Goal: Transaction & Acquisition: Purchase product/service

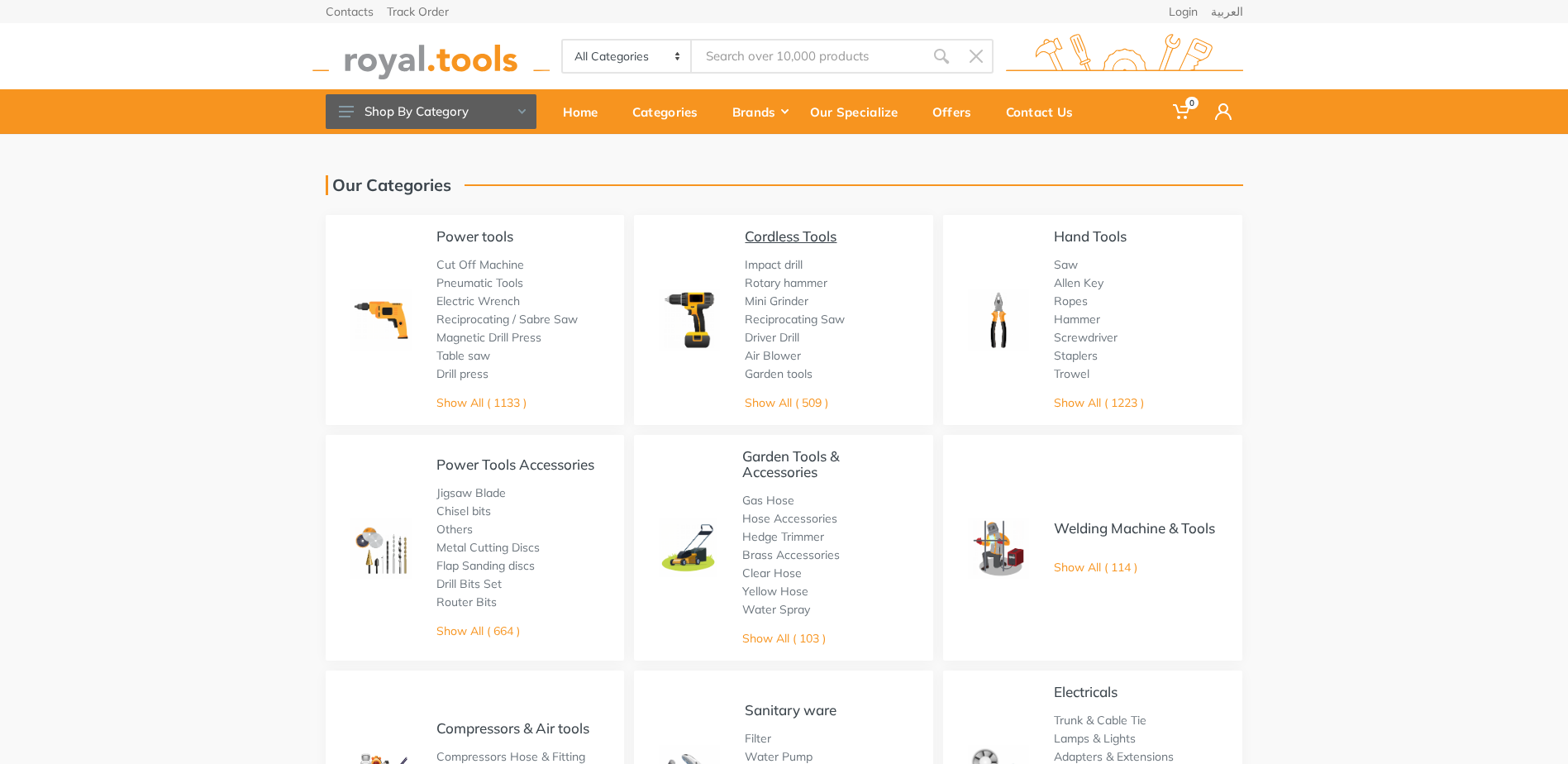
click at [801, 235] on link "Cordless Tools" at bounding box center [791, 236] width 91 height 18
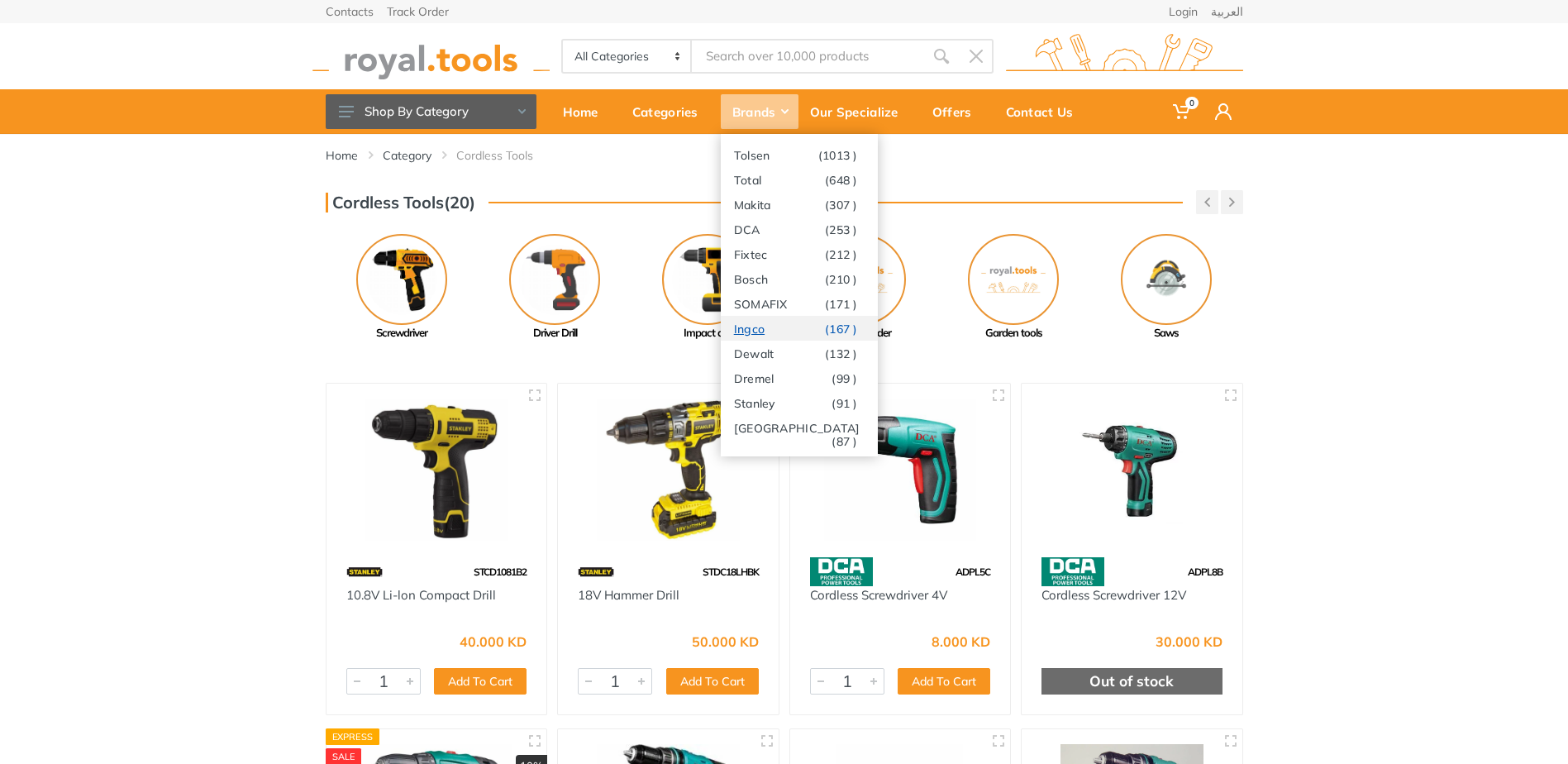
click at [773, 326] on link "Ingco (167 )" at bounding box center [799, 328] width 157 height 25
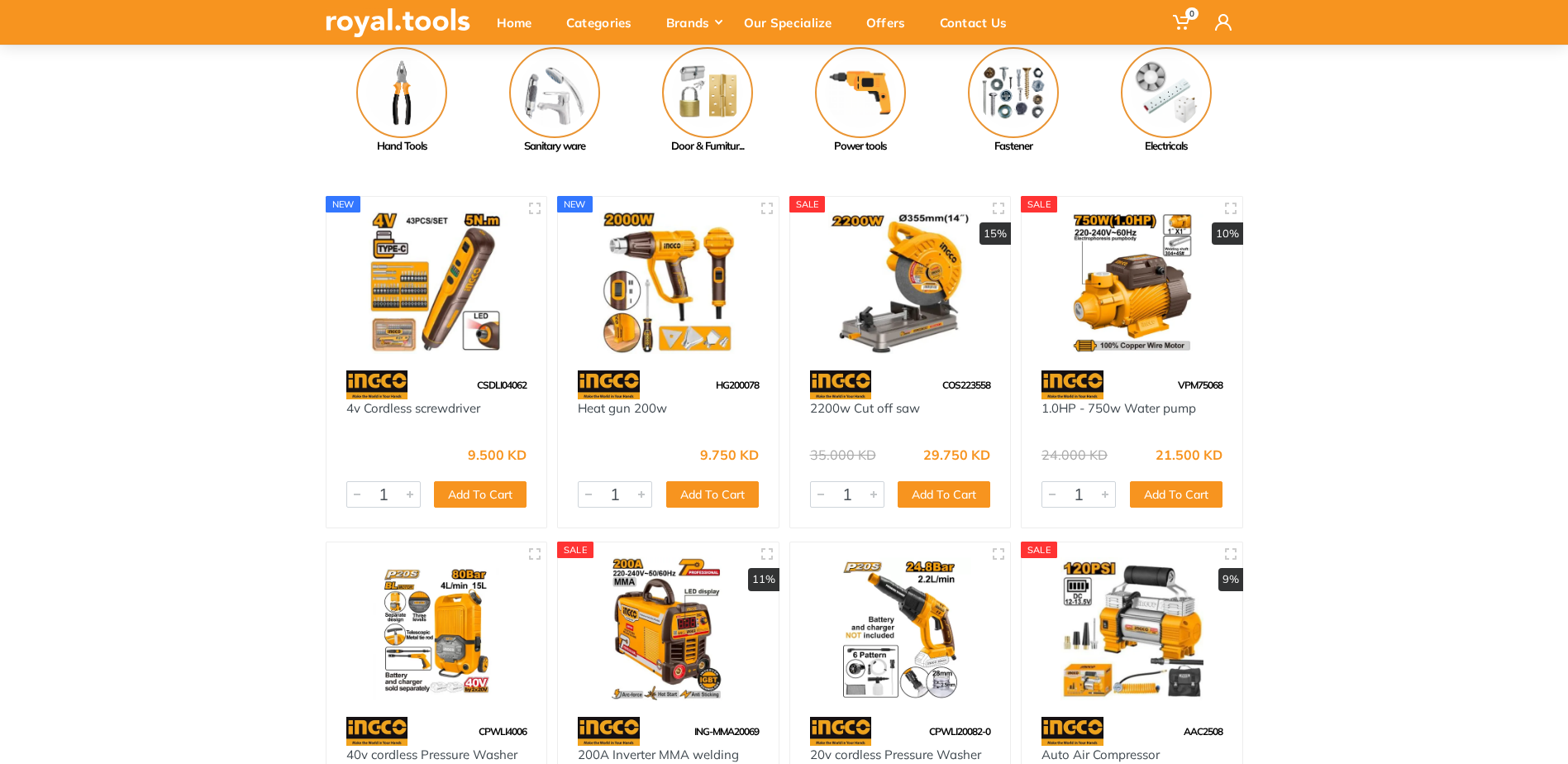
scroll to position [83, 0]
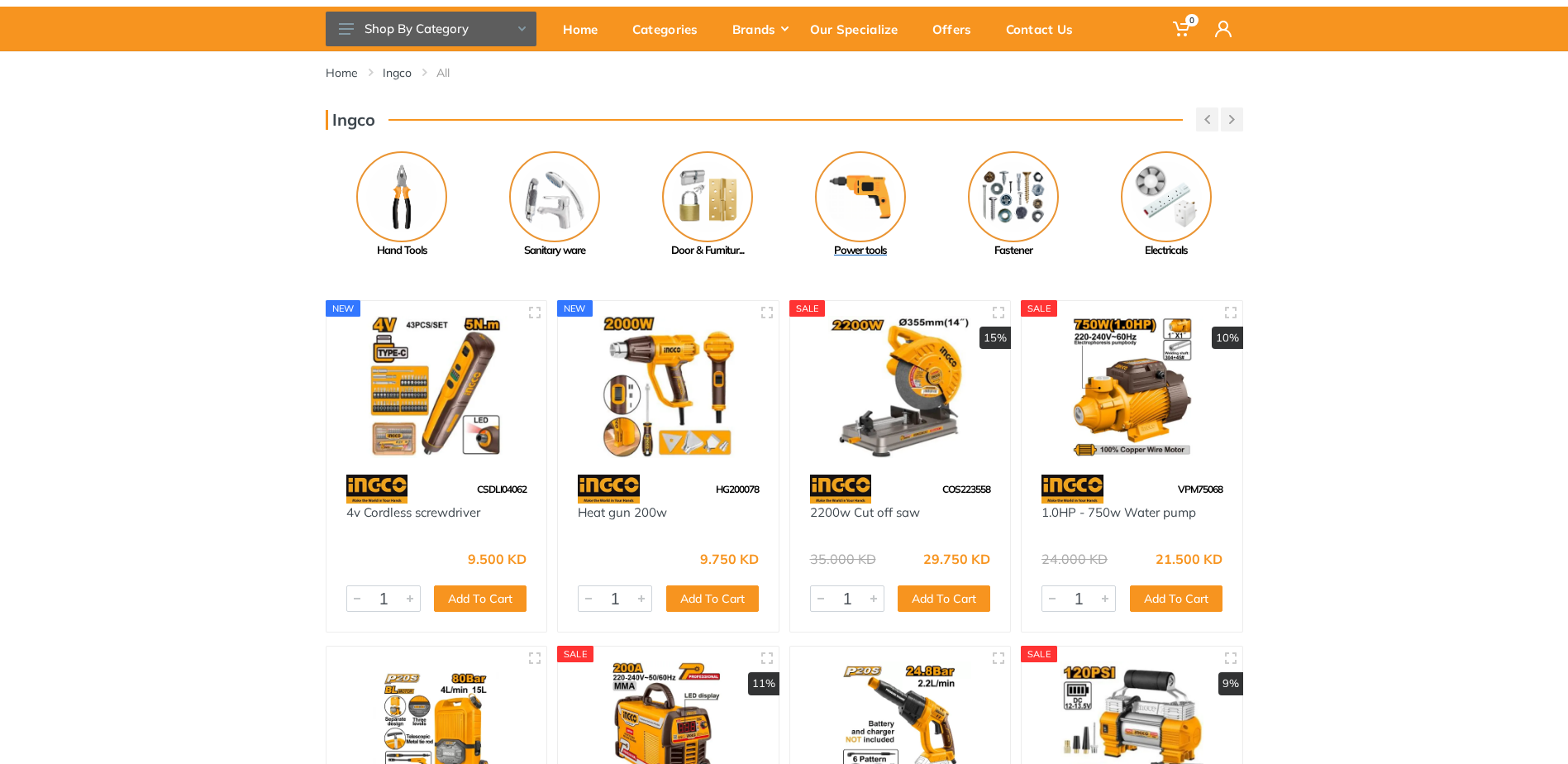
click at [863, 217] on img at bounding box center [861, 197] width 91 height 91
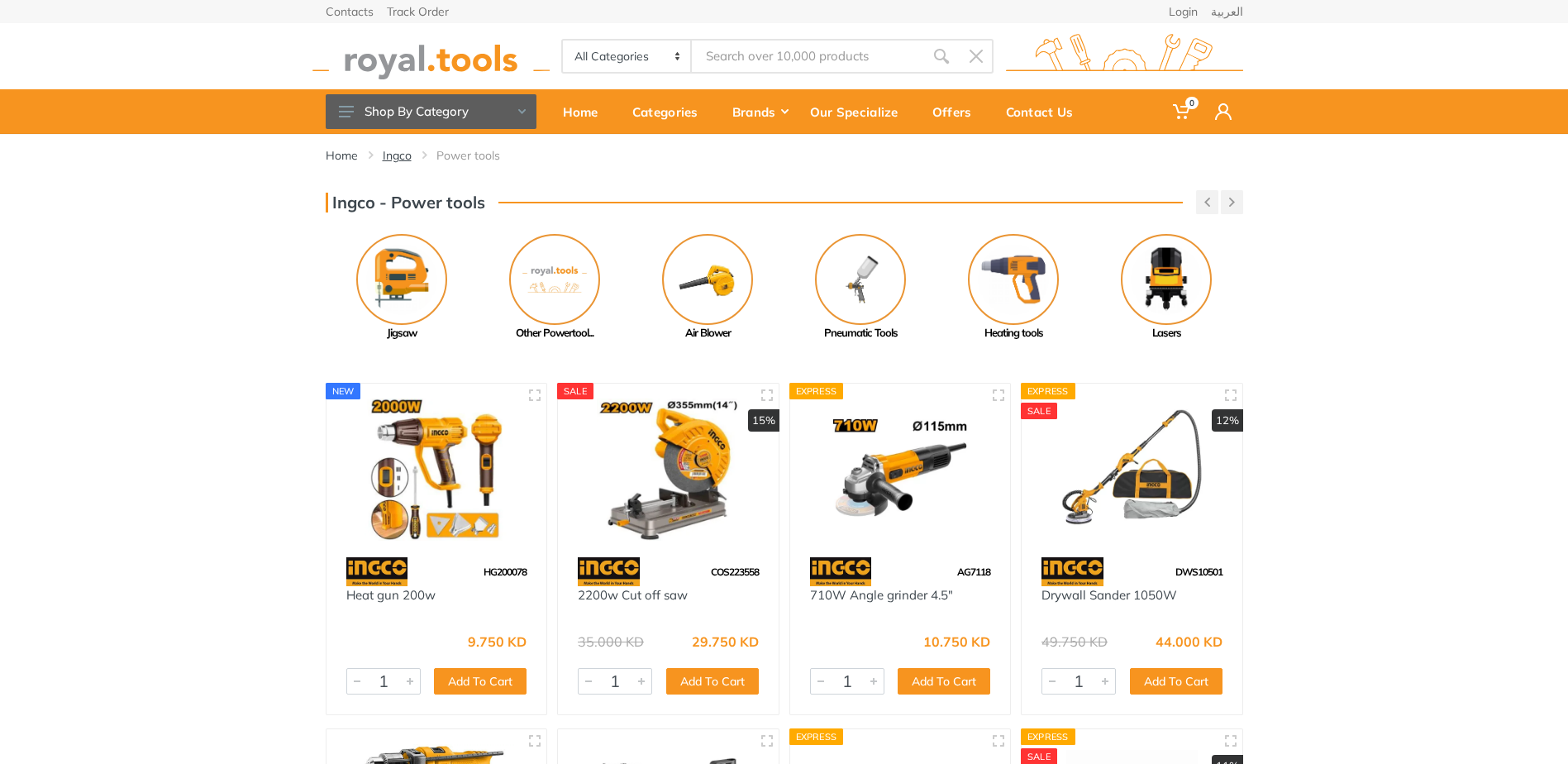
click at [405, 156] on link "Ingco" at bounding box center [397, 155] width 29 height 17
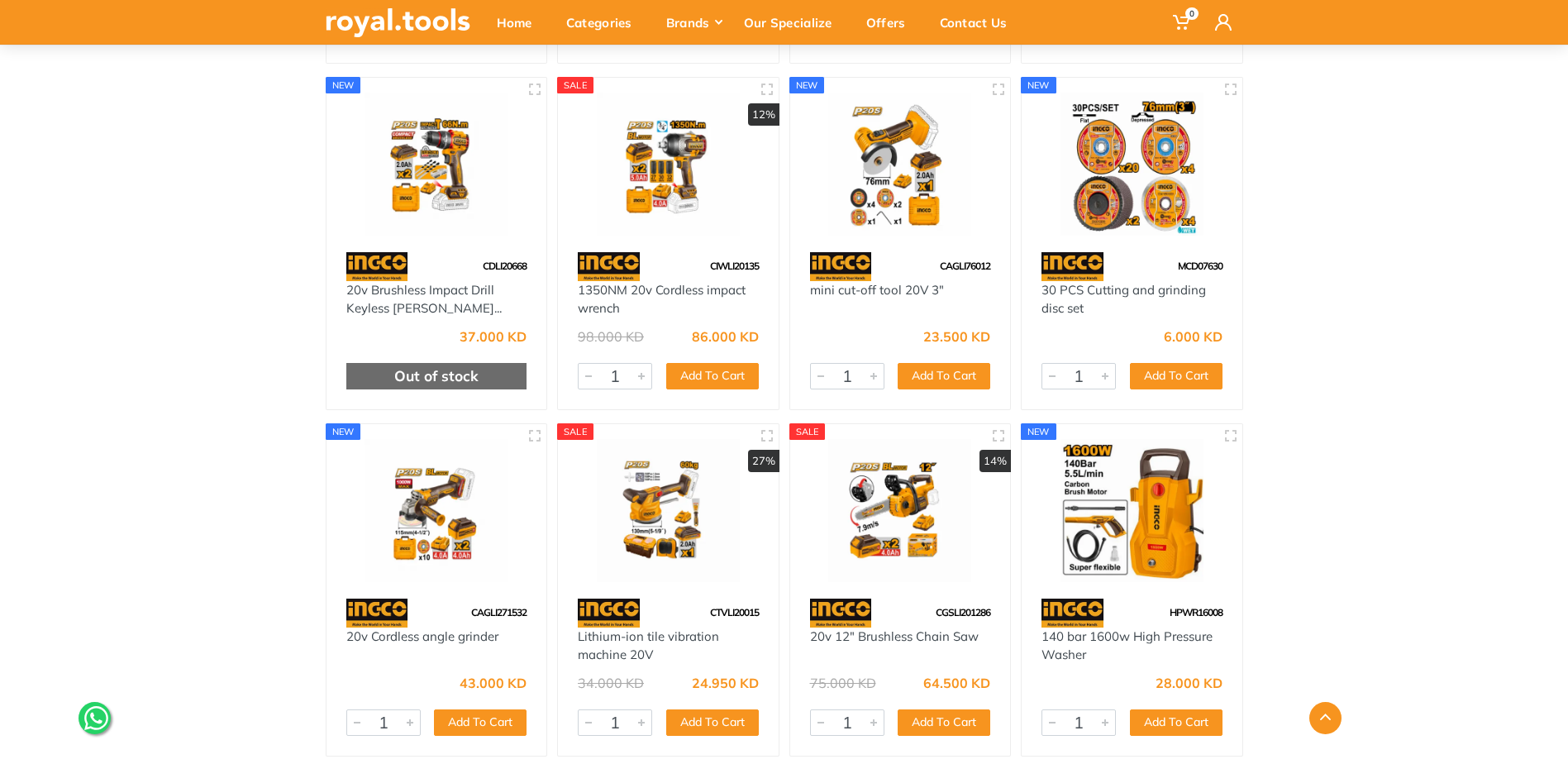
scroll to position [22395, 0]
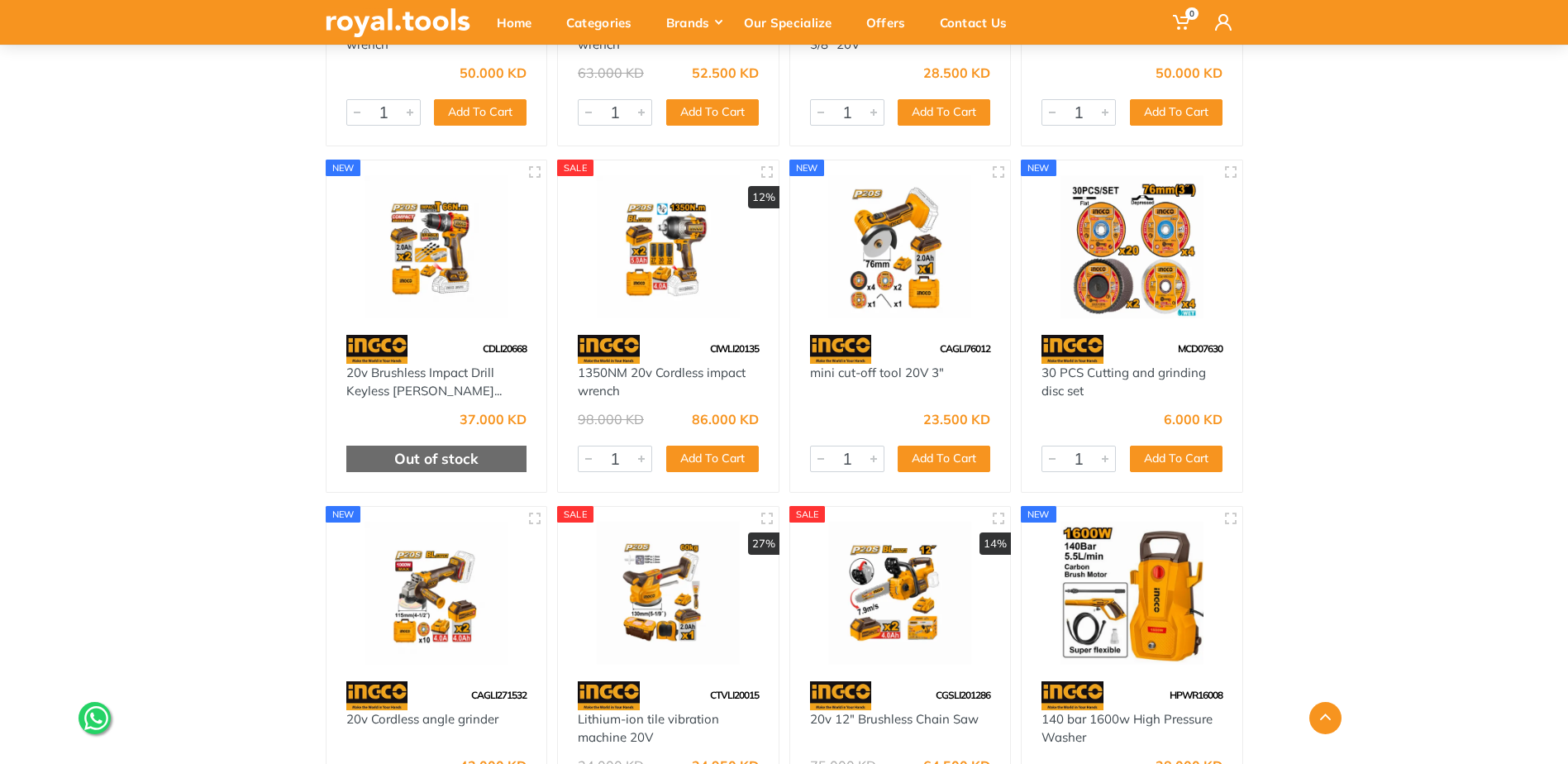
drag, startPoint x: 474, startPoint y: 285, endPoint x: 238, endPoint y: 365, distance: 249.2
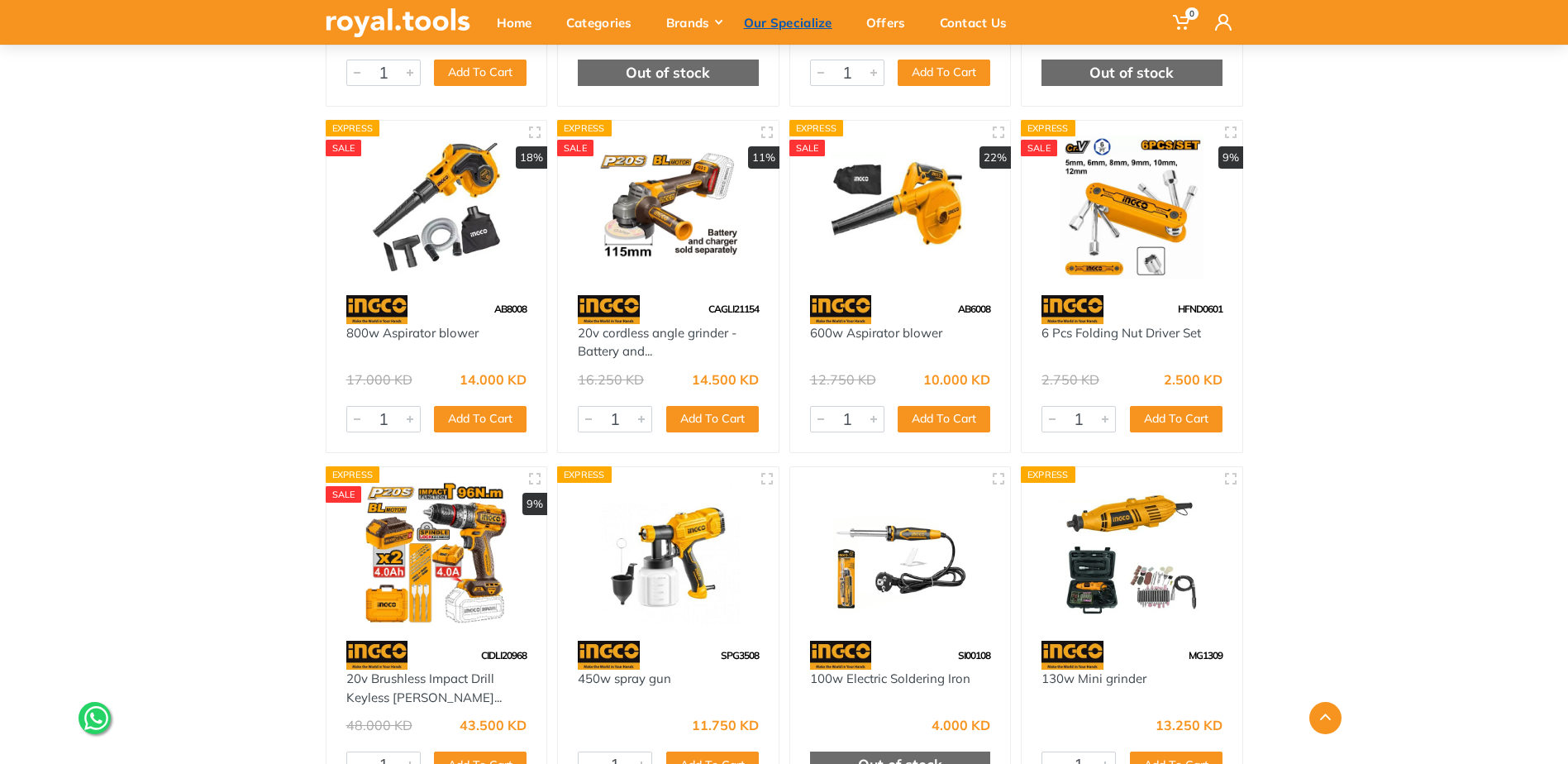
scroll to position [17519, 0]
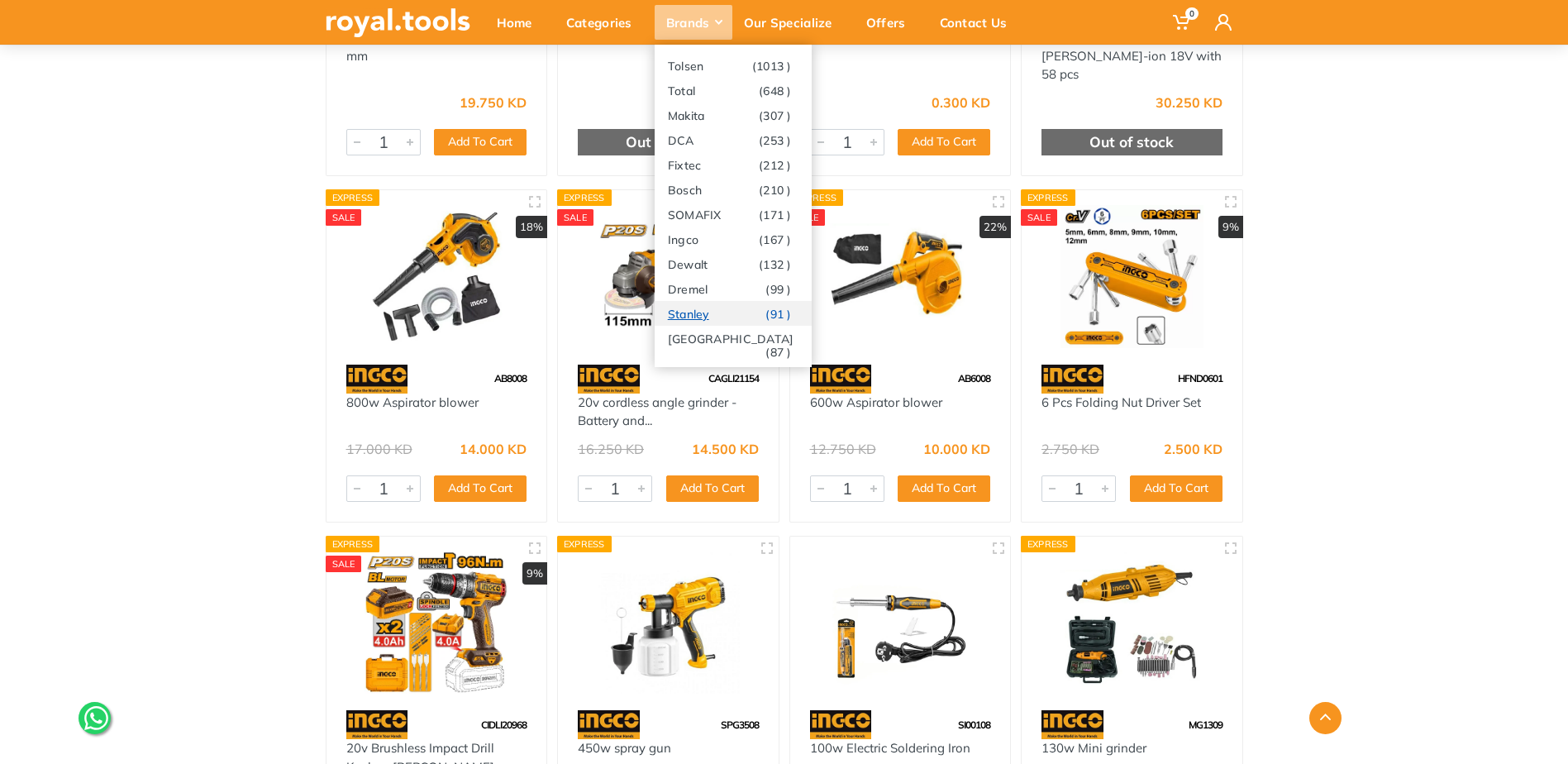
click at [710, 309] on link "Stanley (91 )" at bounding box center [733, 314] width 157 height 25
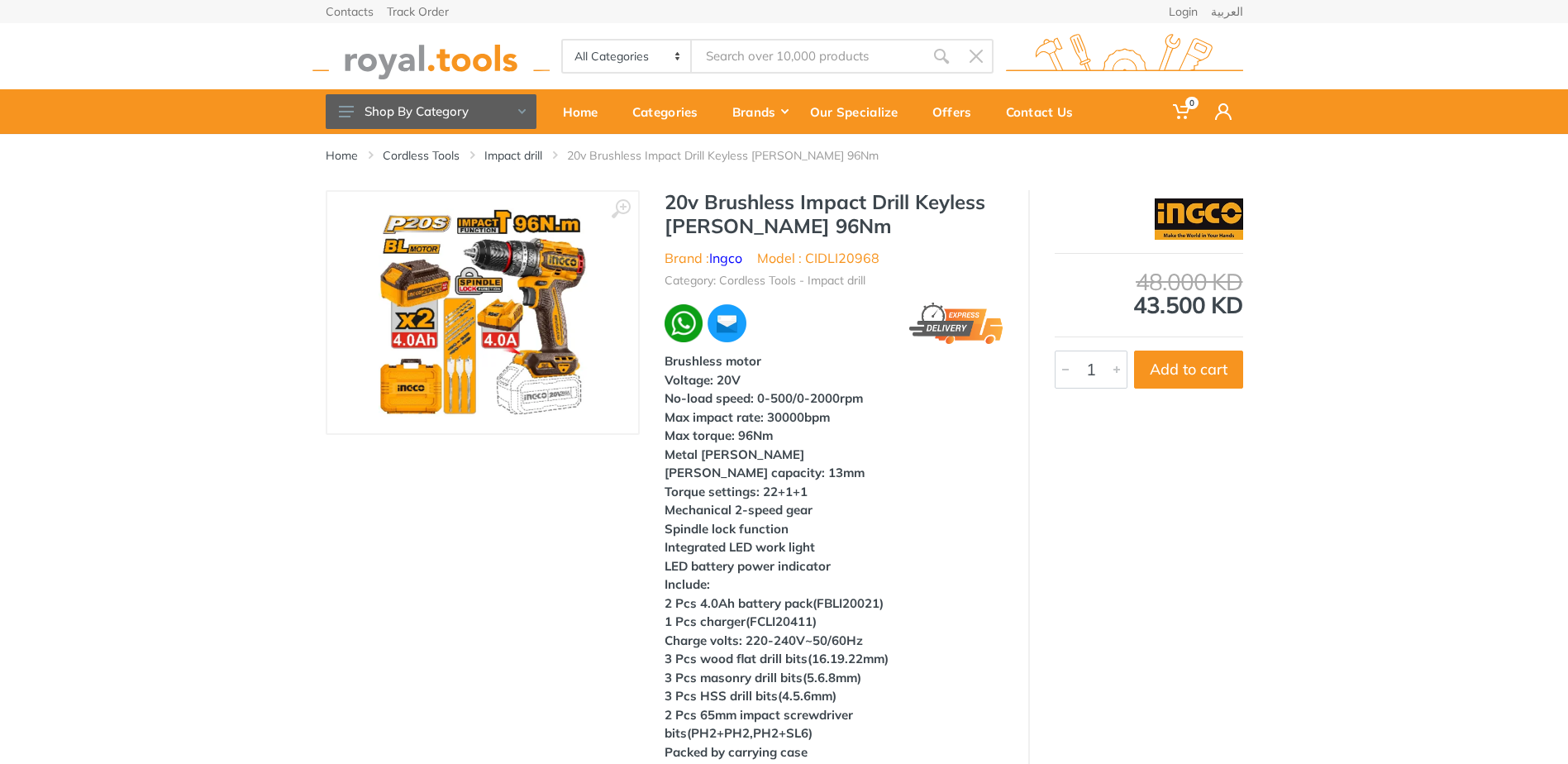
click at [476, 283] on img at bounding box center [482, 312] width 208 height 208
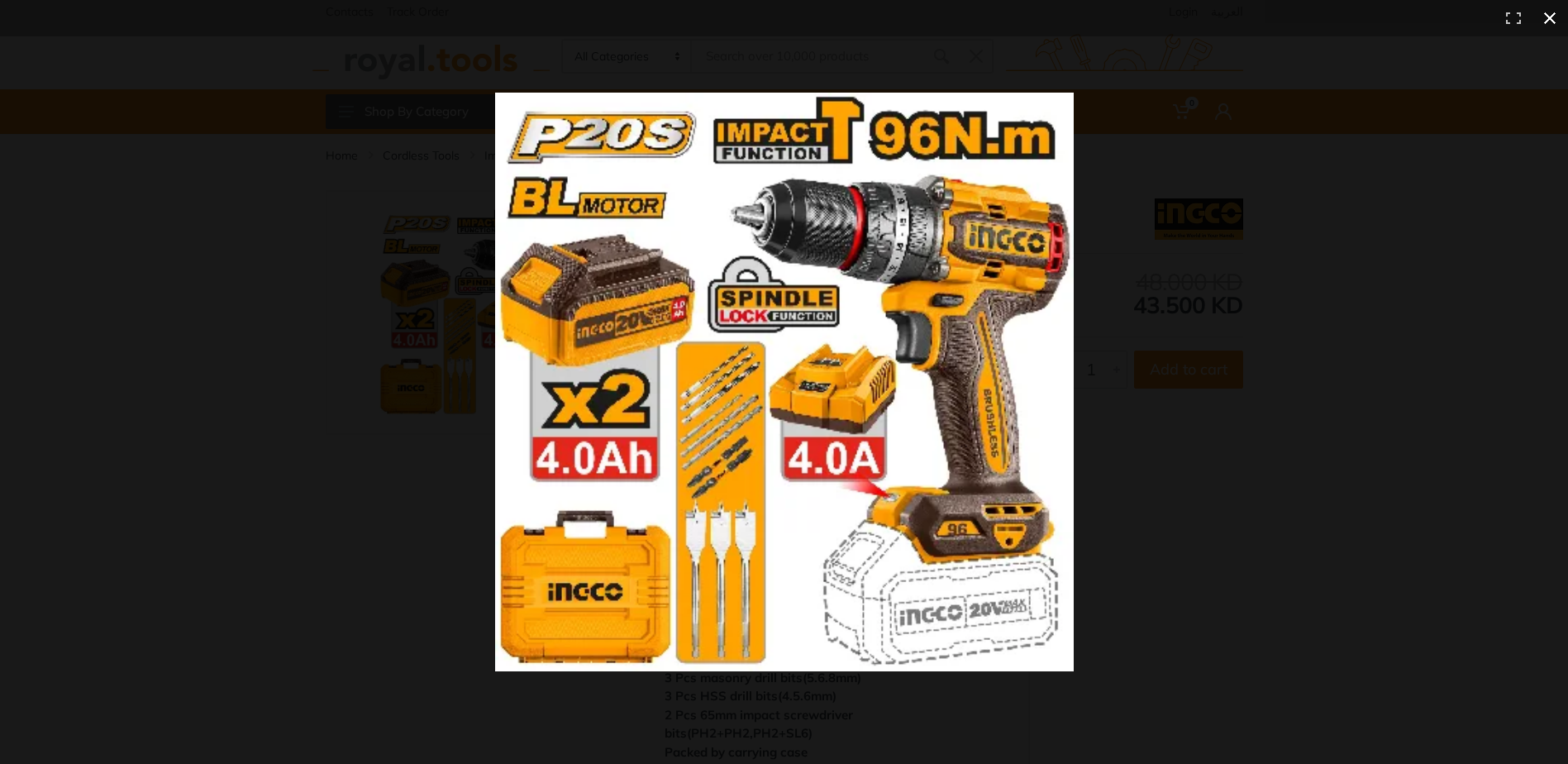
click at [1550, 19] on button at bounding box center [1550, 18] width 36 height 36
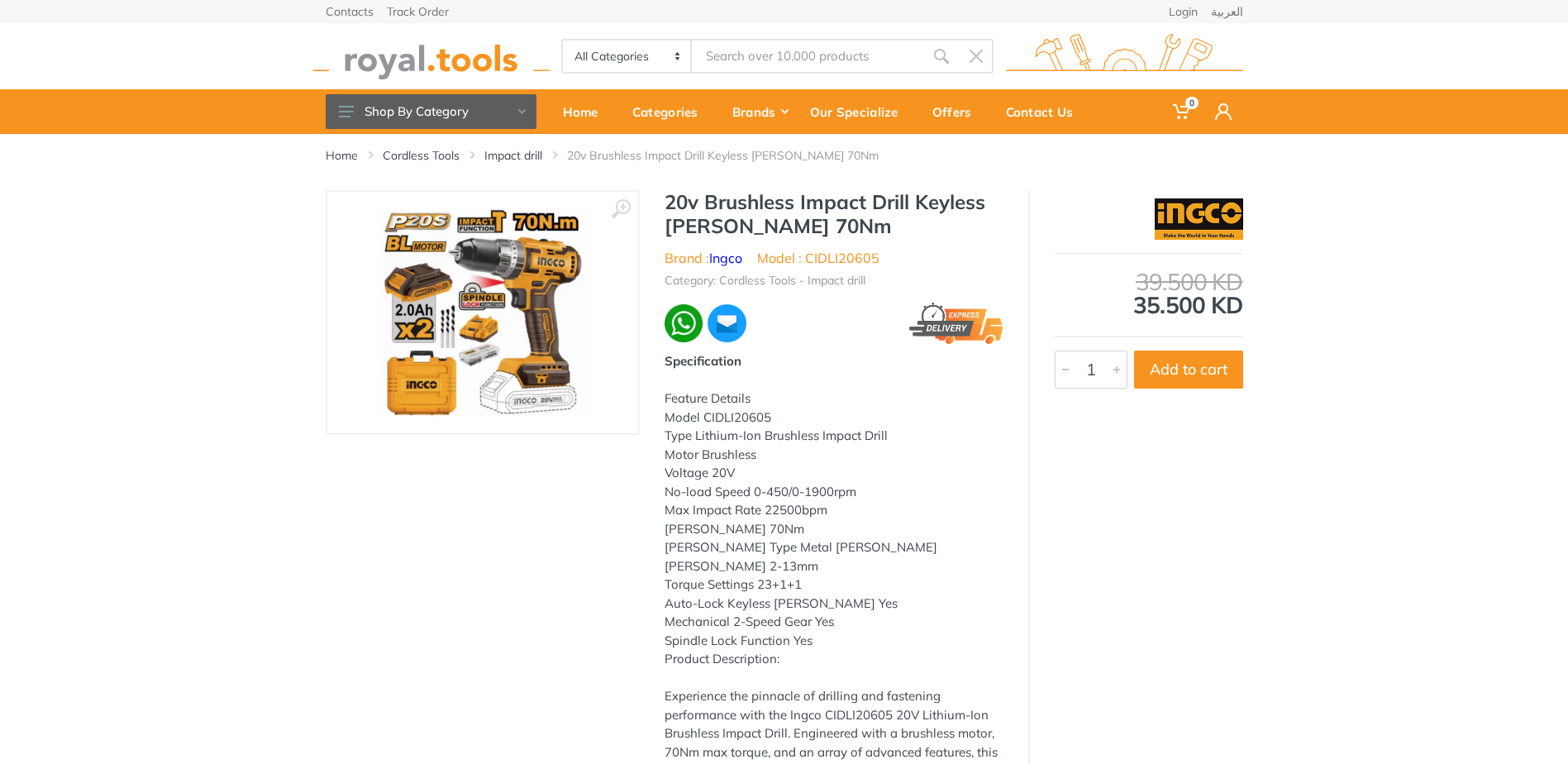
scroll to position [83, 0]
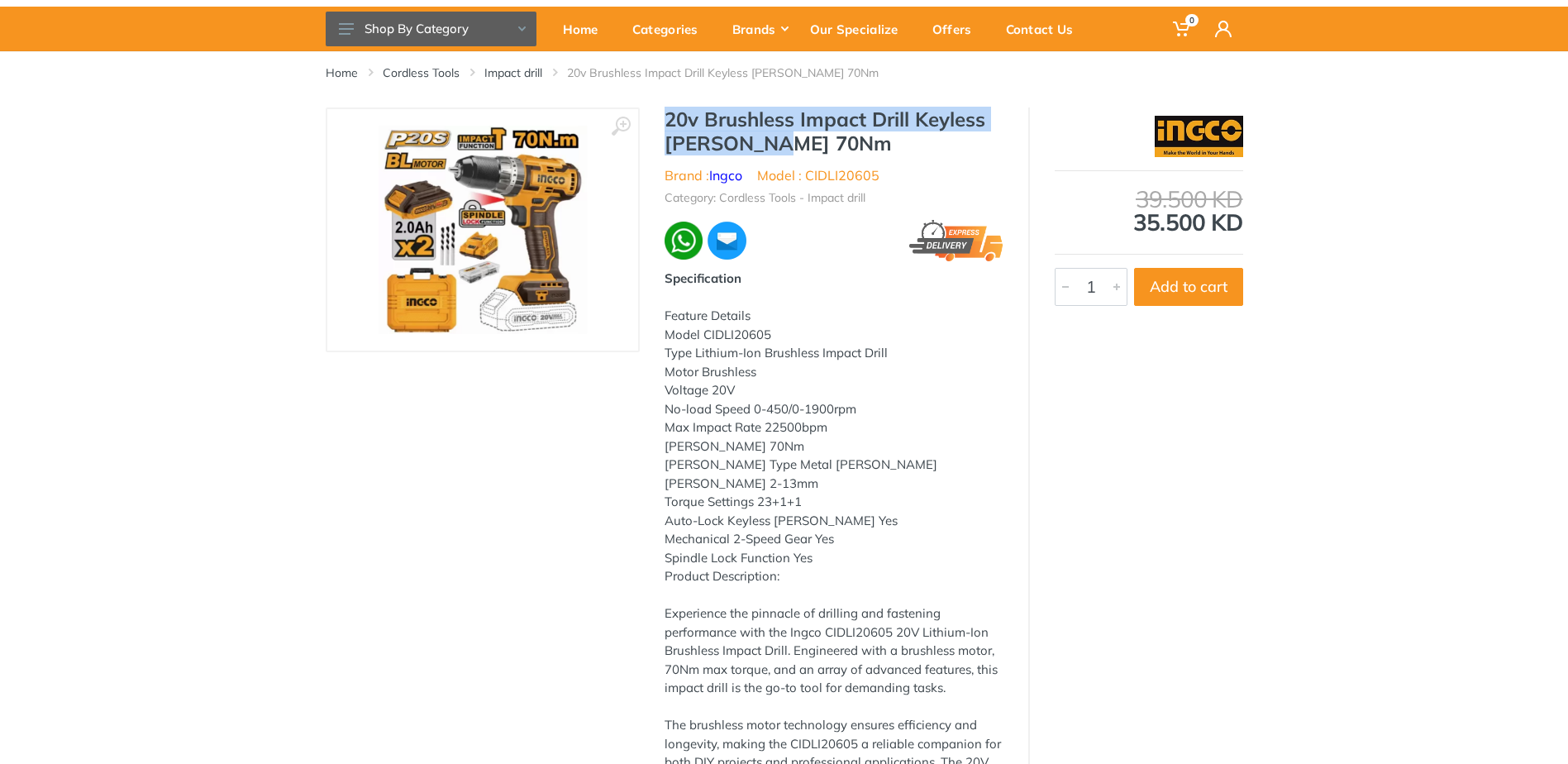
drag, startPoint x: 798, startPoint y: 143, endPoint x: 665, endPoint y: 117, distance: 135.5
click at [665, 117] on h1 "20v Brushless Impact Drill Keyless Chuck 70Nm" at bounding box center [835, 131] width 339 height 48
drag, startPoint x: 665, startPoint y: 117, endPoint x: 680, endPoint y: 119, distance: 15.1
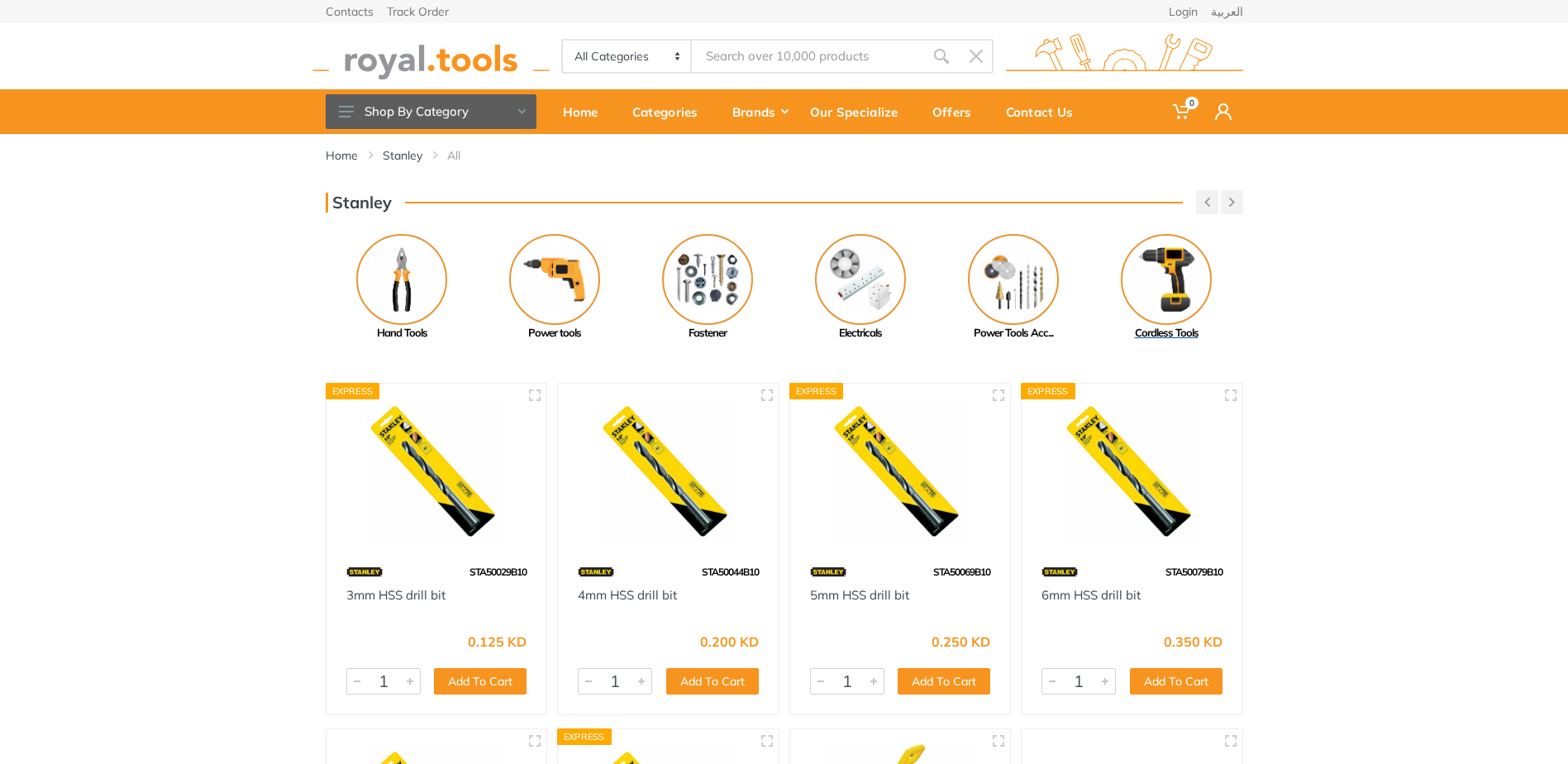
click at [1153, 297] on img at bounding box center [1167, 279] width 91 height 91
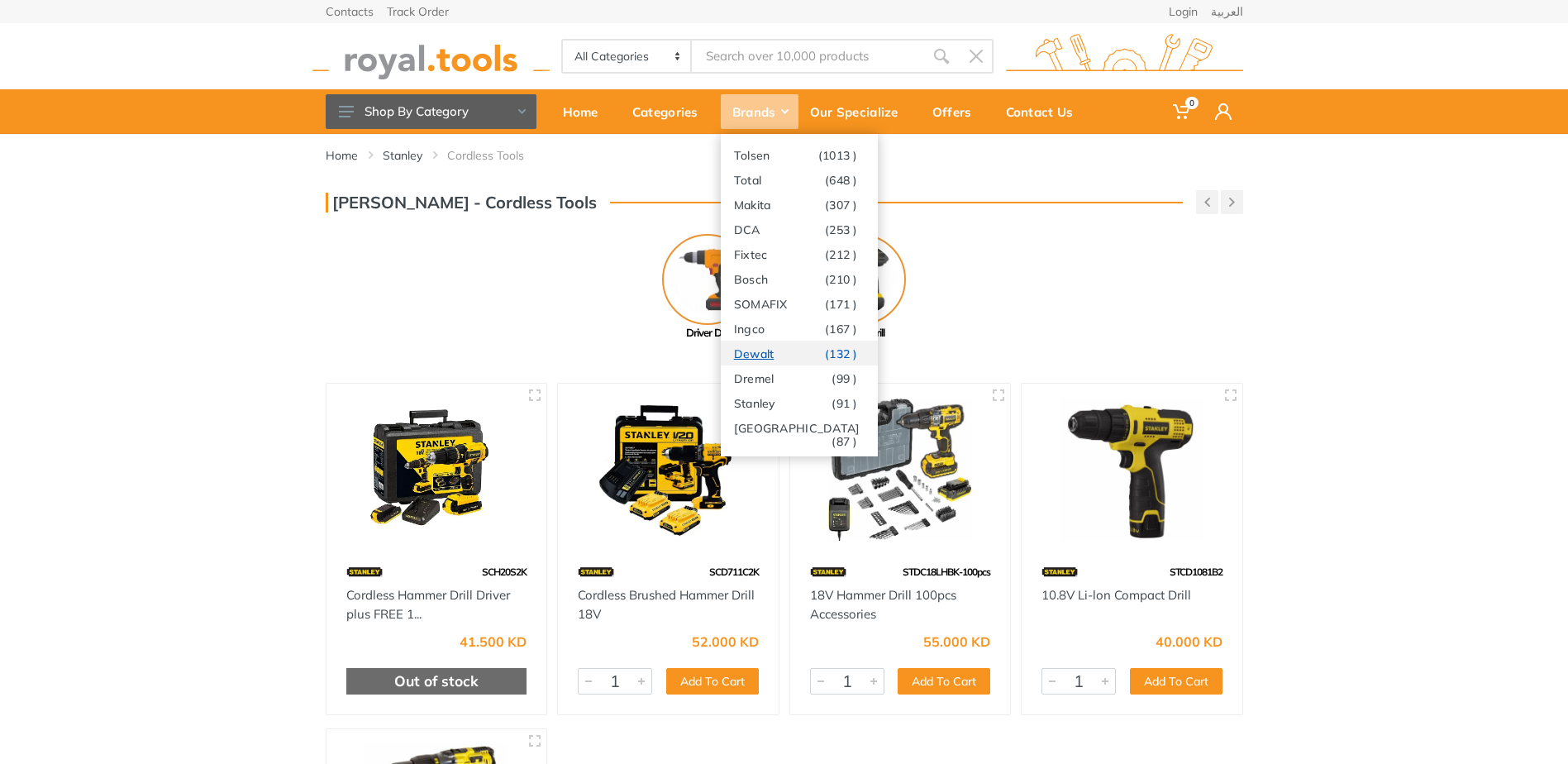
click at [779, 357] on link "Dewalt (132 )" at bounding box center [799, 353] width 157 height 25
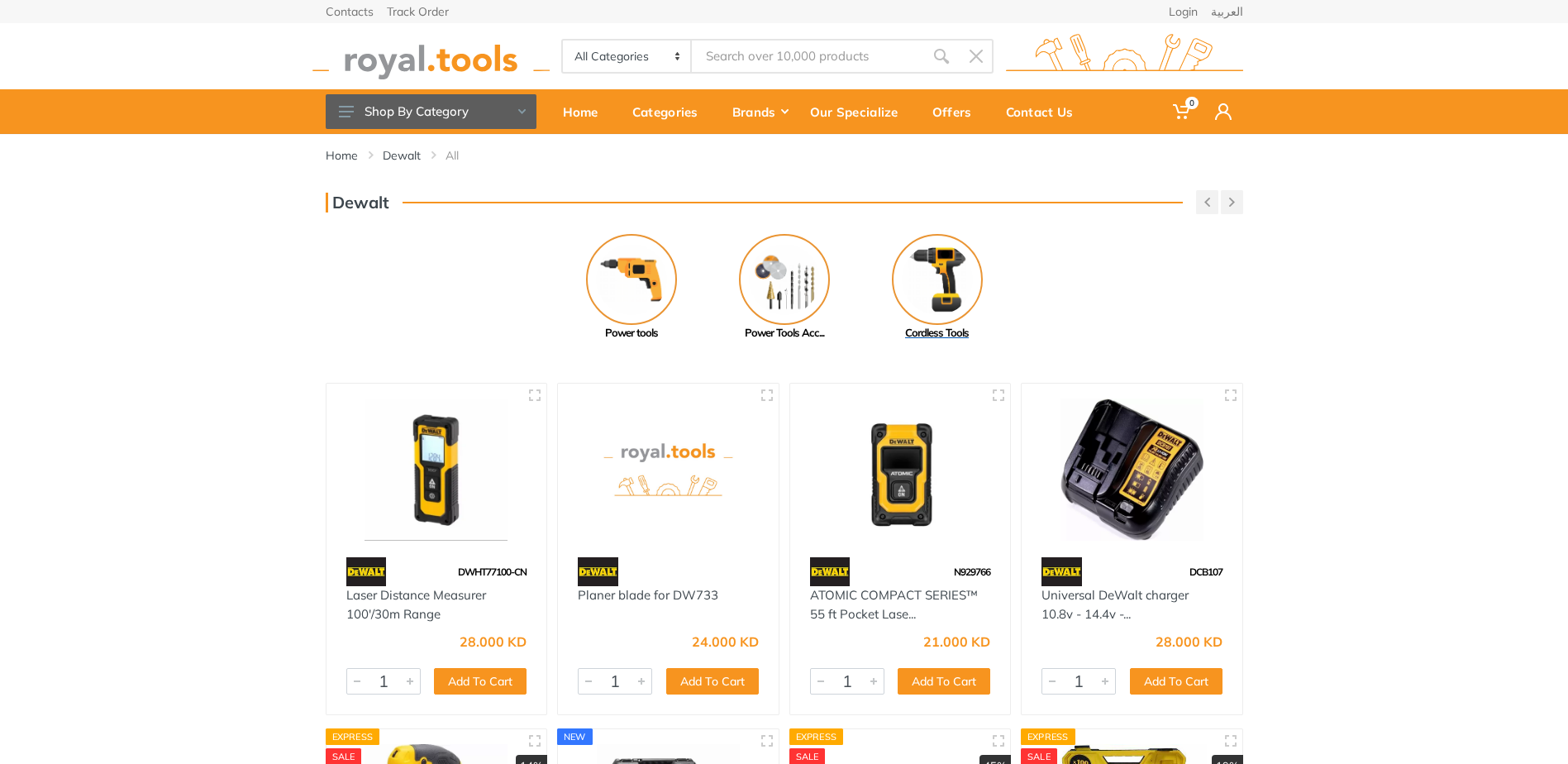
click at [975, 306] on link "Cordless Tools" at bounding box center [937, 287] width 153 height 107
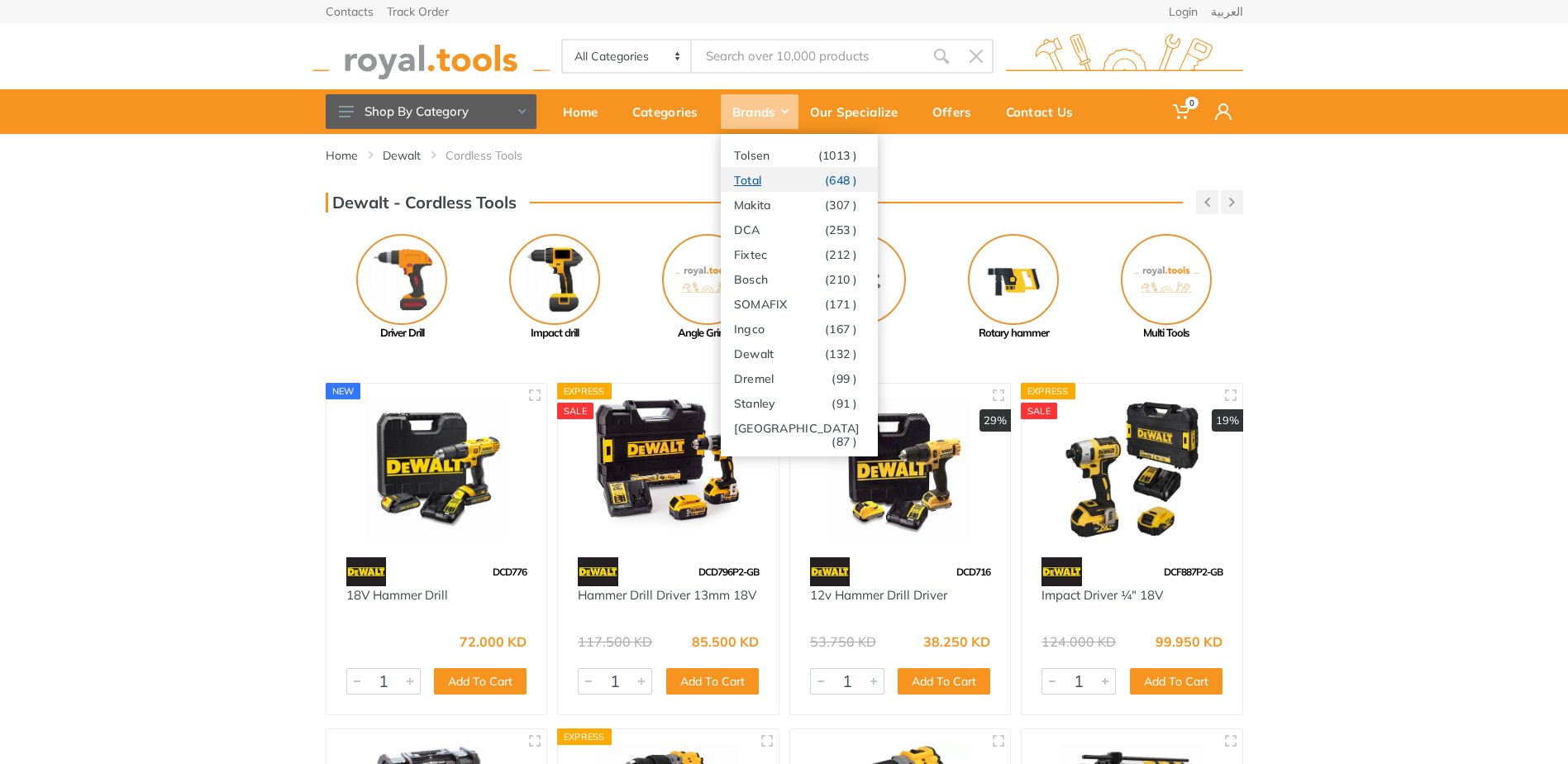
click at [766, 183] on link "Total (648 )" at bounding box center [799, 179] width 157 height 25
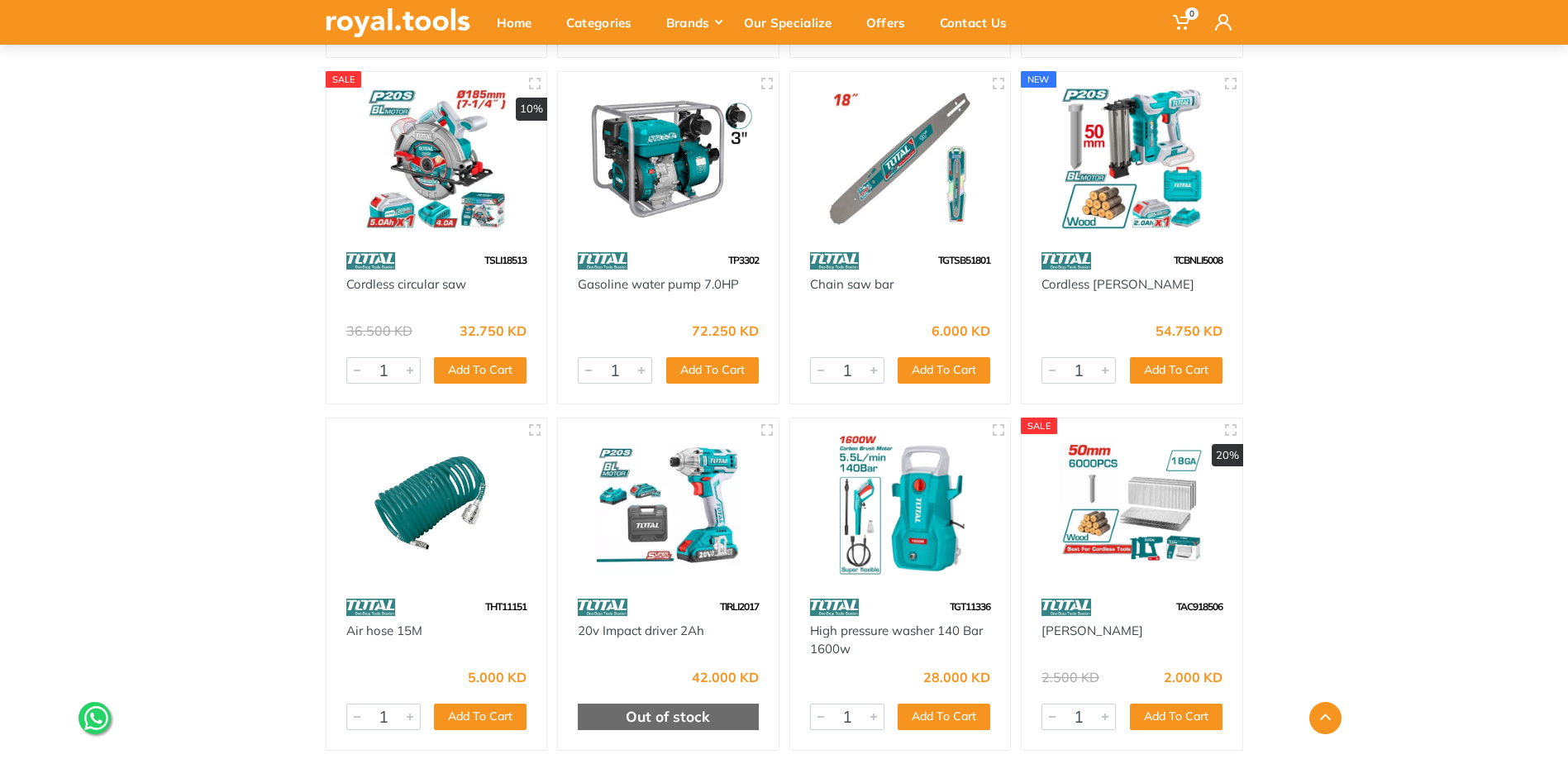
scroll to position [15536, 0]
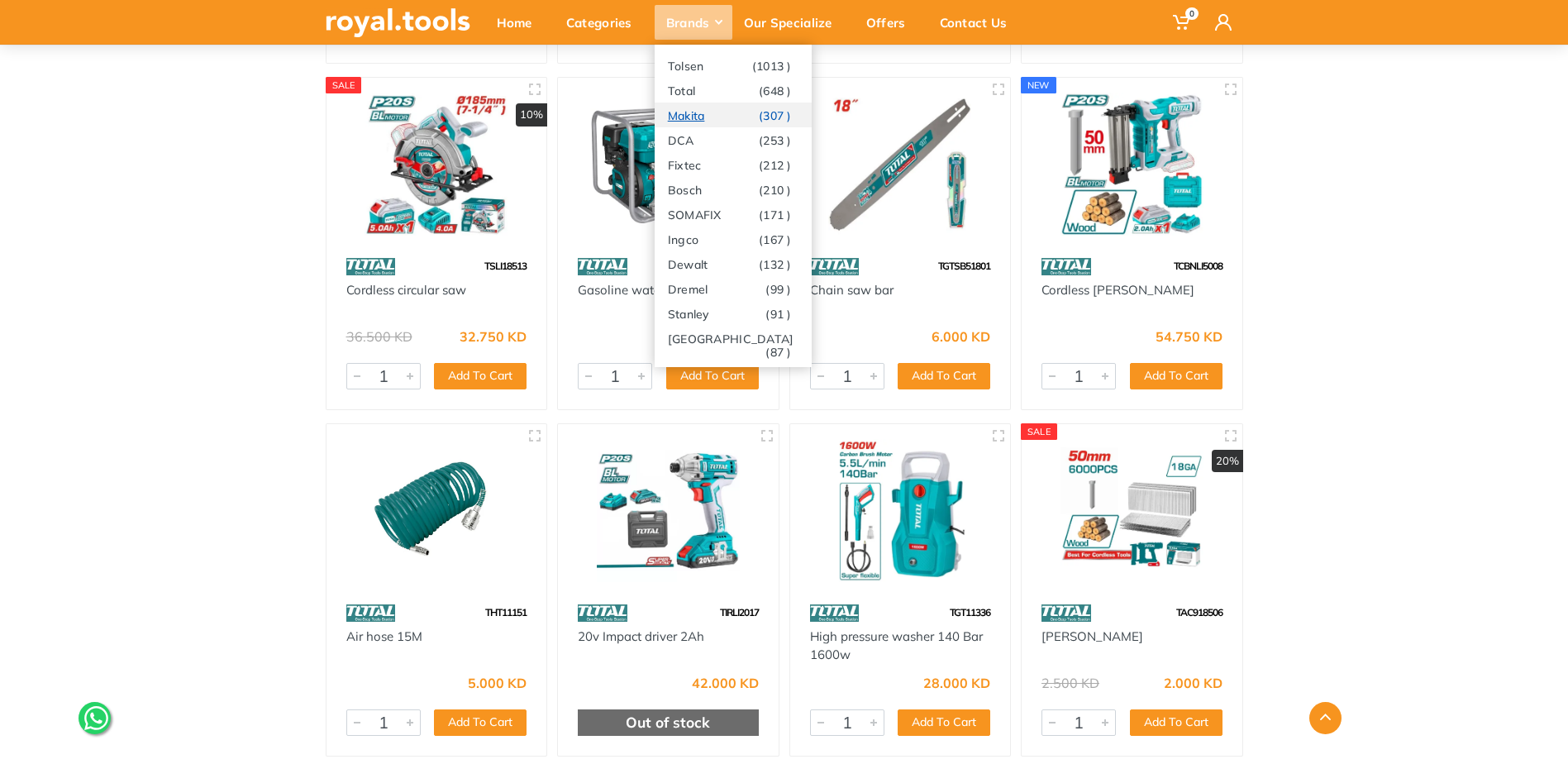
click at [695, 108] on link "Makita (307 )" at bounding box center [733, 115] width 157 height 25
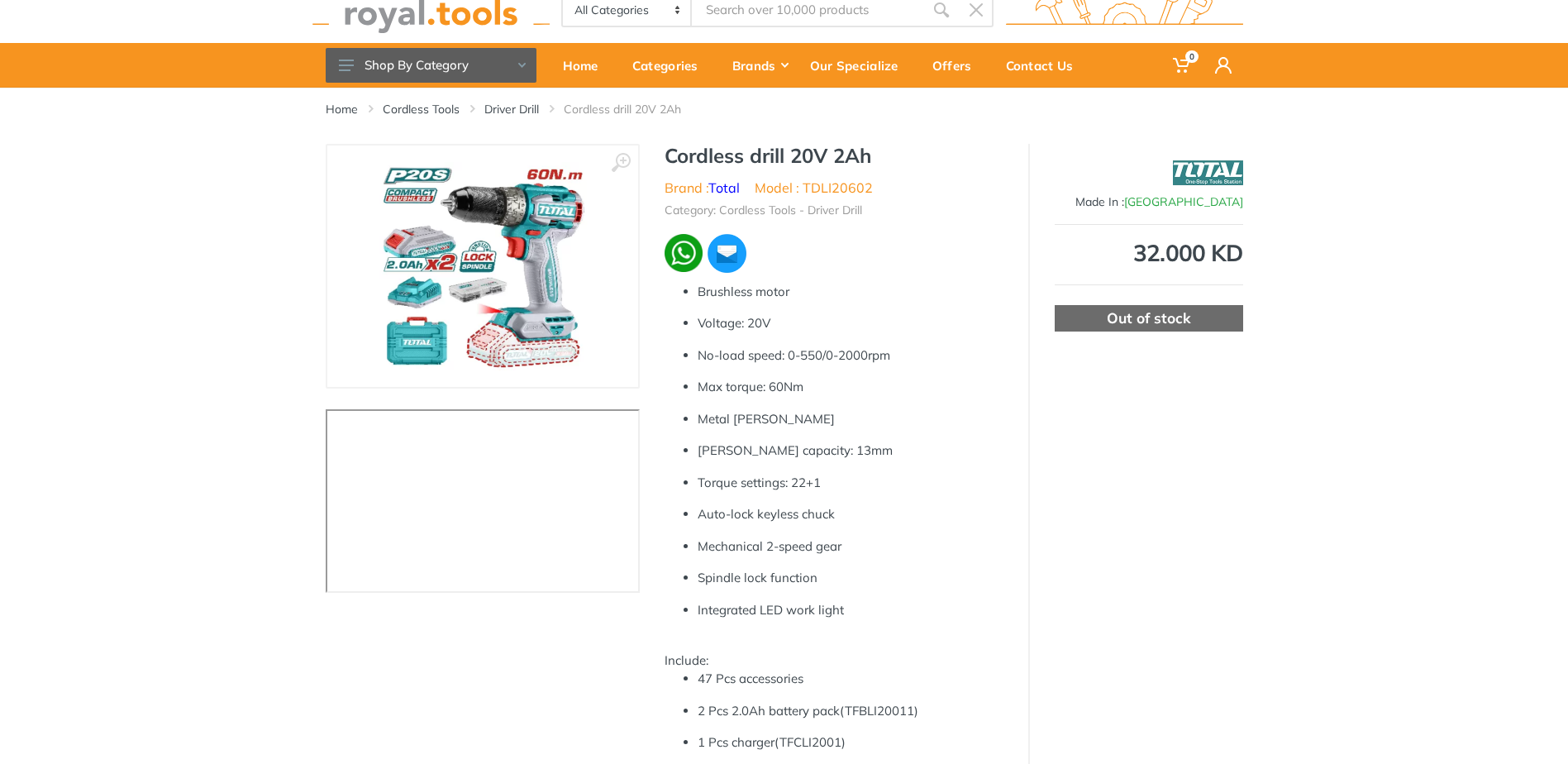
scroll to position [83, 0]
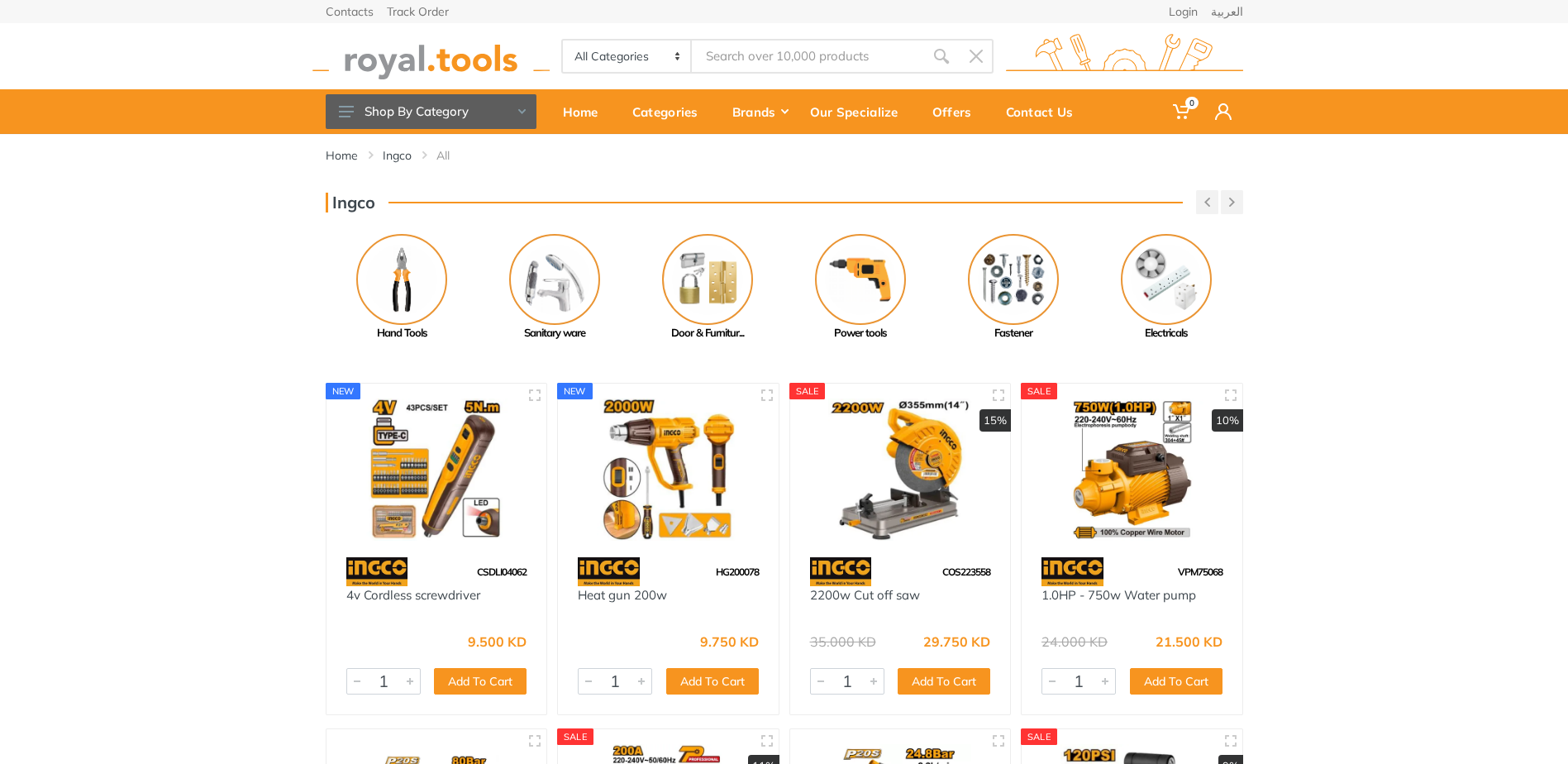
drag, startPoint x: 417, startPoint y: 154, endPoint x: 380, endPoint y: 155, distance: 37.0
click at [380, 155] on ol "Home Ingco All" at bounding box center [784, 155] width 918 height 17
copy ol "Ingco"
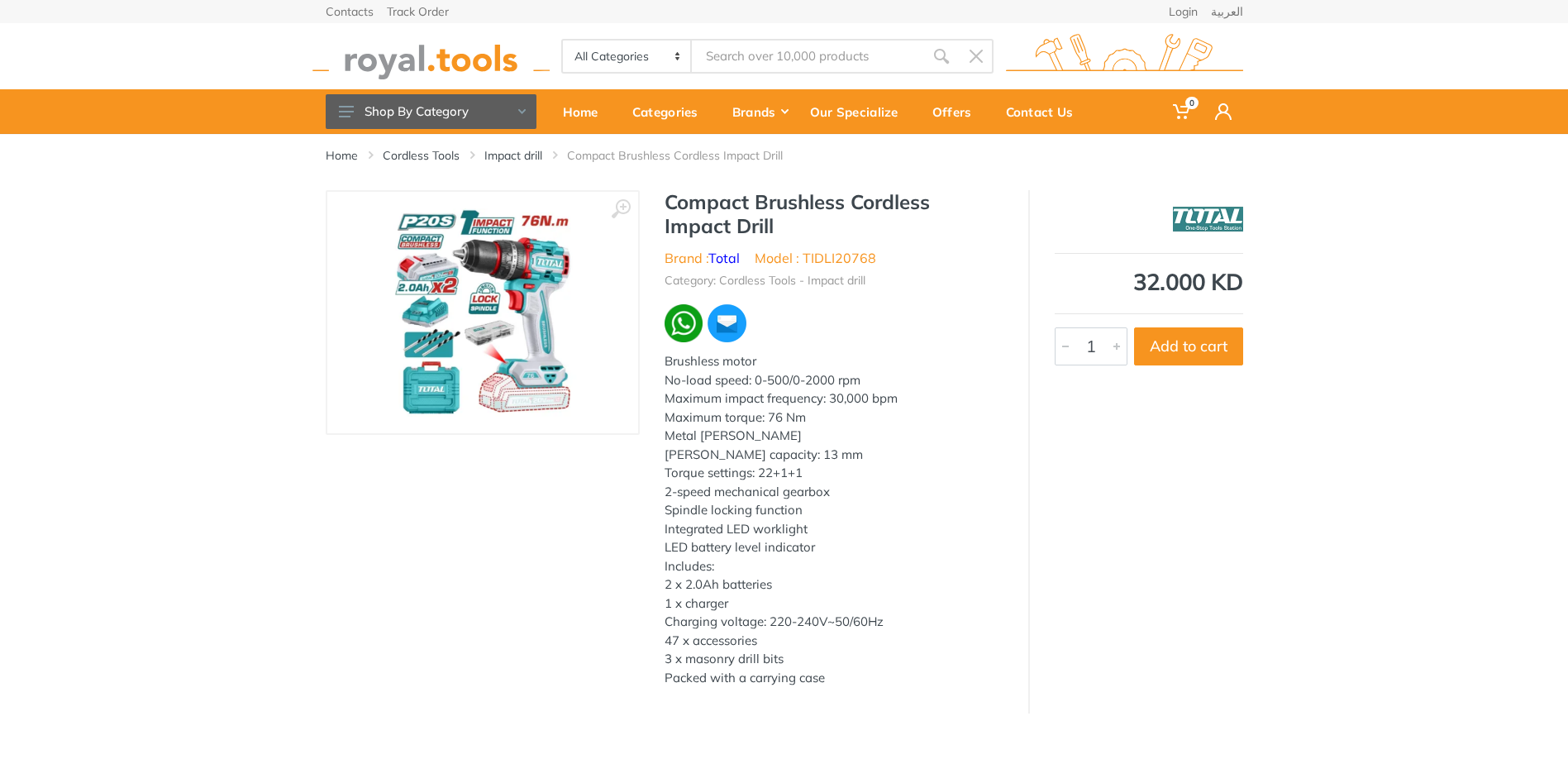
click at [562, 350] on img at bounding box center [482, 312] width 208 height 208
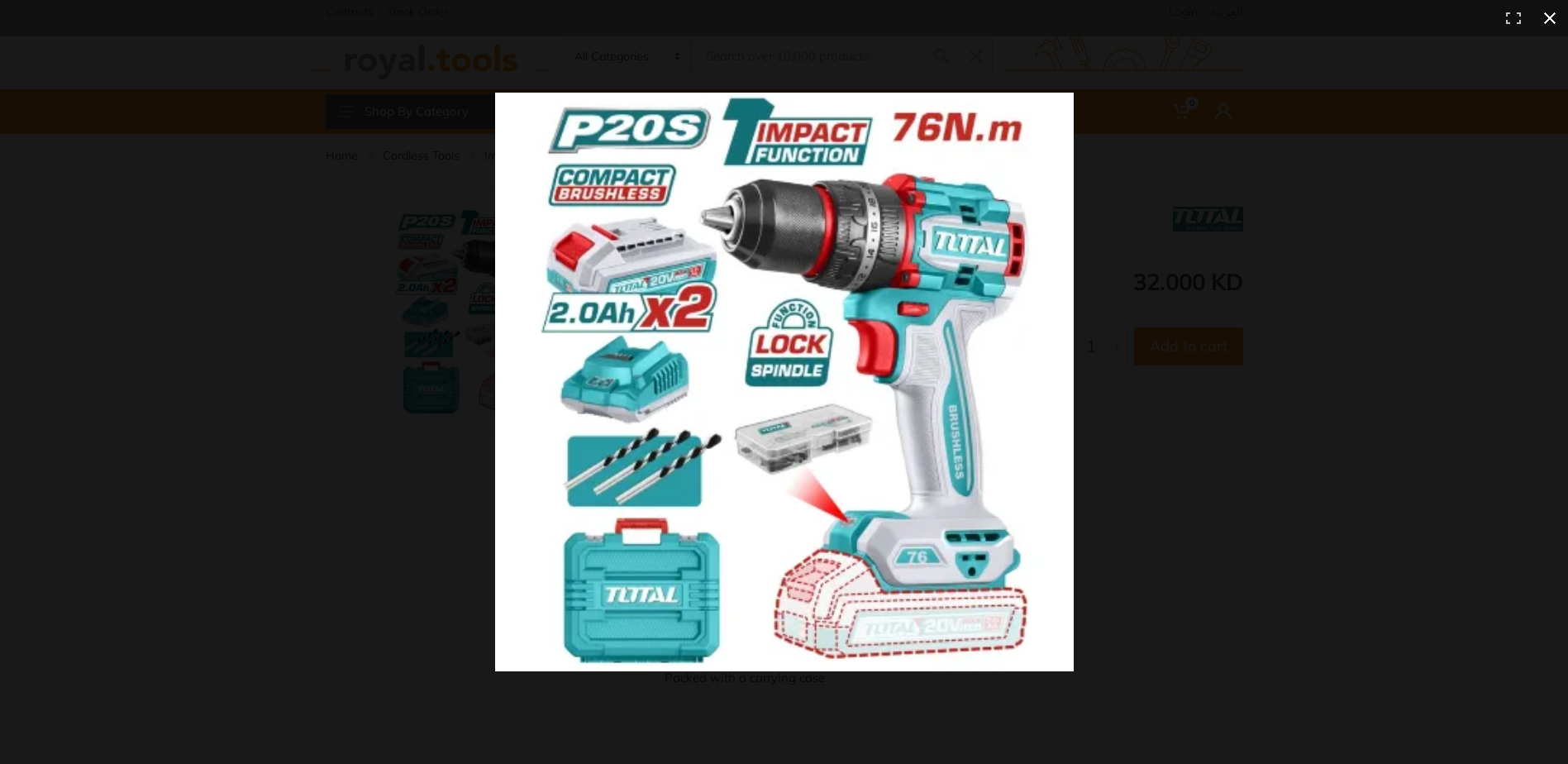
click at [1548, 14] on button at bounding box center [1550, 18] width 36 height 36
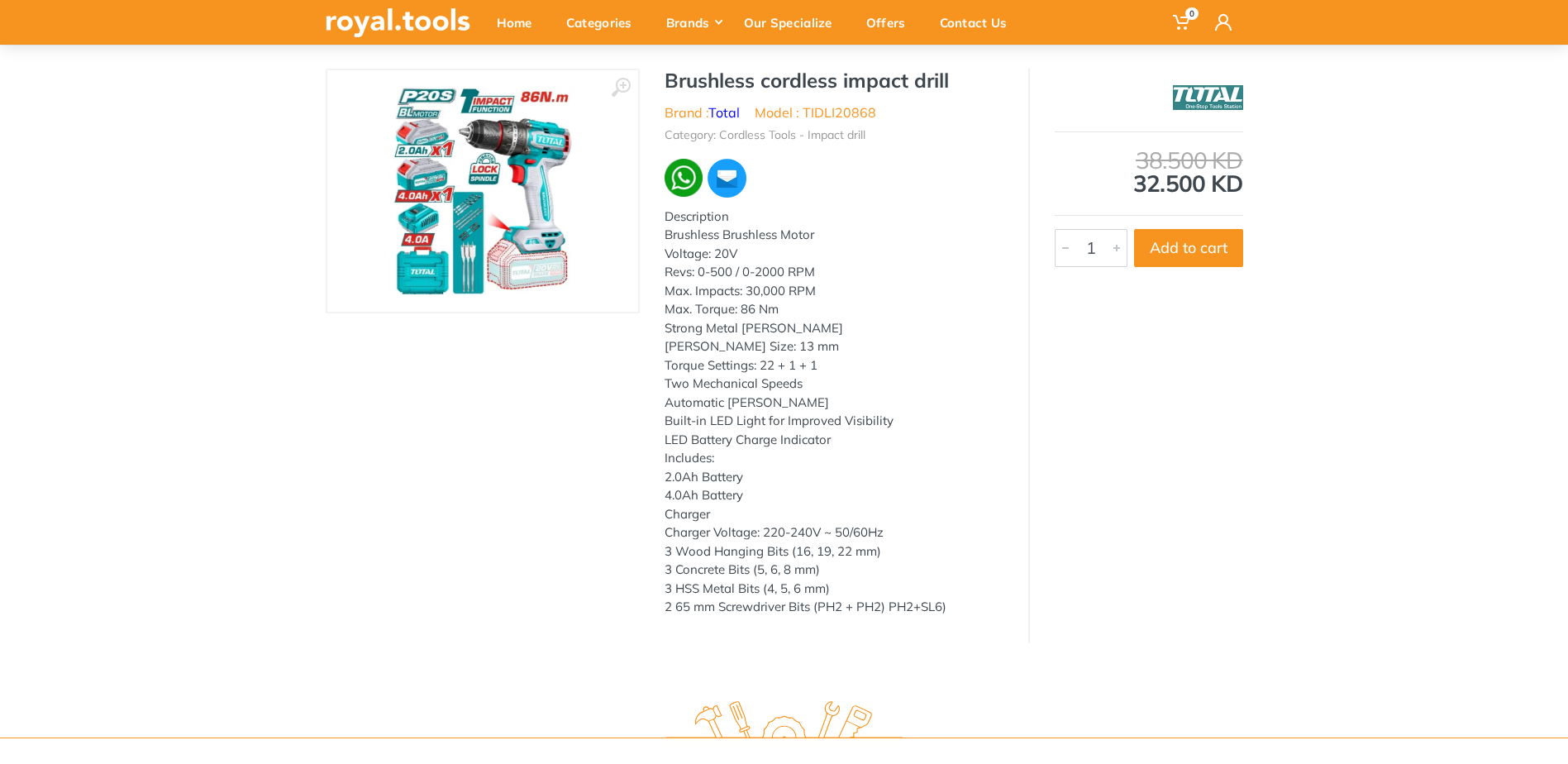
scroll to position [83, 0]
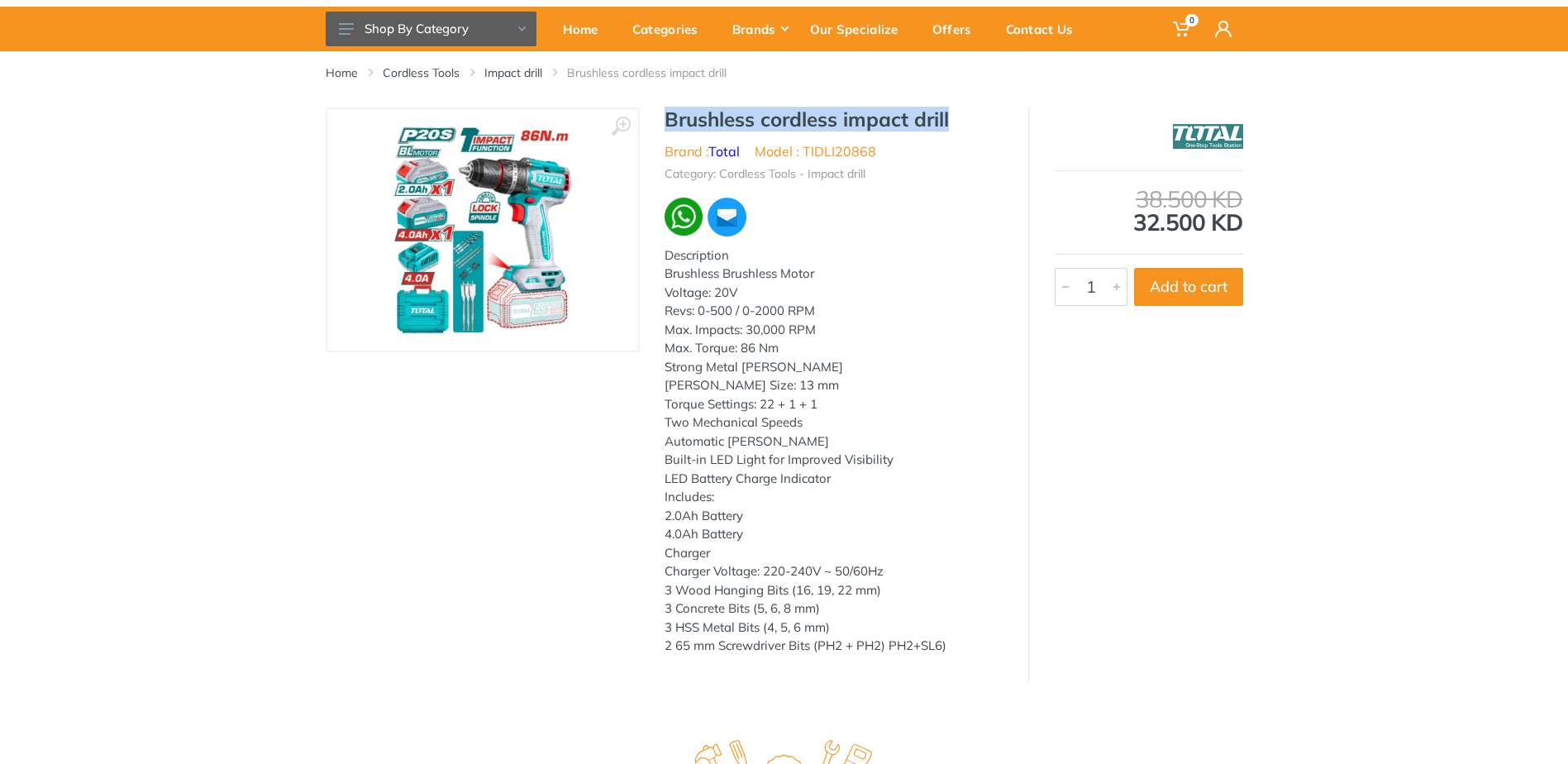
drag, startPoint x: 962, startPoint y: 119, endPoint x: 668, endPoint y: 113, distance: 294.1
click at [668, 113] on h1 "Brushless cordless impact drill" at bounding box center [835, 119] width 339 height 24
copy h1 "Brushless cordless impact drill"
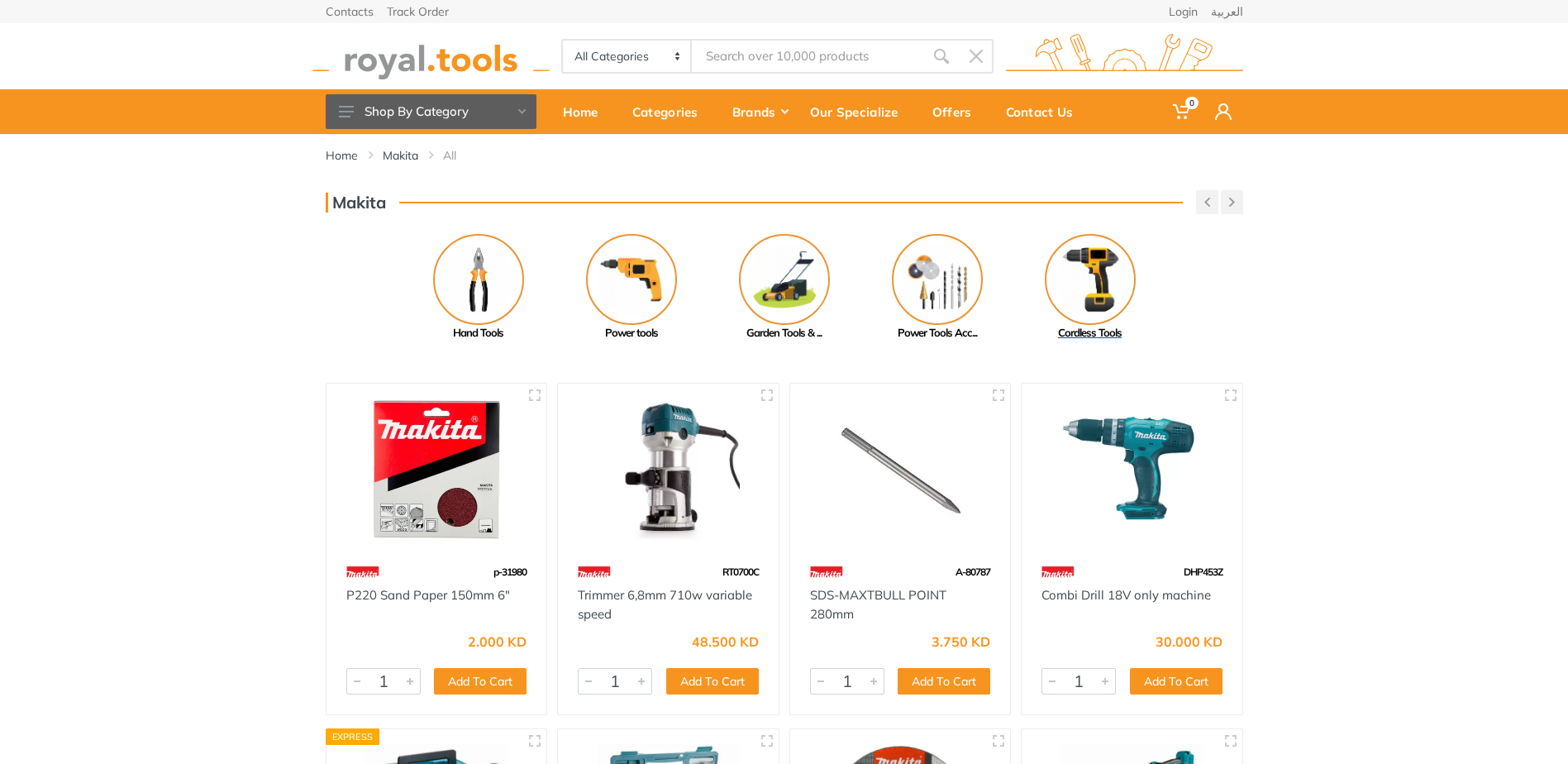
click at [1059, 306] on img at bounding box center [1090, 279] width 91 height 91
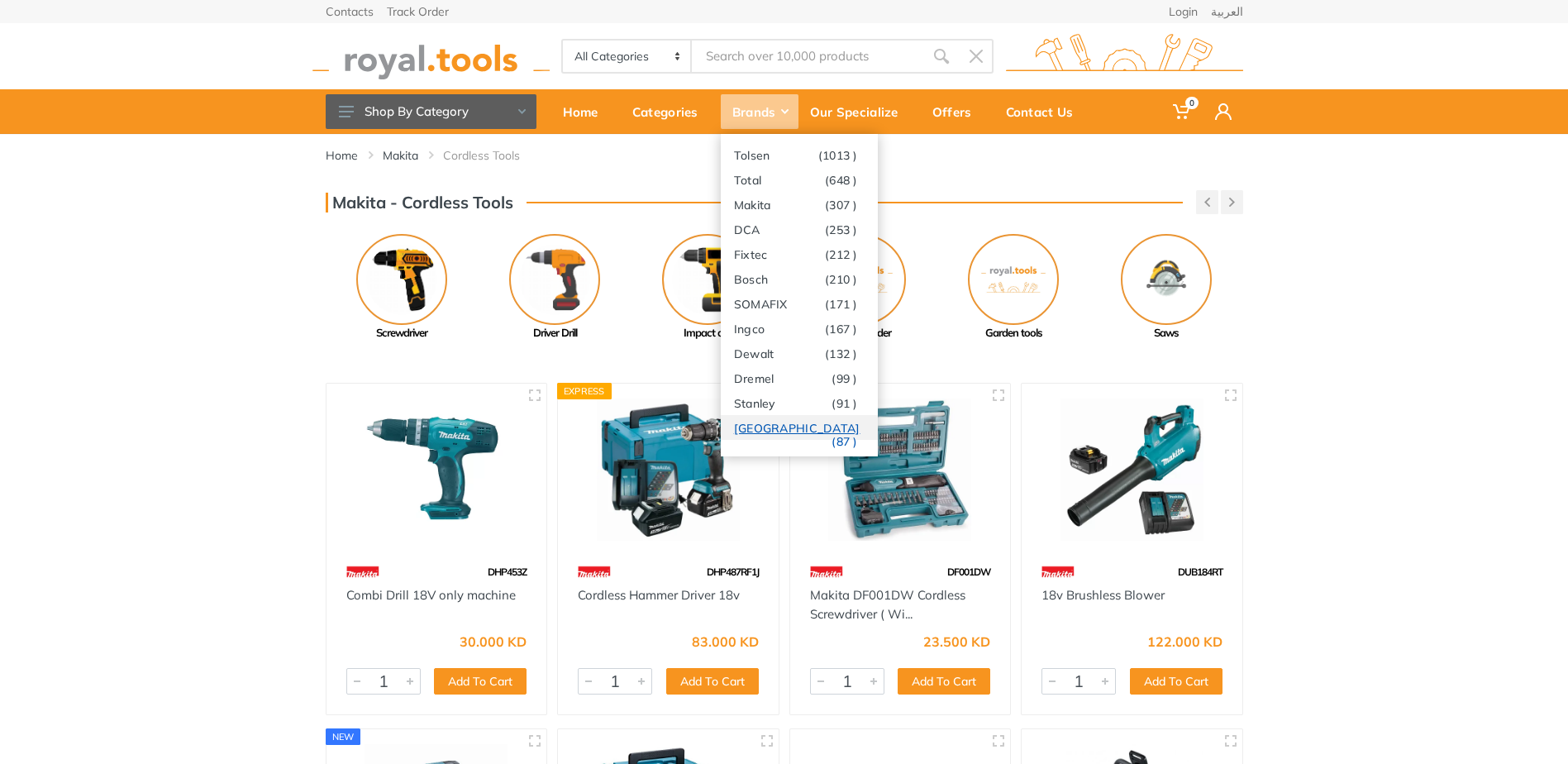
click at [786, 427] on link "Milwaukee (87 )" at bounding box center [799, 427] width 157 height 25
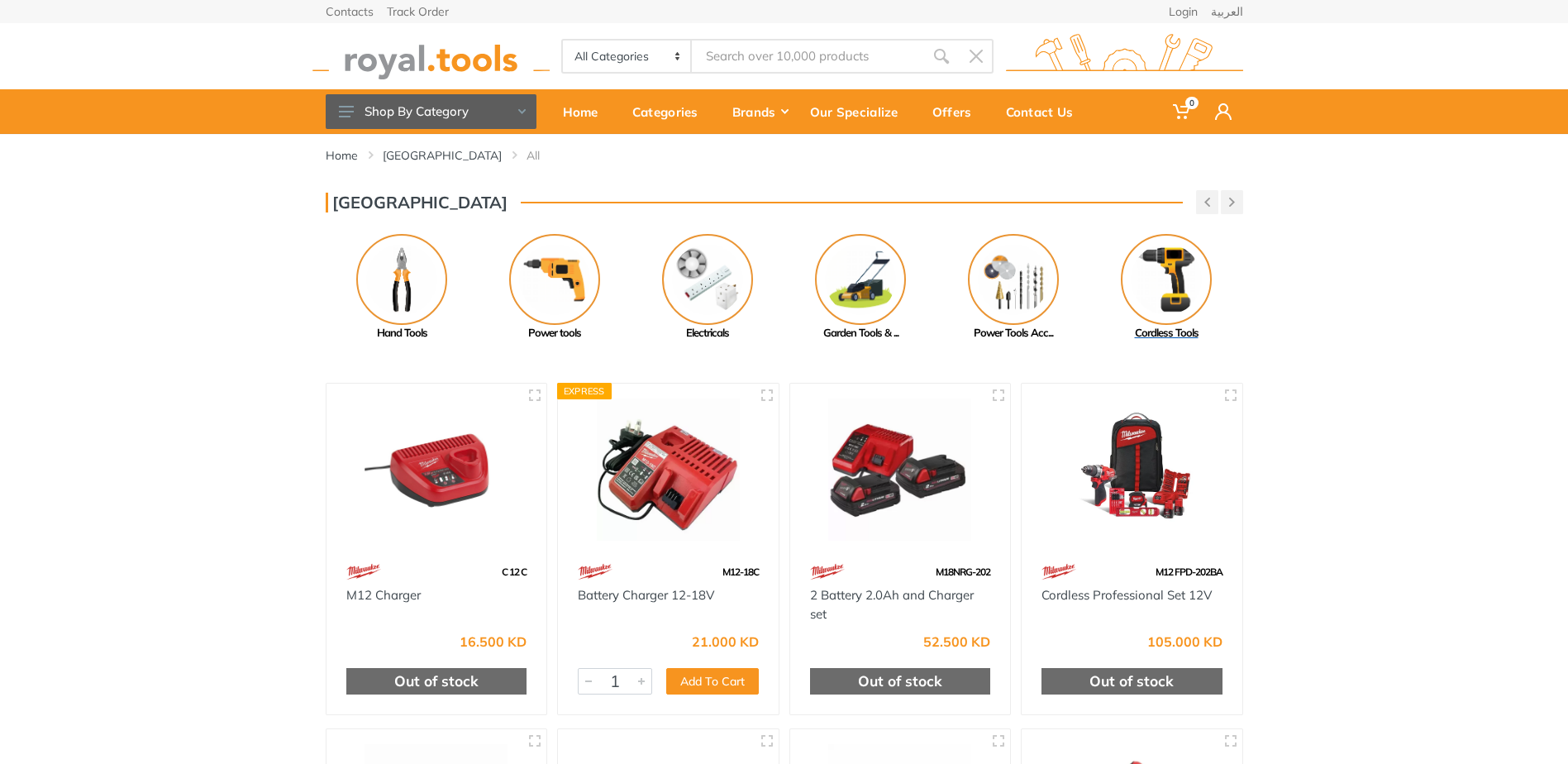
click at [1138, 300] on img at bounding box center [1167, 279] width 91 height 91
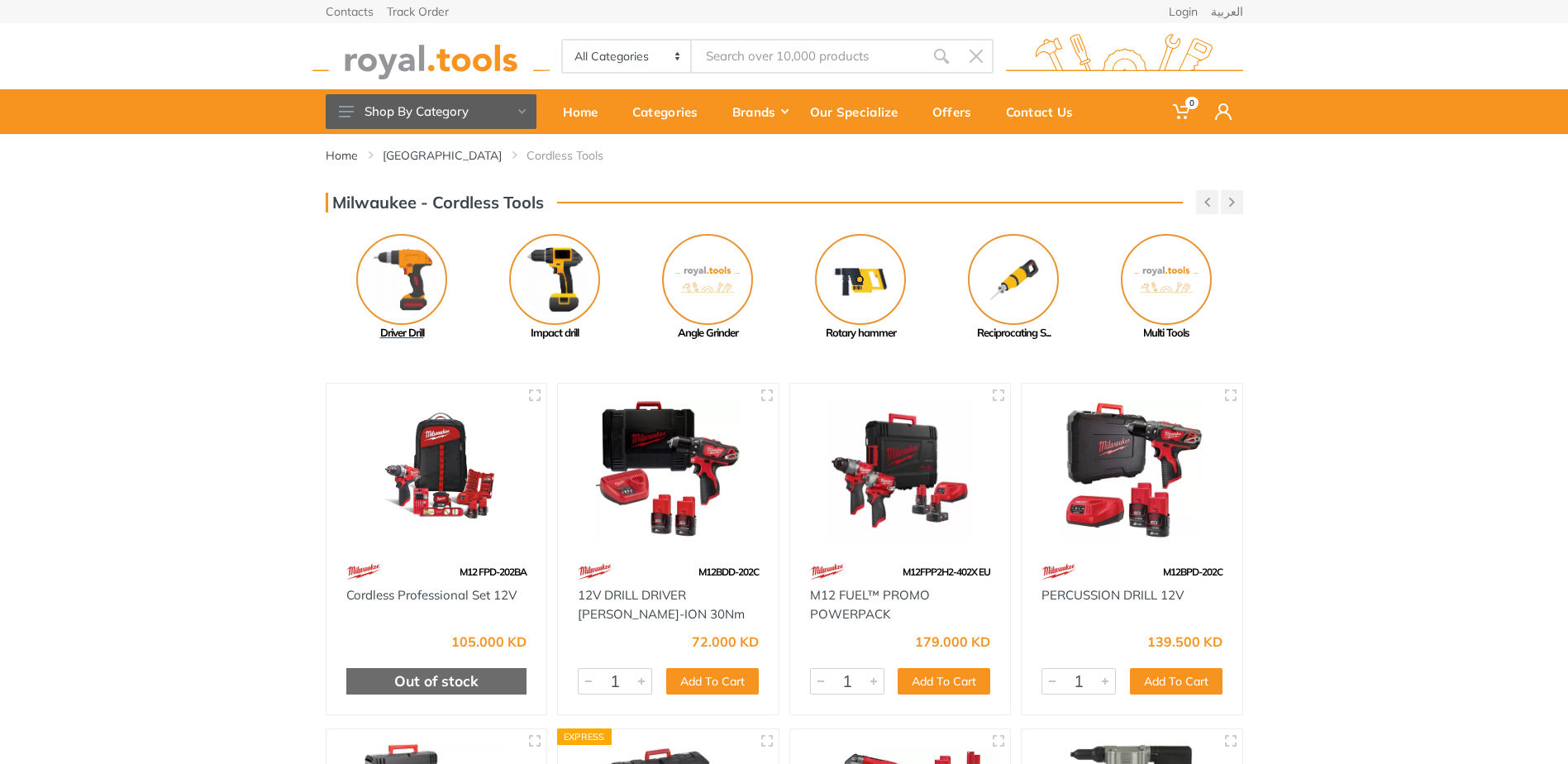
click at [437, 291] on img at bounding box center [402, 279] width 91 height 91
click at [561, 295] on img at bounding box center [555, 279] width 91 height 91
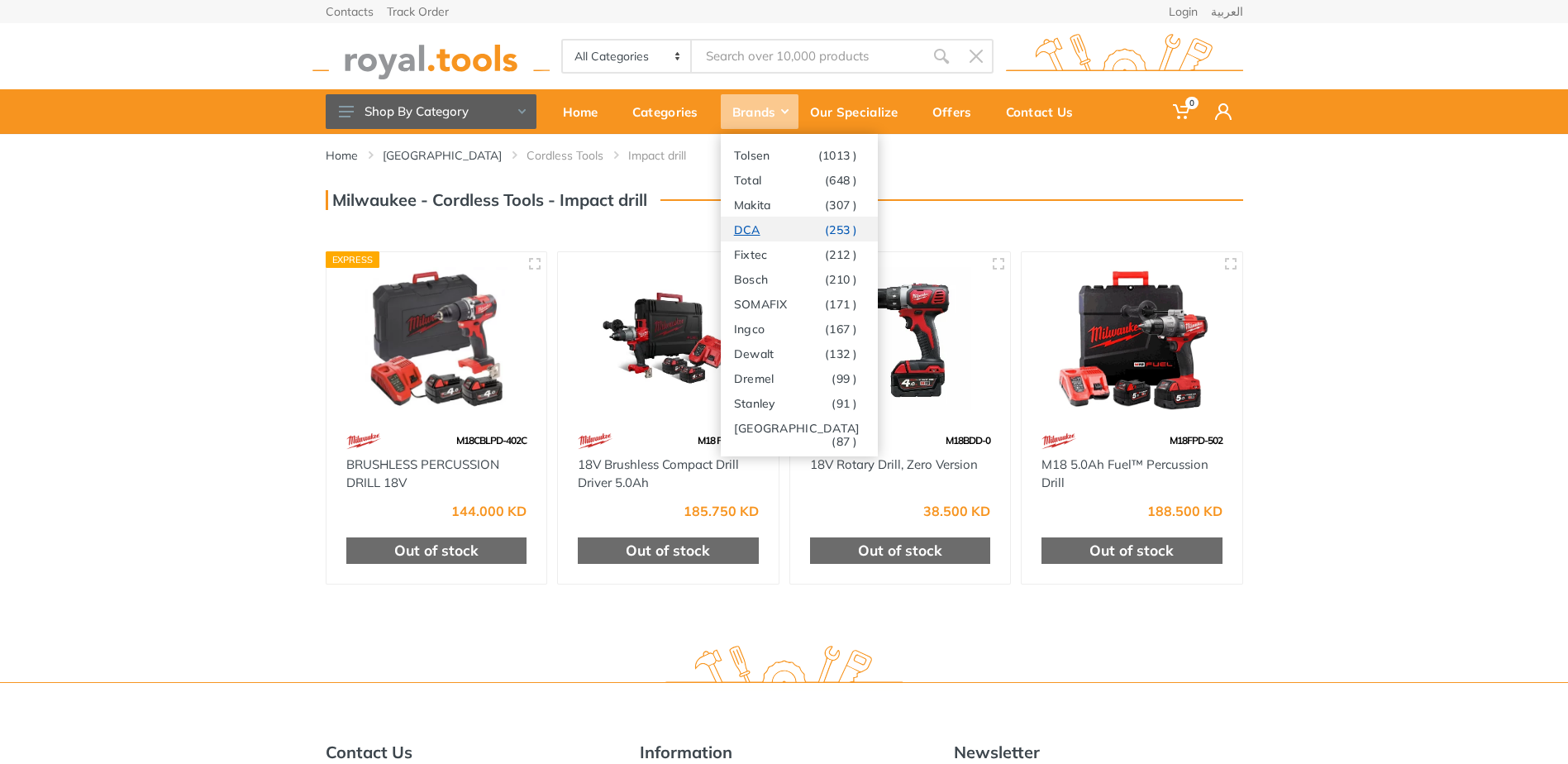
click at [779, 228] on link "DCA (253 )" at bounding box center [799, 229] width 157 height 25
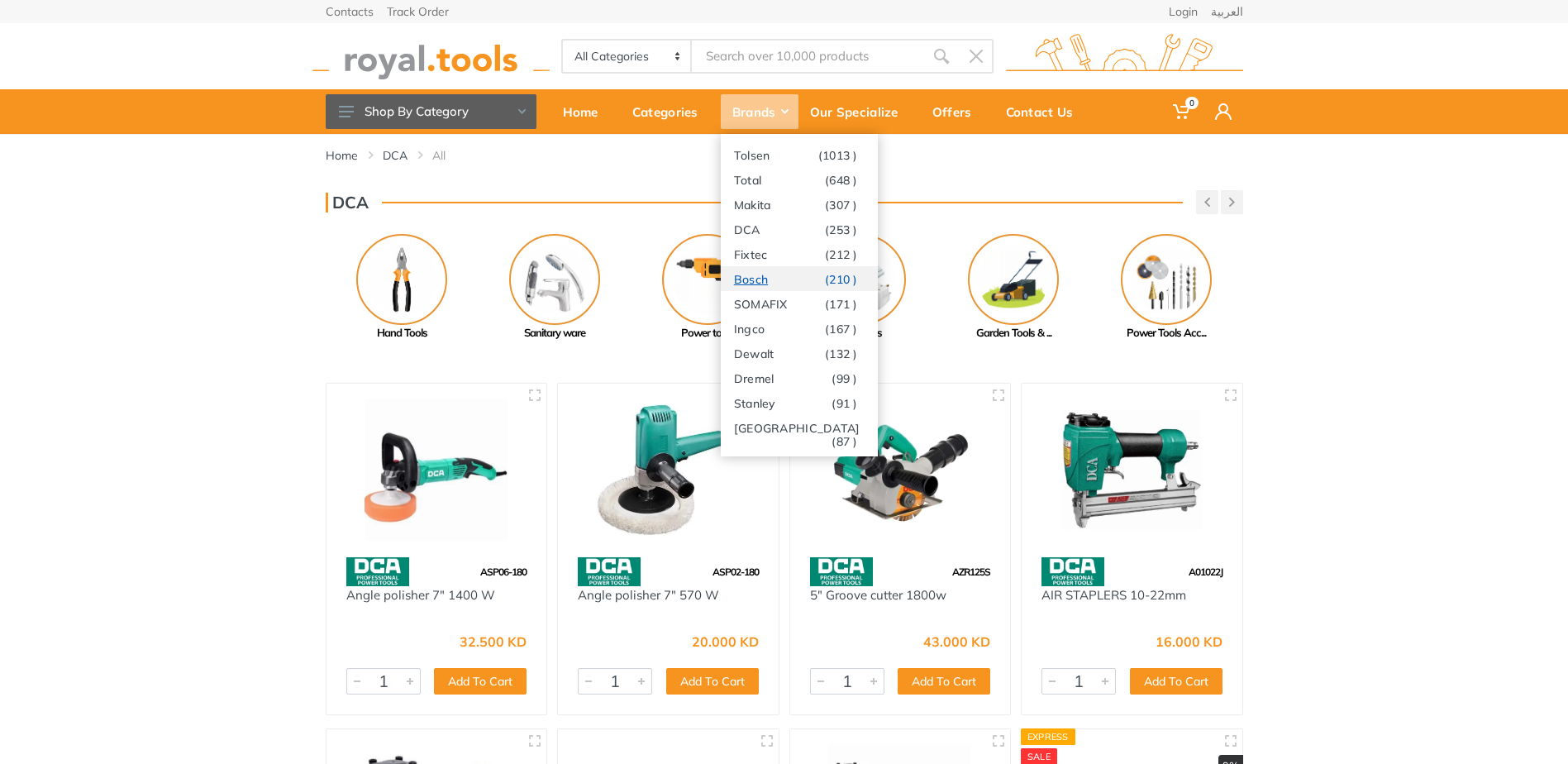
click at [768, 278] on link "Bosch (210 )" at bounding box center [799, 278] width 157 height 25
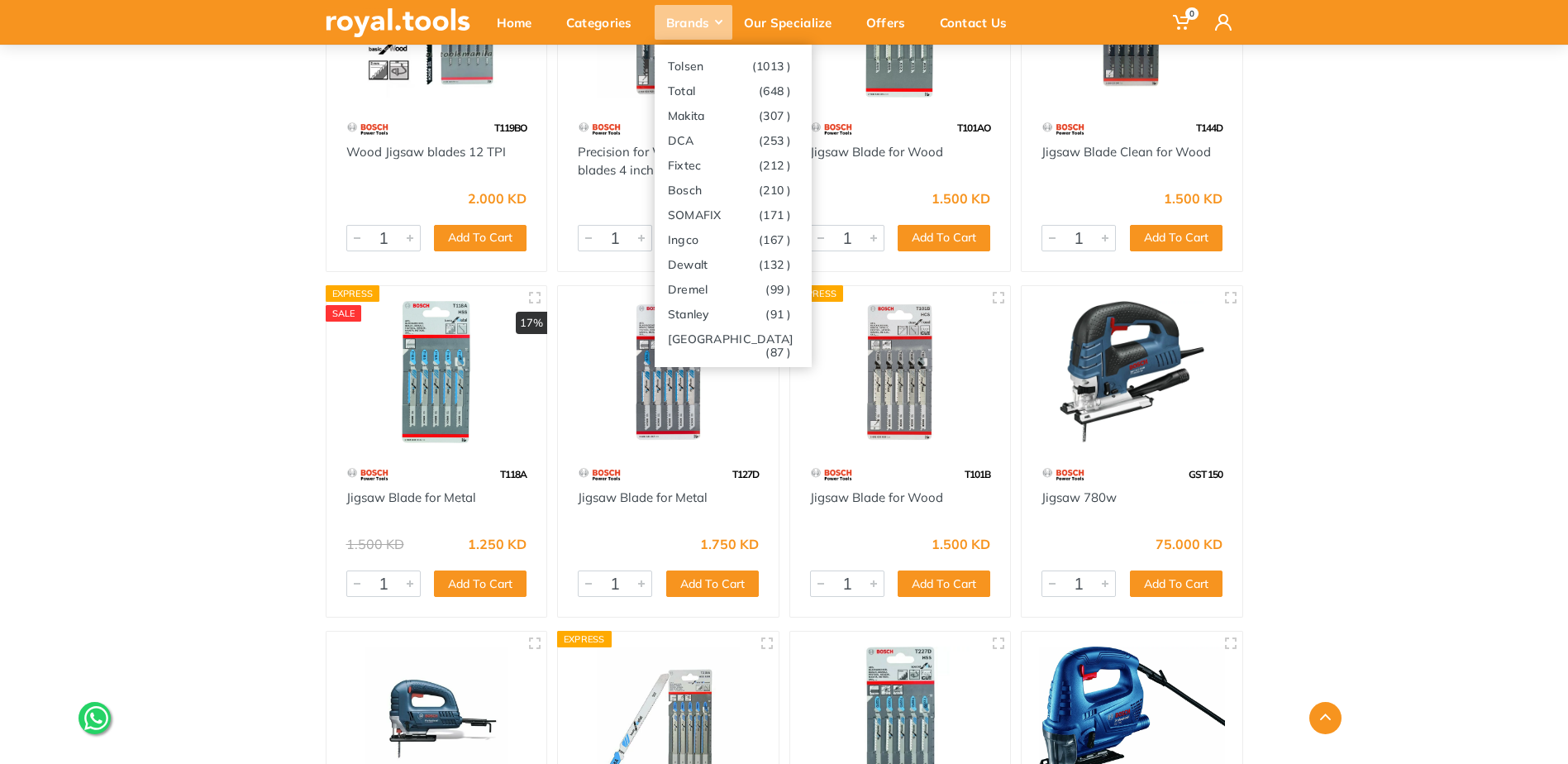
scroll to position [8346, 0]
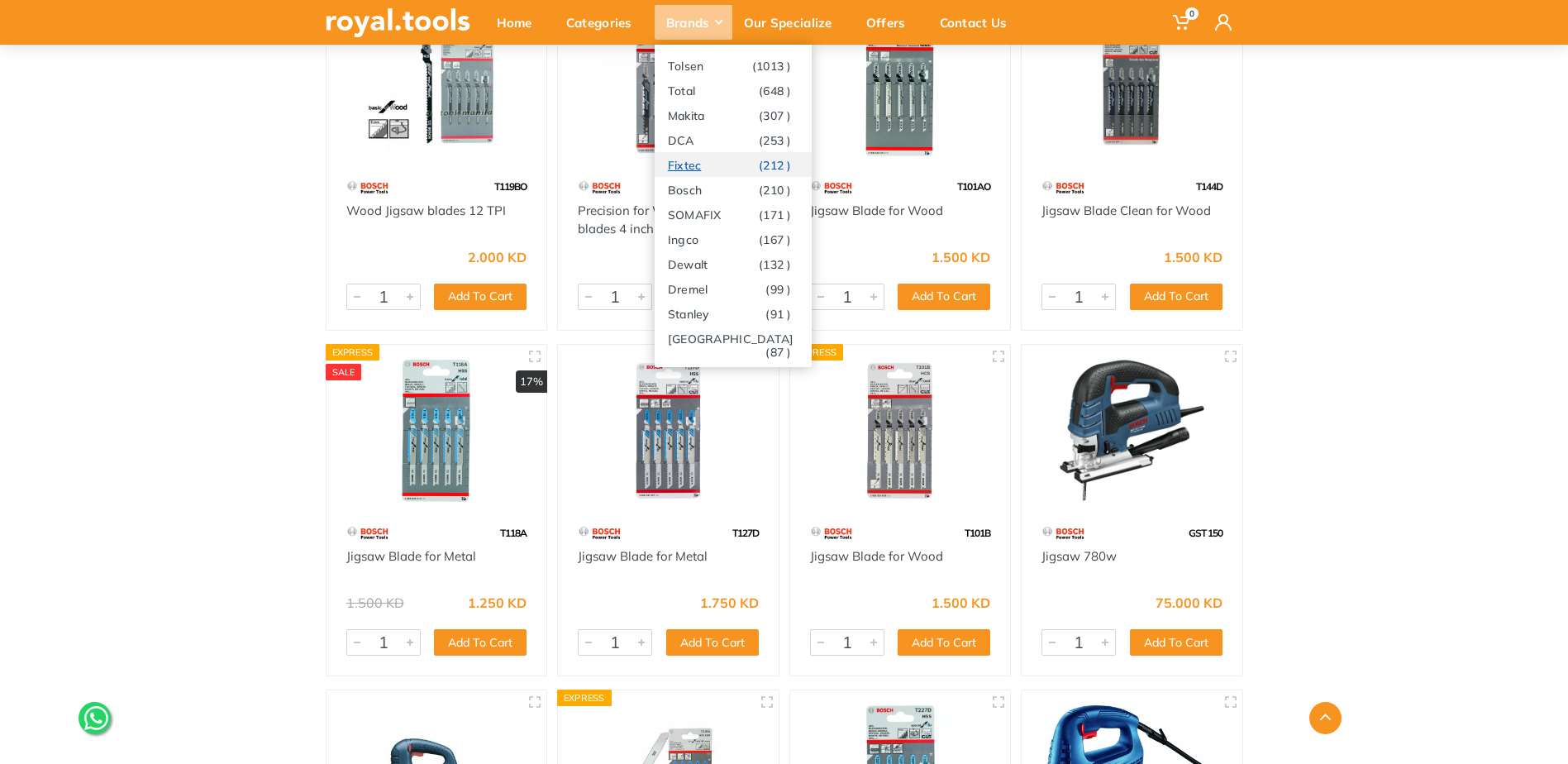
click at [695, 161] on link "Fixtec (212 )" at bounding box center [733, 164] width 157 height 25
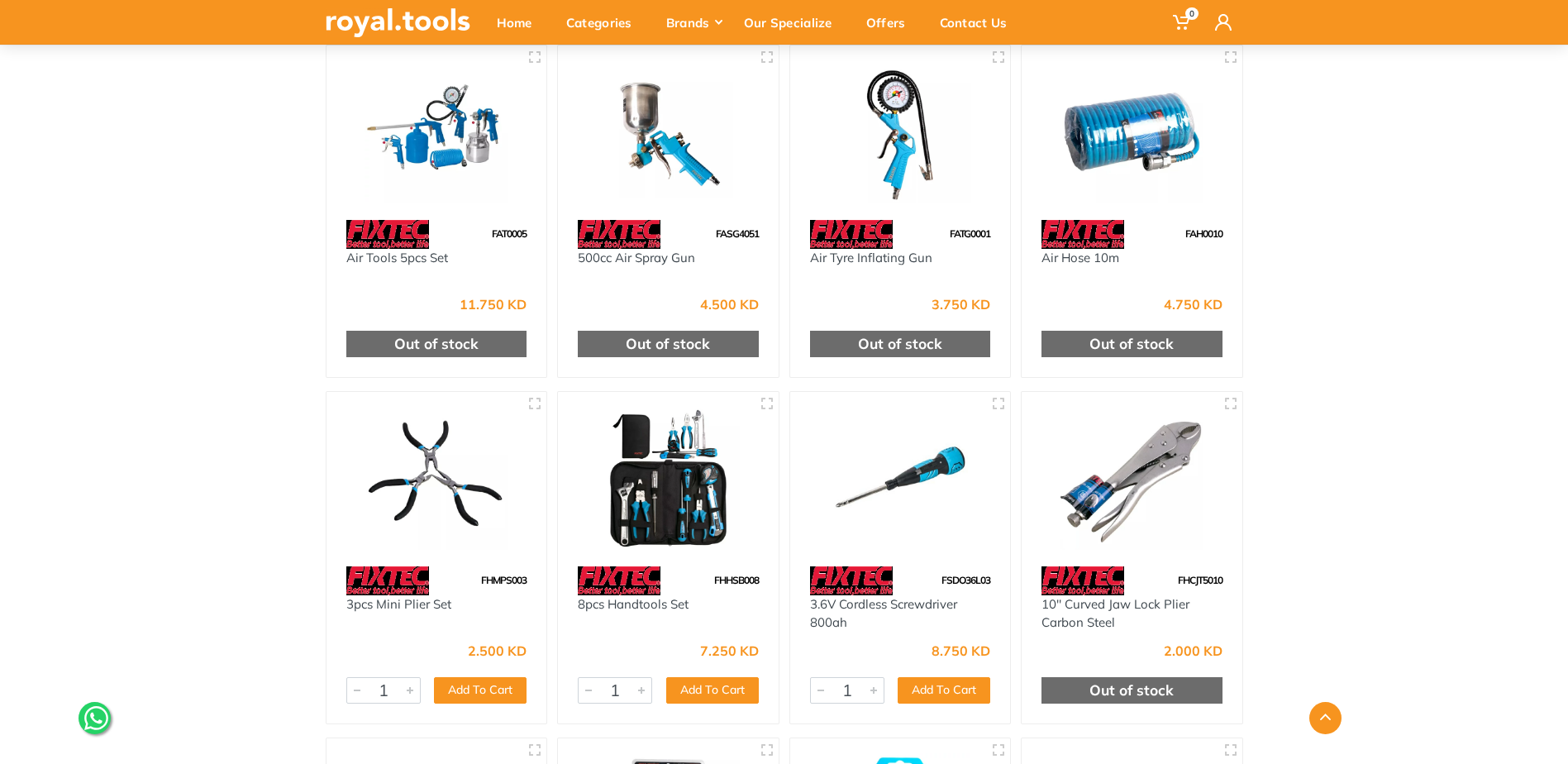
scroll to position [1735, 0]
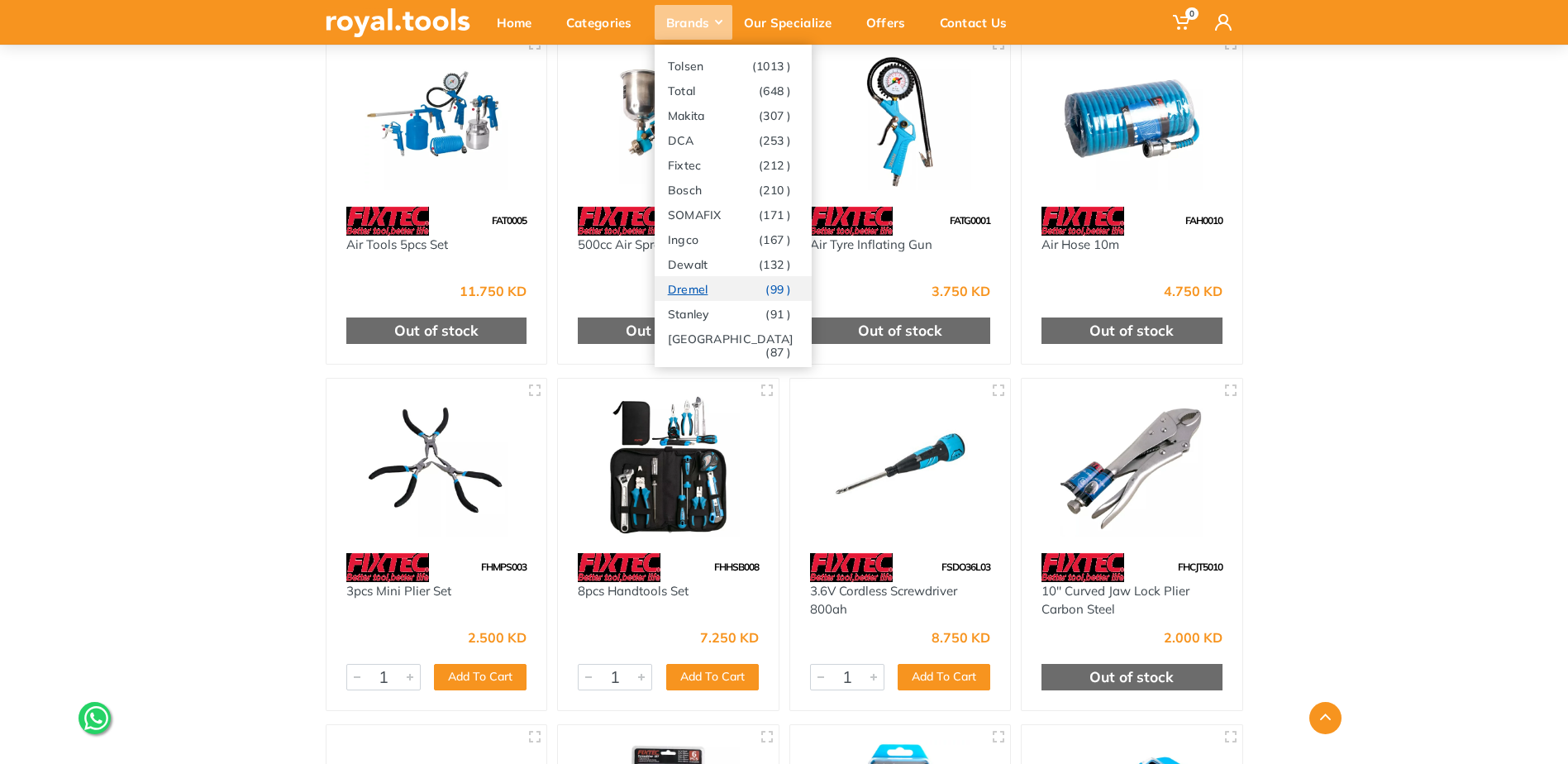
click at [727, 297] on link "Dremel (99 )" at bounding box center [733, 288] width 157 height 25
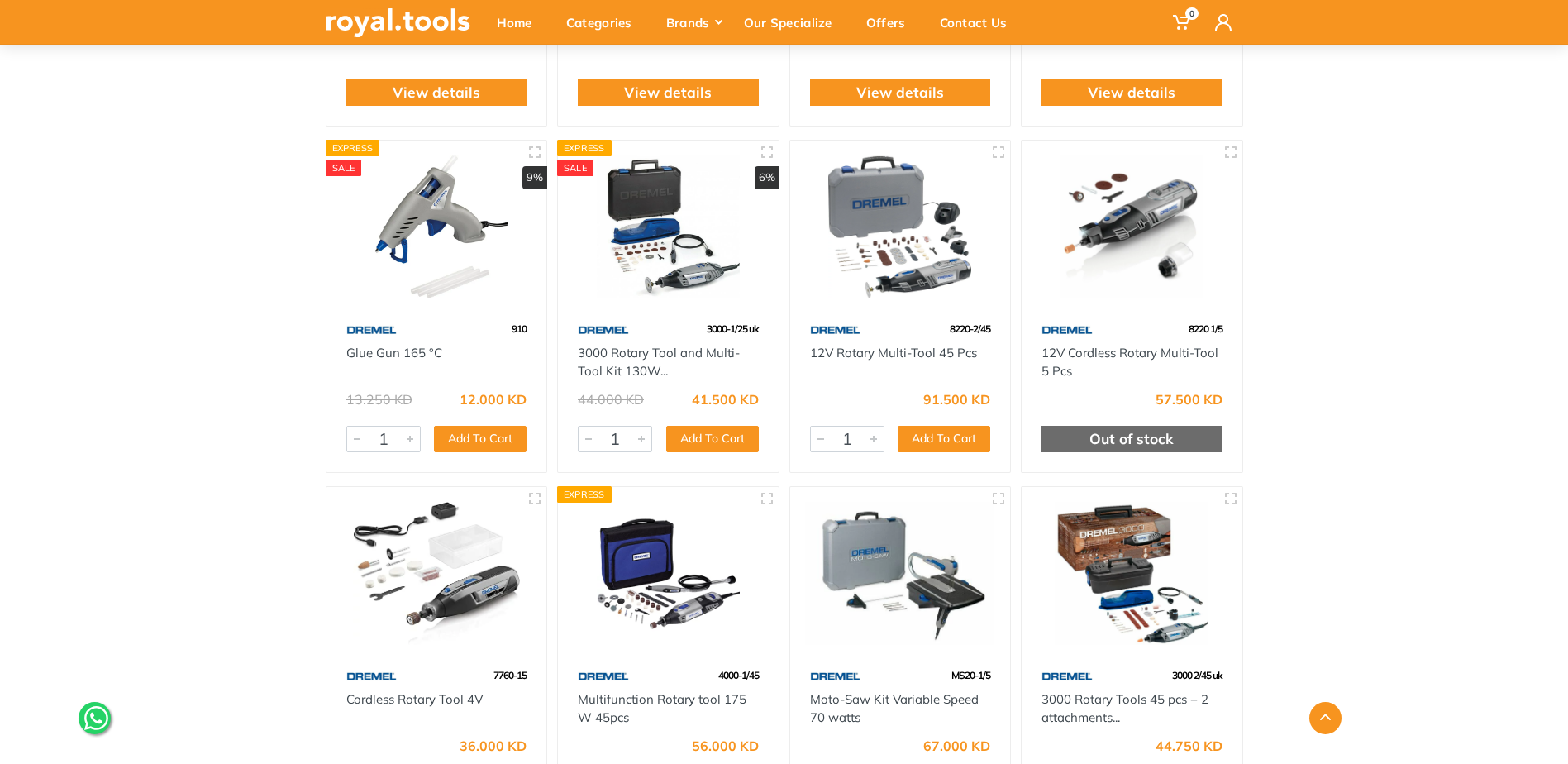
scroll to position [1240, 0]
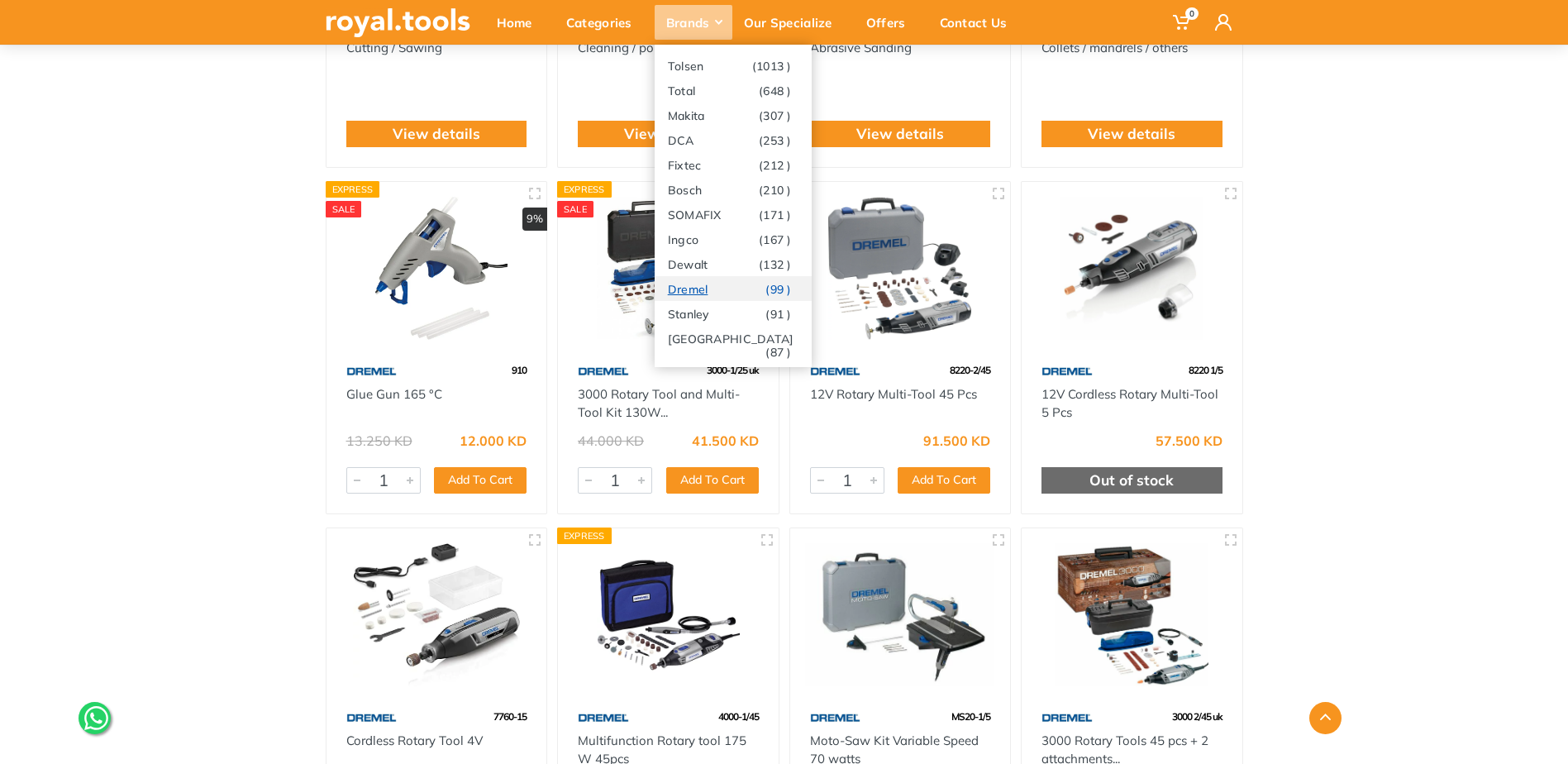
click at [723, 295] on link "Dremel (99 )" at bounding box center [733, 288] width 157 height 25
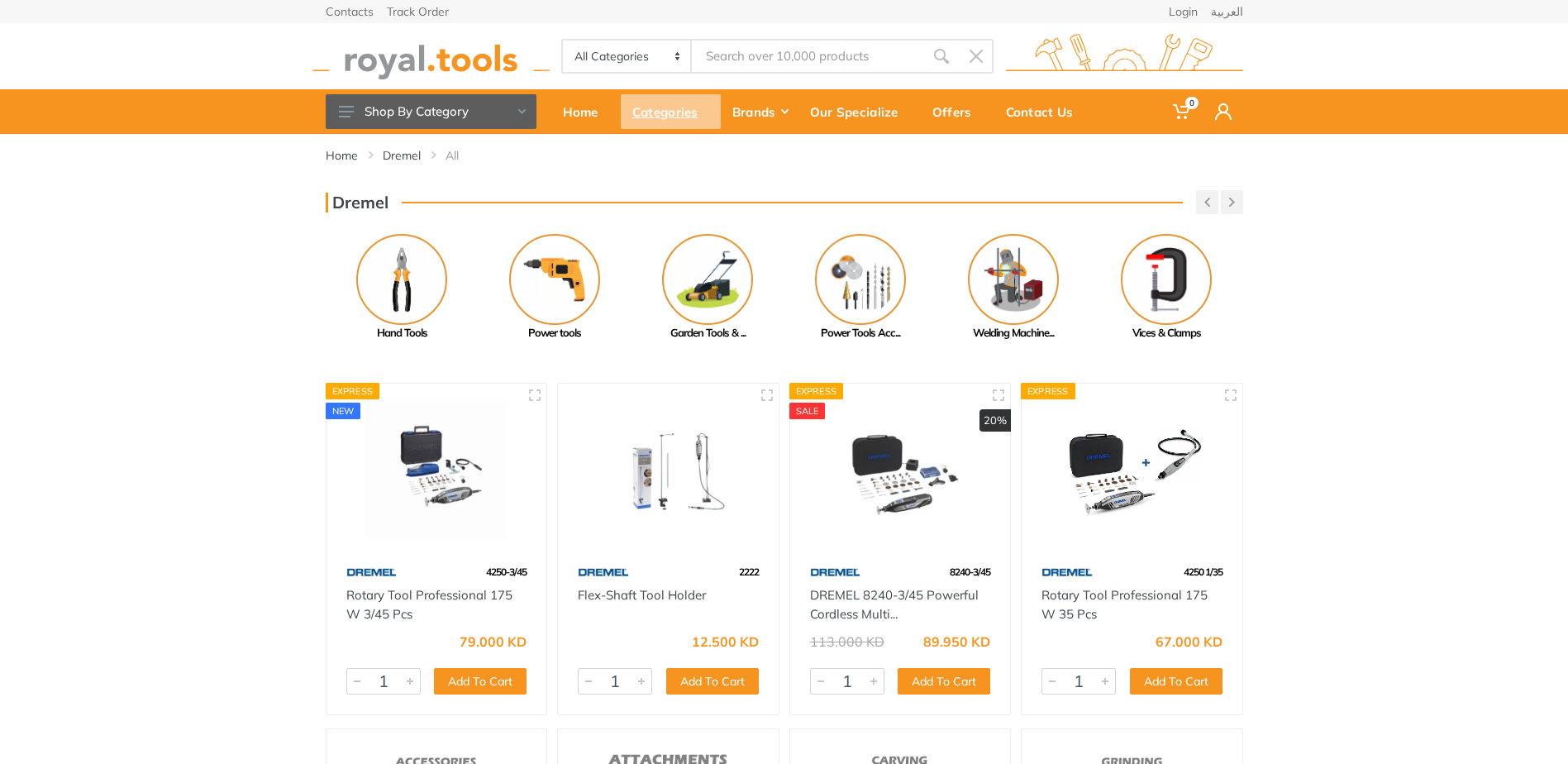
click at [675, 112] on div "Categories" at bounding box center [671, 112] width 100 height 35
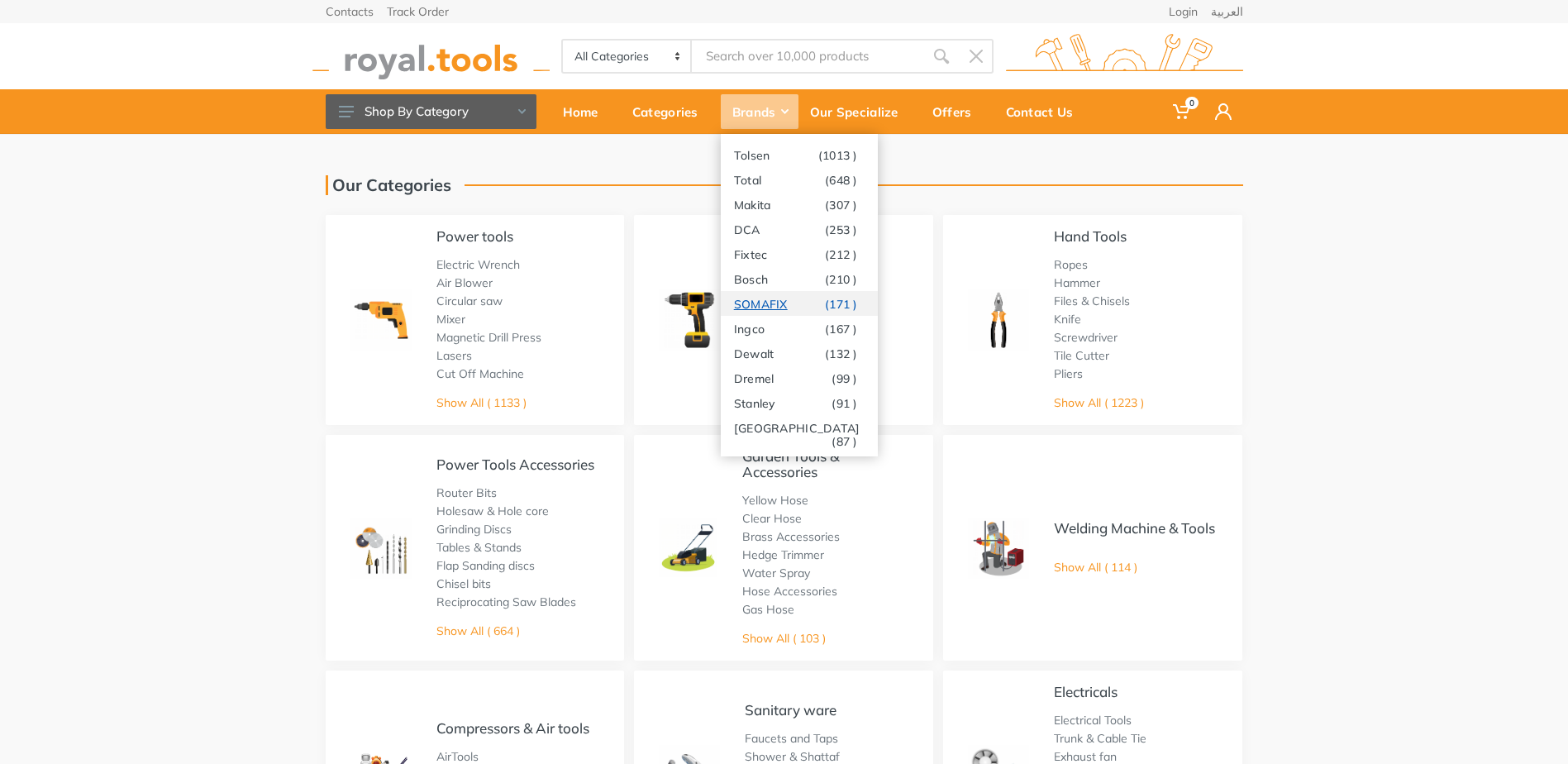
click at [777, 299] on link "SOMAFIX (171 )" at bounding box center [799, 303] width 157 height 25
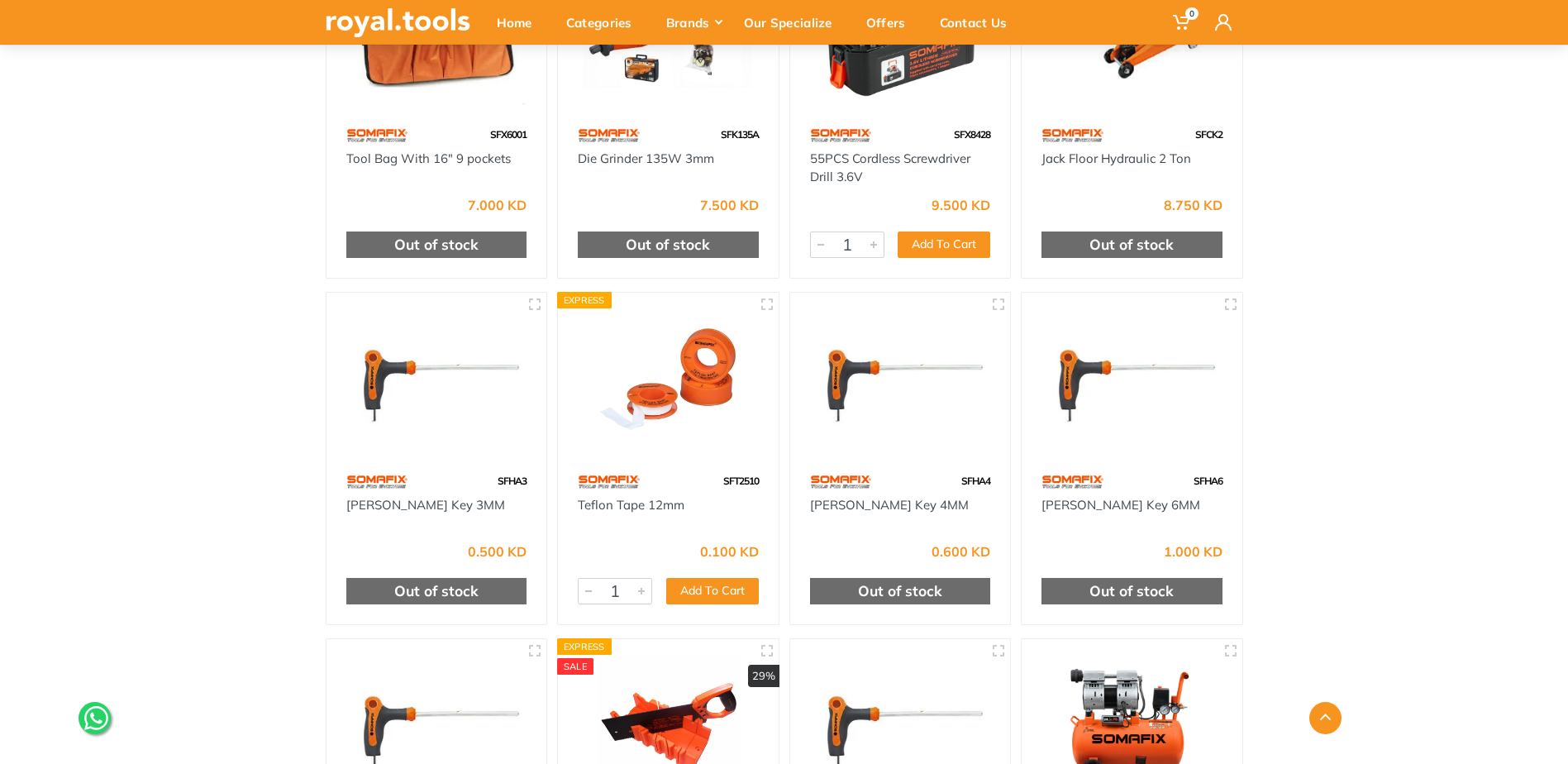
scroll to position [1818, 0]
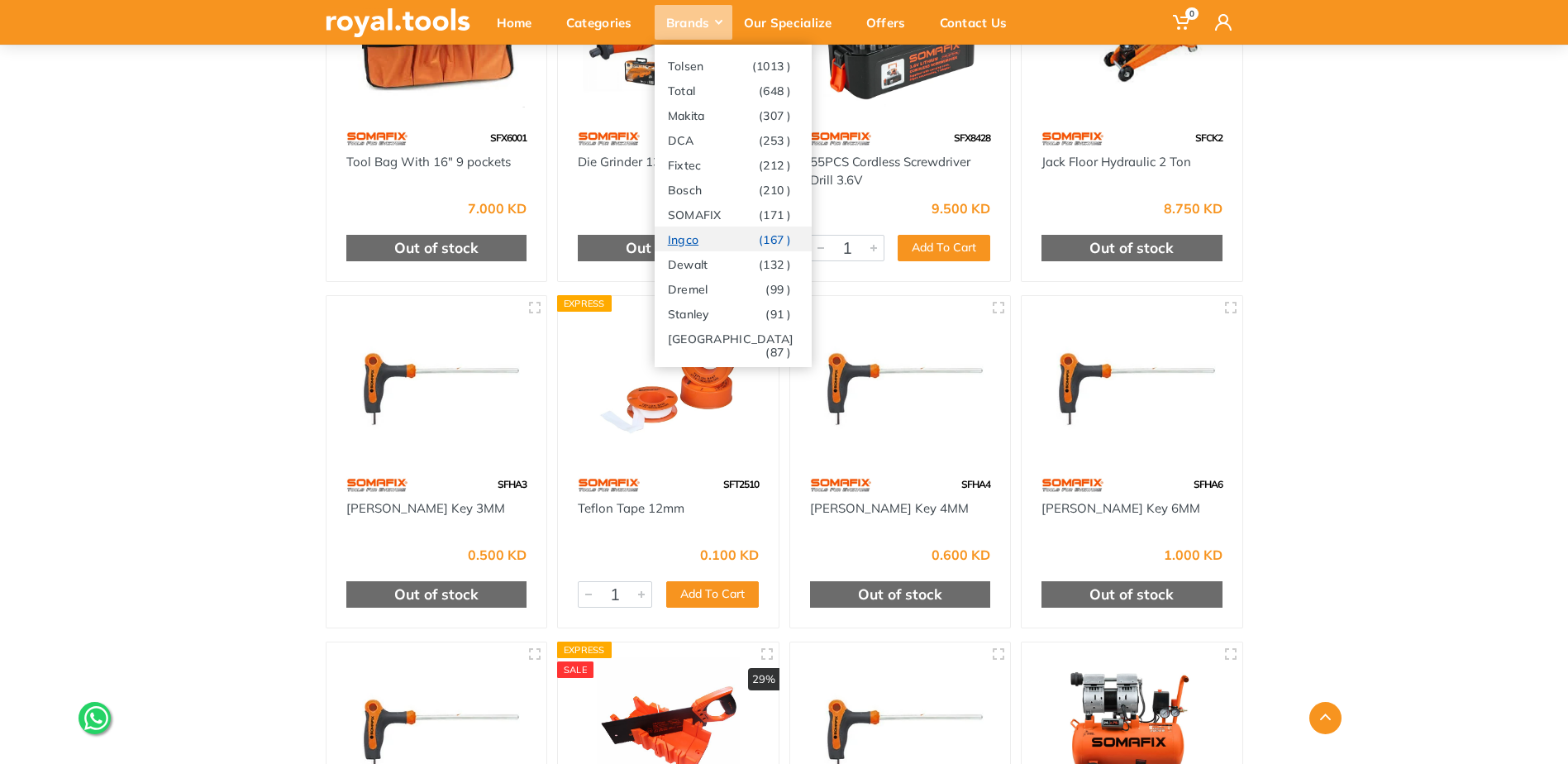
click at [700, 243] on link "Ingco (167 )" at bounding box center [733, 239] width 157 height 25
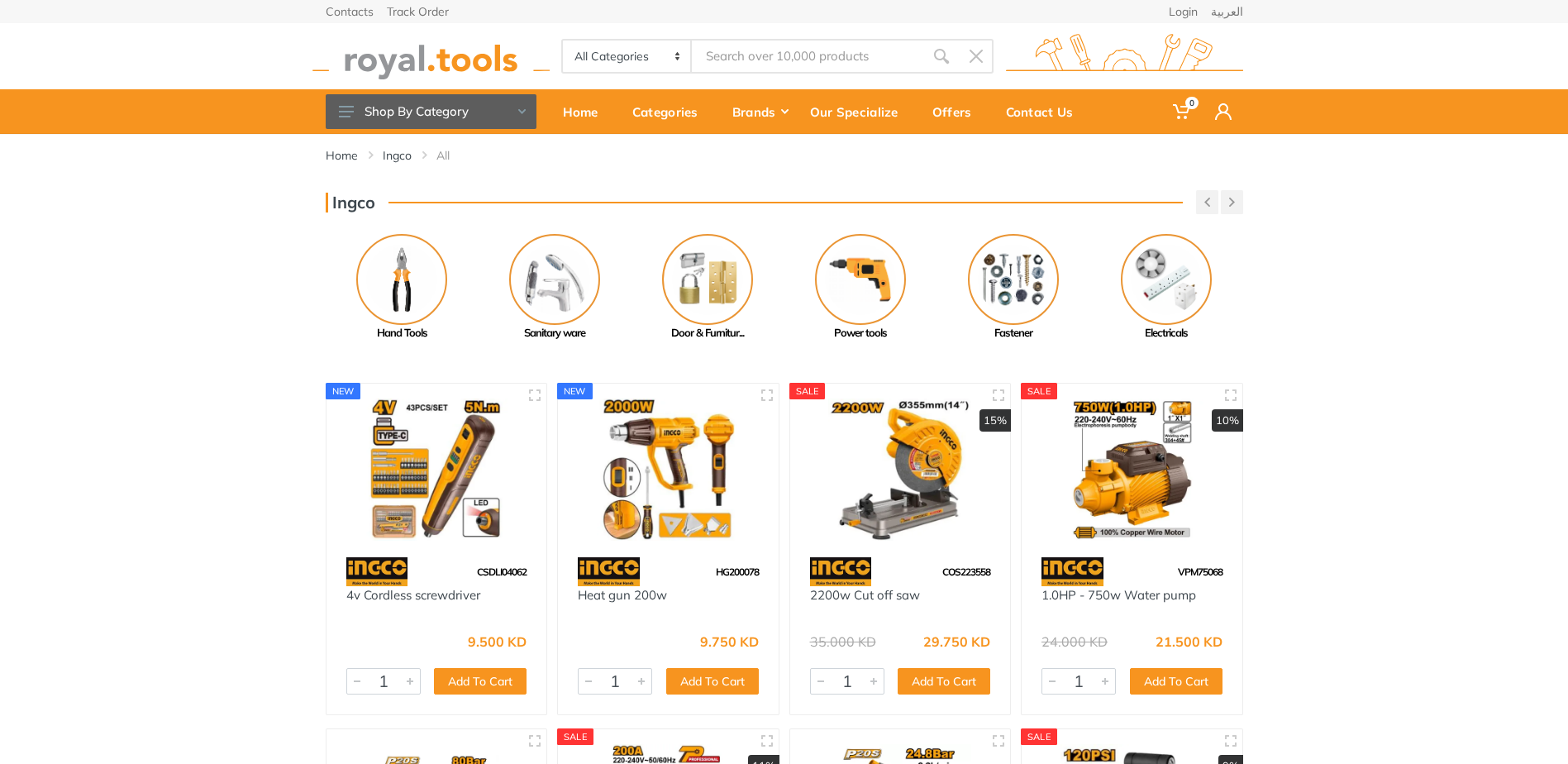
click at [447, 479] on img at bounding box center [437, 470] width 191 height 143
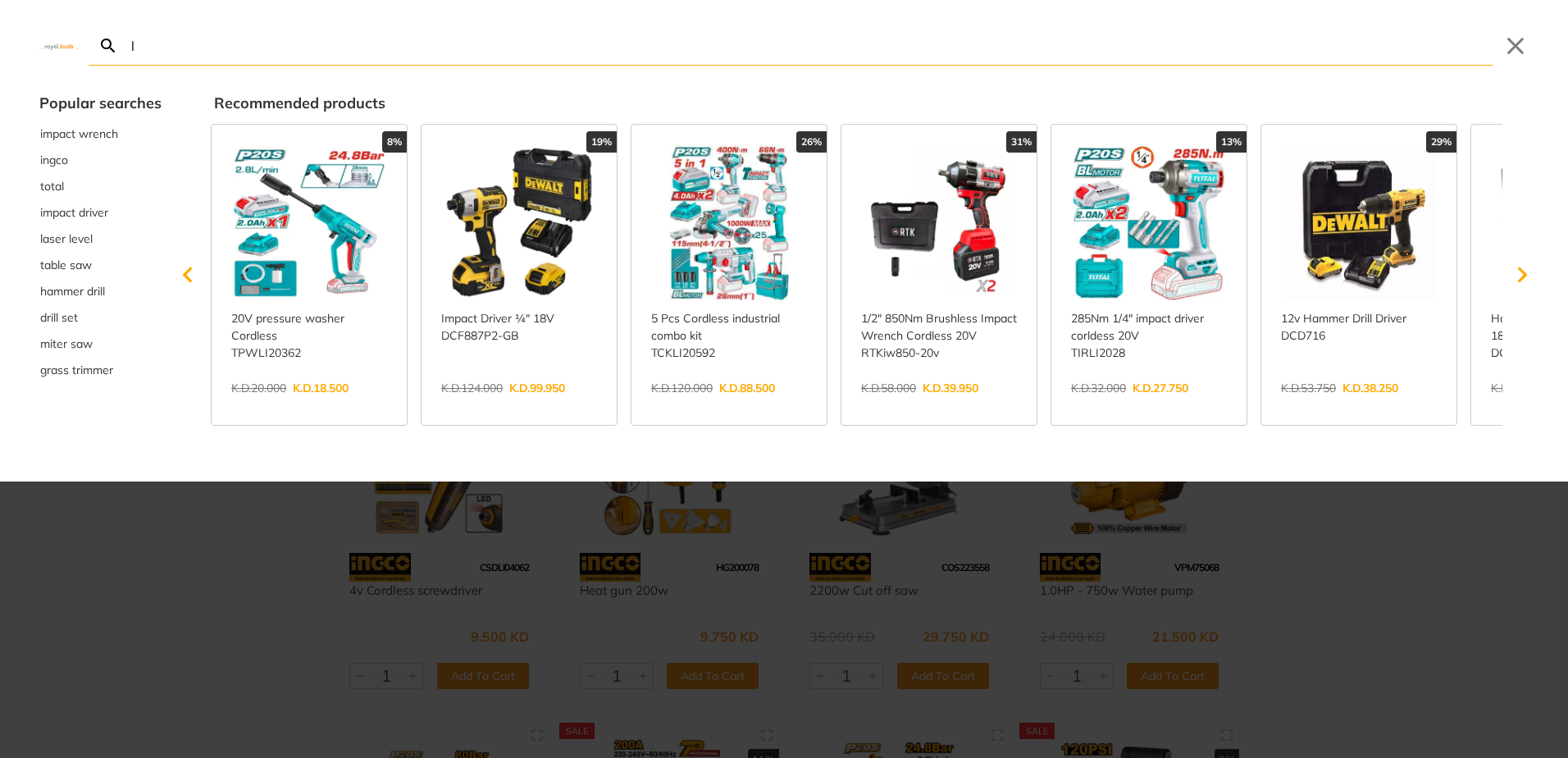
type input "la"
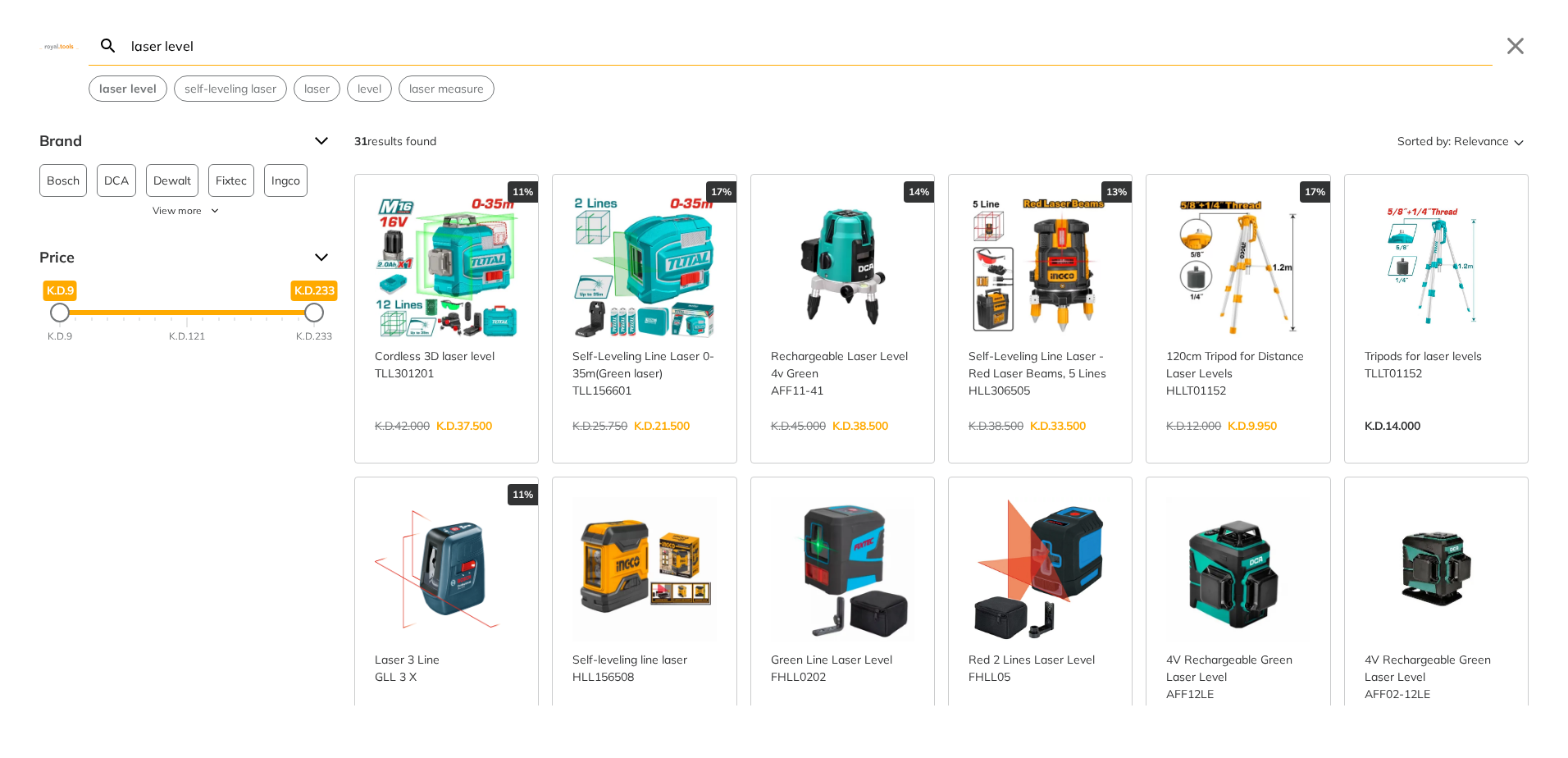
type input "laser level"
click at [1472, 145] on span "Relevance" at bounding box center [1481, 141] width 55 height 26
click at [1455, 221] on button "Price (Lowest to highest)" at bounding box center [1450, 220] width 139 height 26
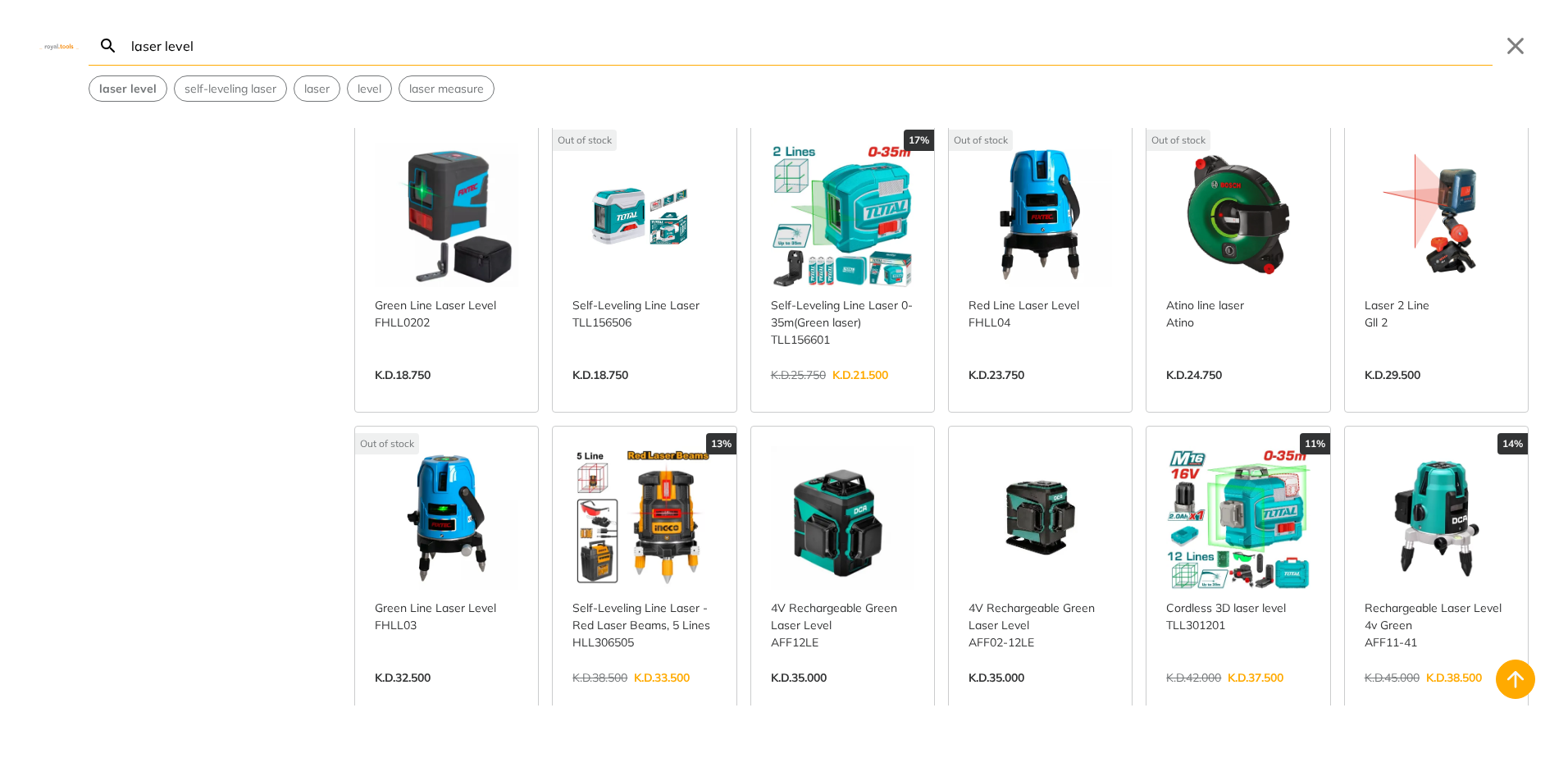
scroll to position [410, 0]
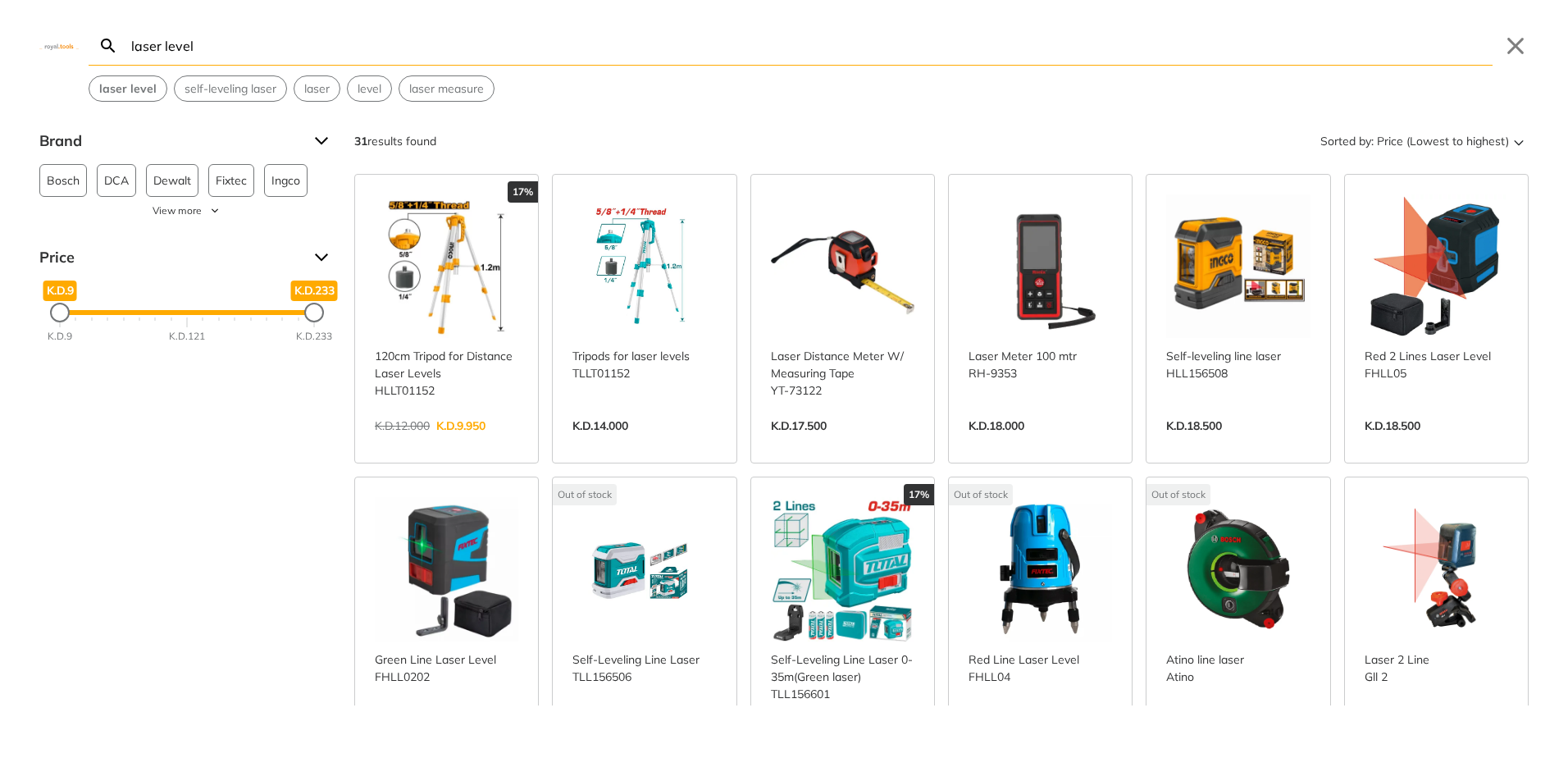
click at [449, 443] on link "View more →" at bounding box center [446, 443] width 144 height 0
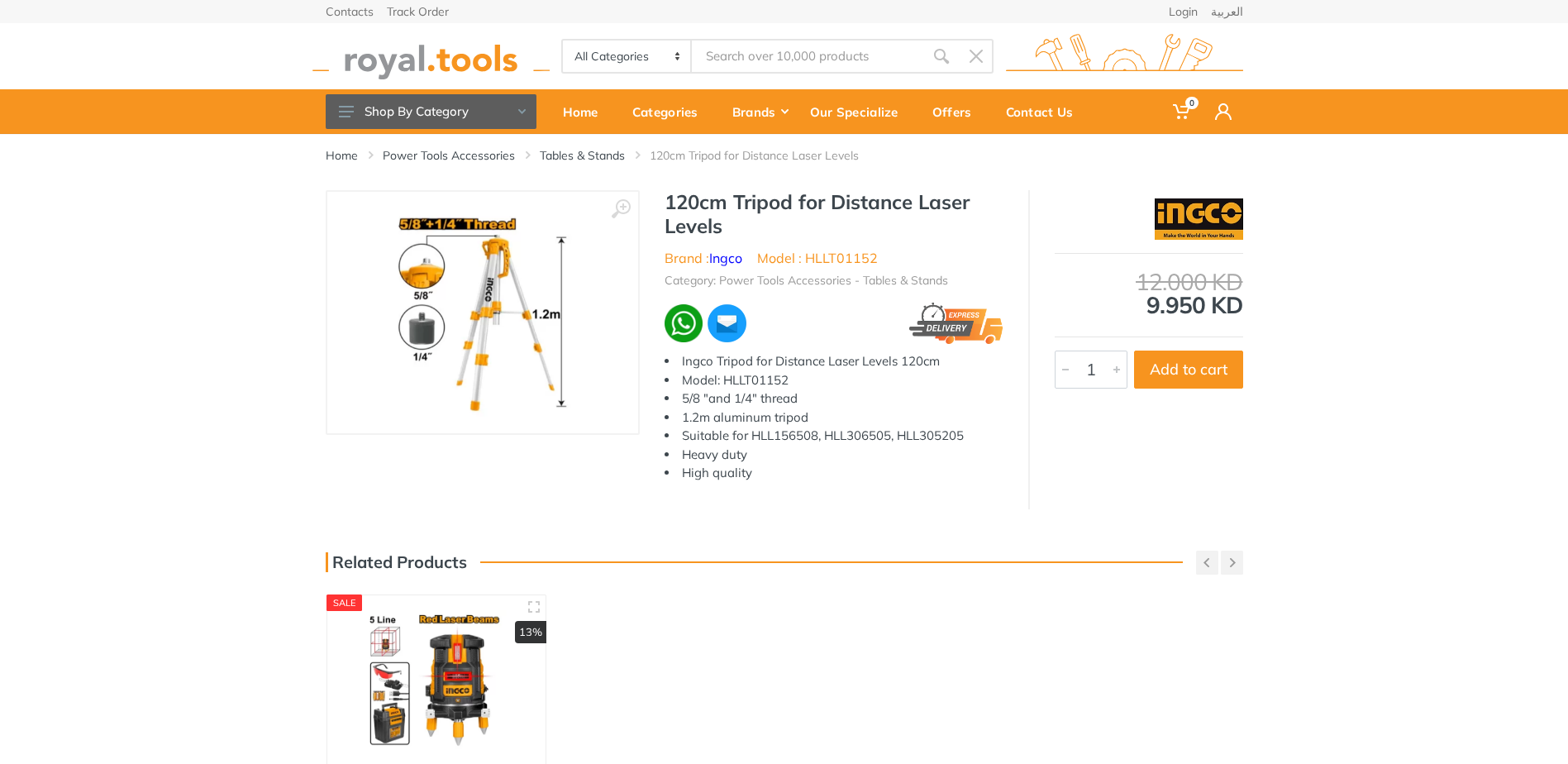
click at [497, 342] on img at bounding box center [482, 312] width 208 height 208
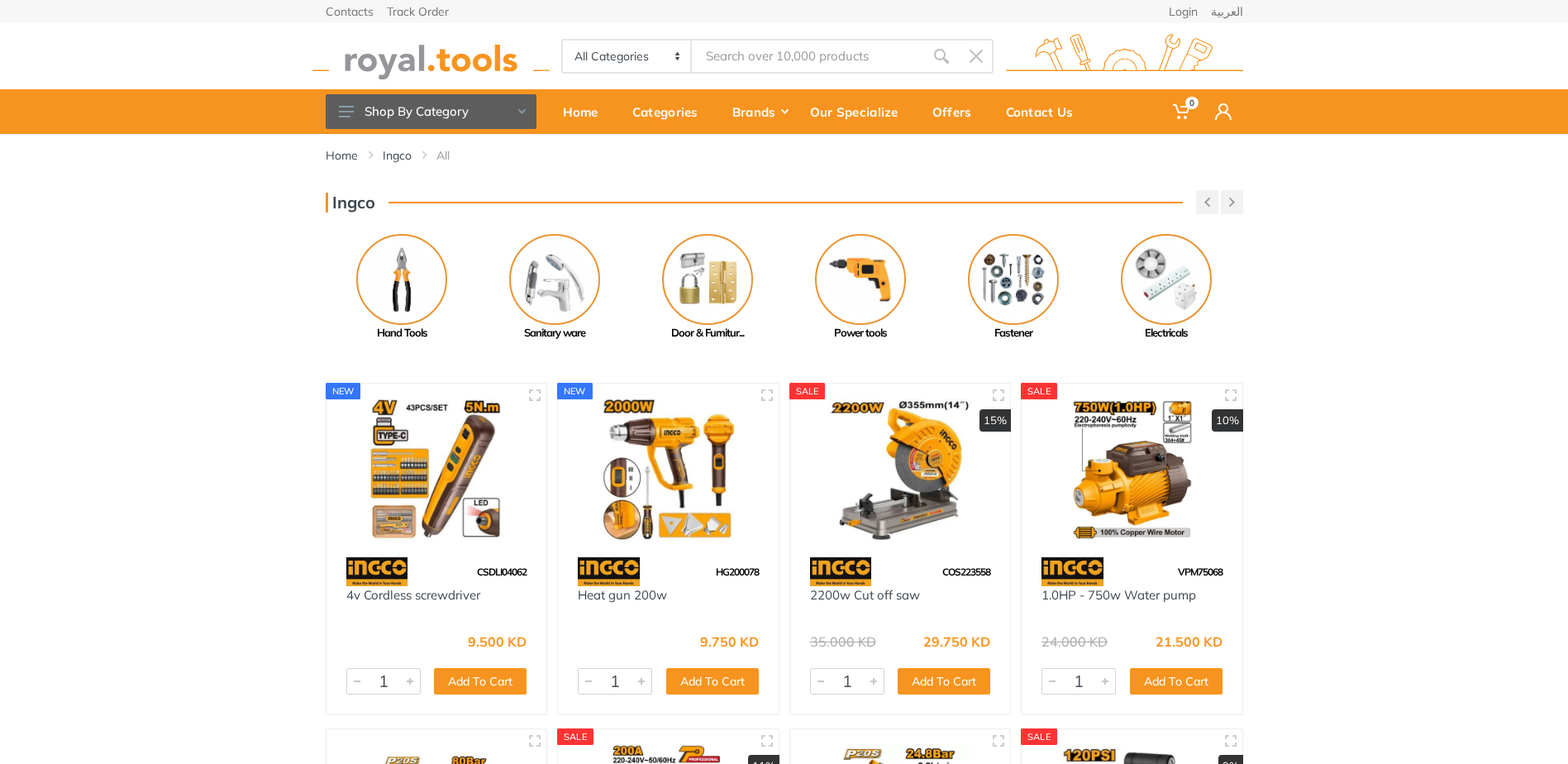
type input "laser level"
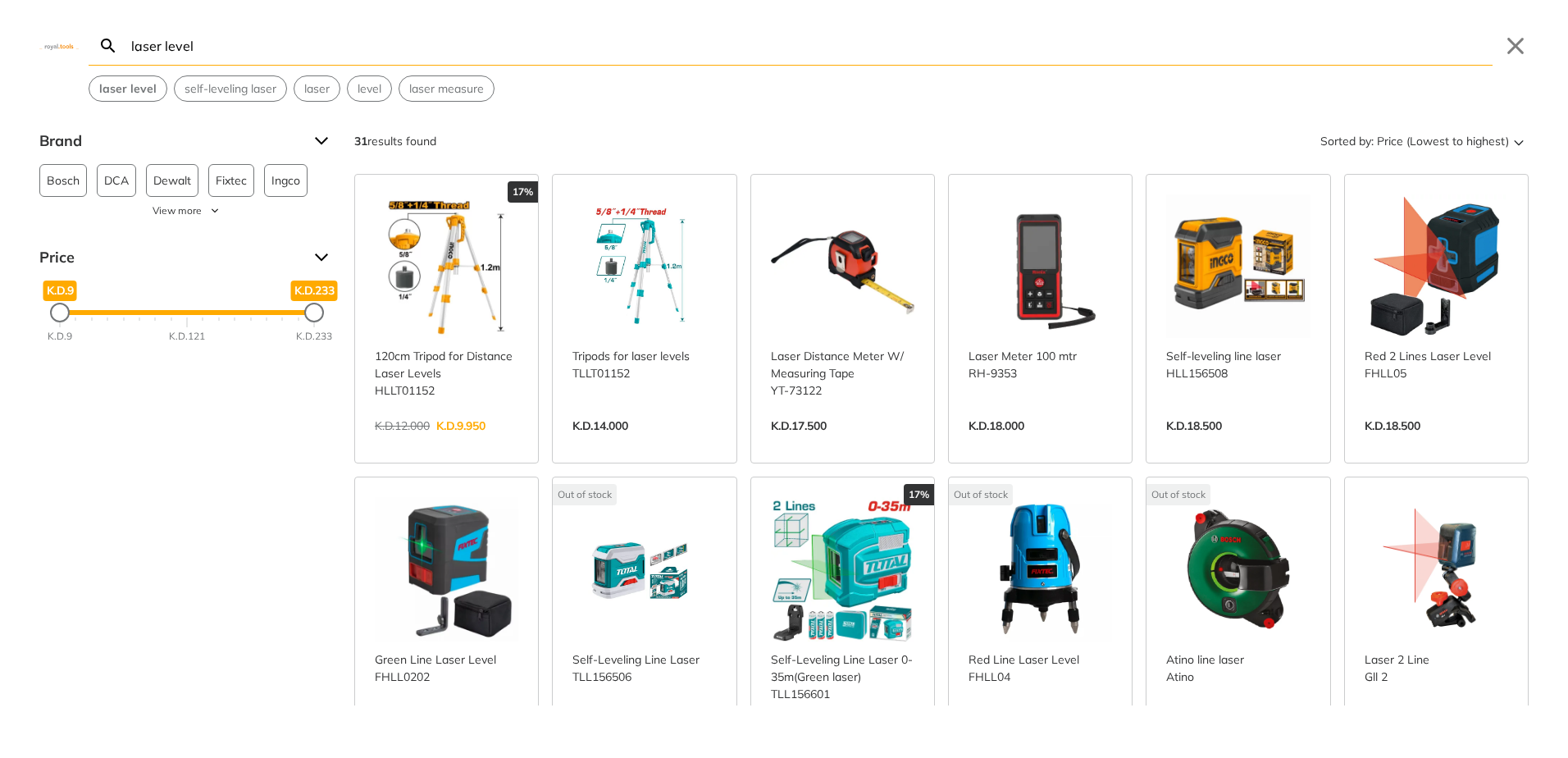
click at [1381, 443] on link "View more →" at bounding box center [1436, 443] width 144 height 0
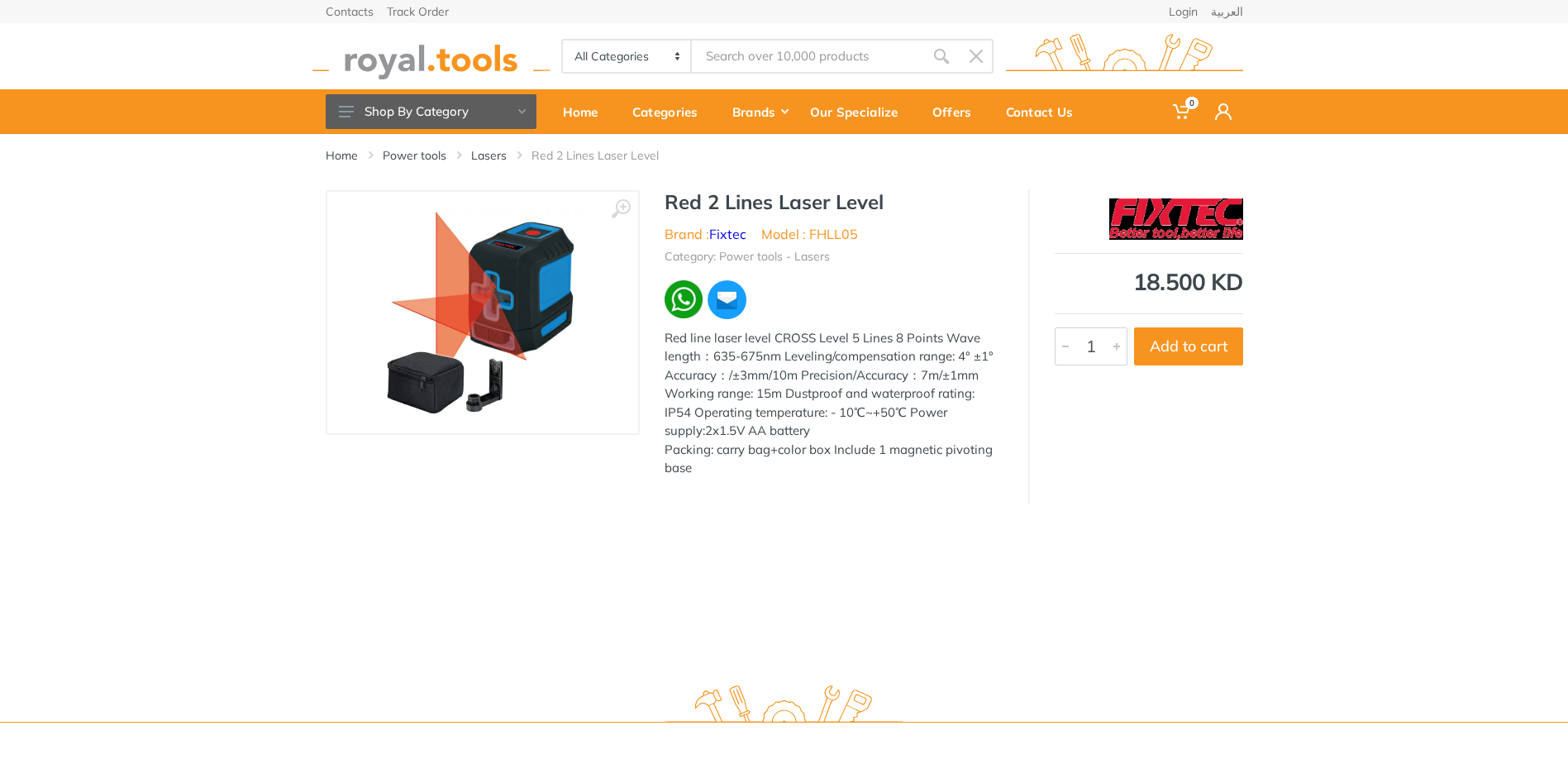
type input "laser level"
click at [488, 340] on img at bounding box center [482, 312] width 208 height 208
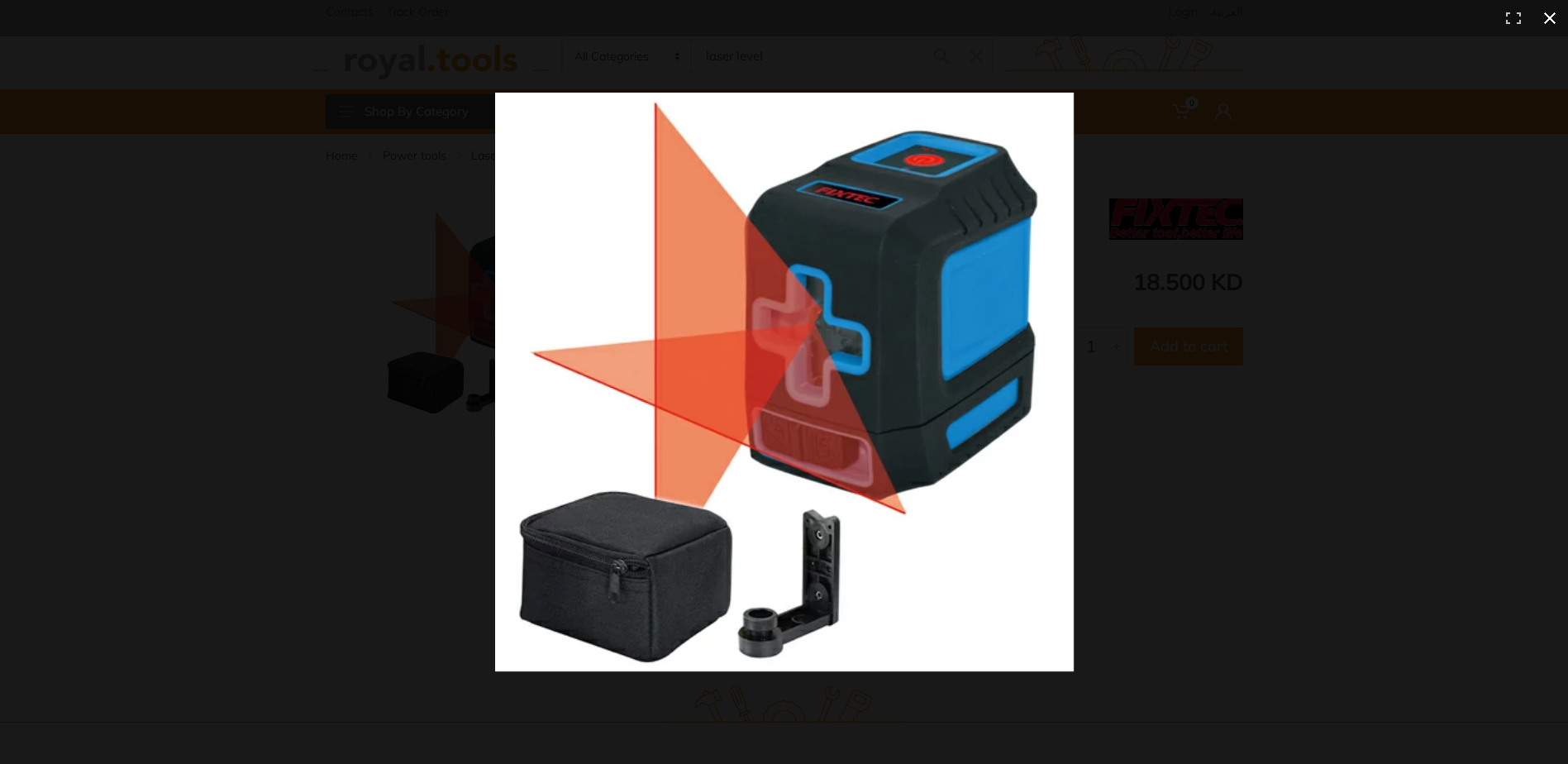
click at [1548, 19] on button at bounding box center [1550, 18] width 36 height 36
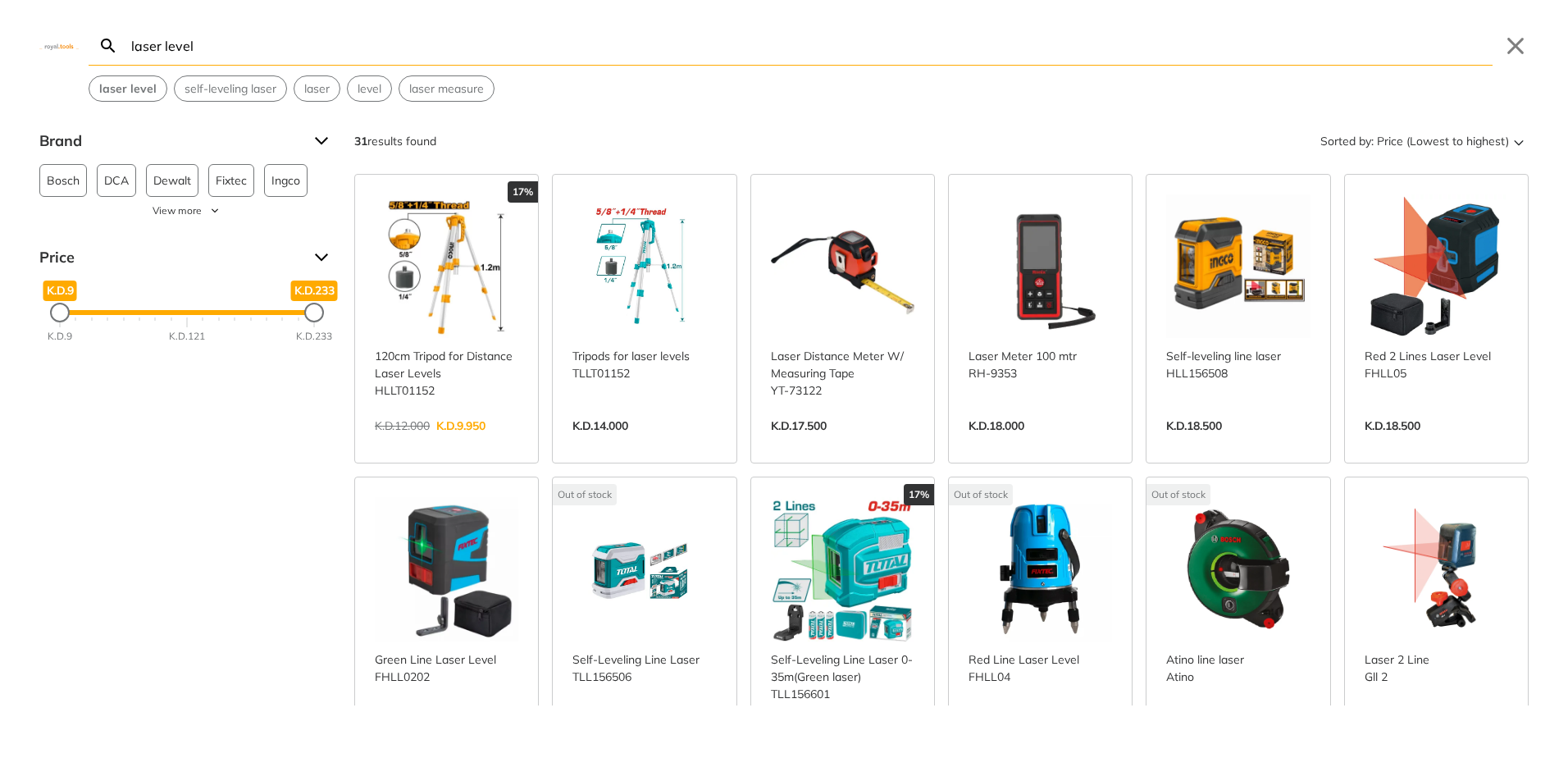
click at [1219, 443] on link "View more →" at bounding box center [1238, 443] width 144 height 0
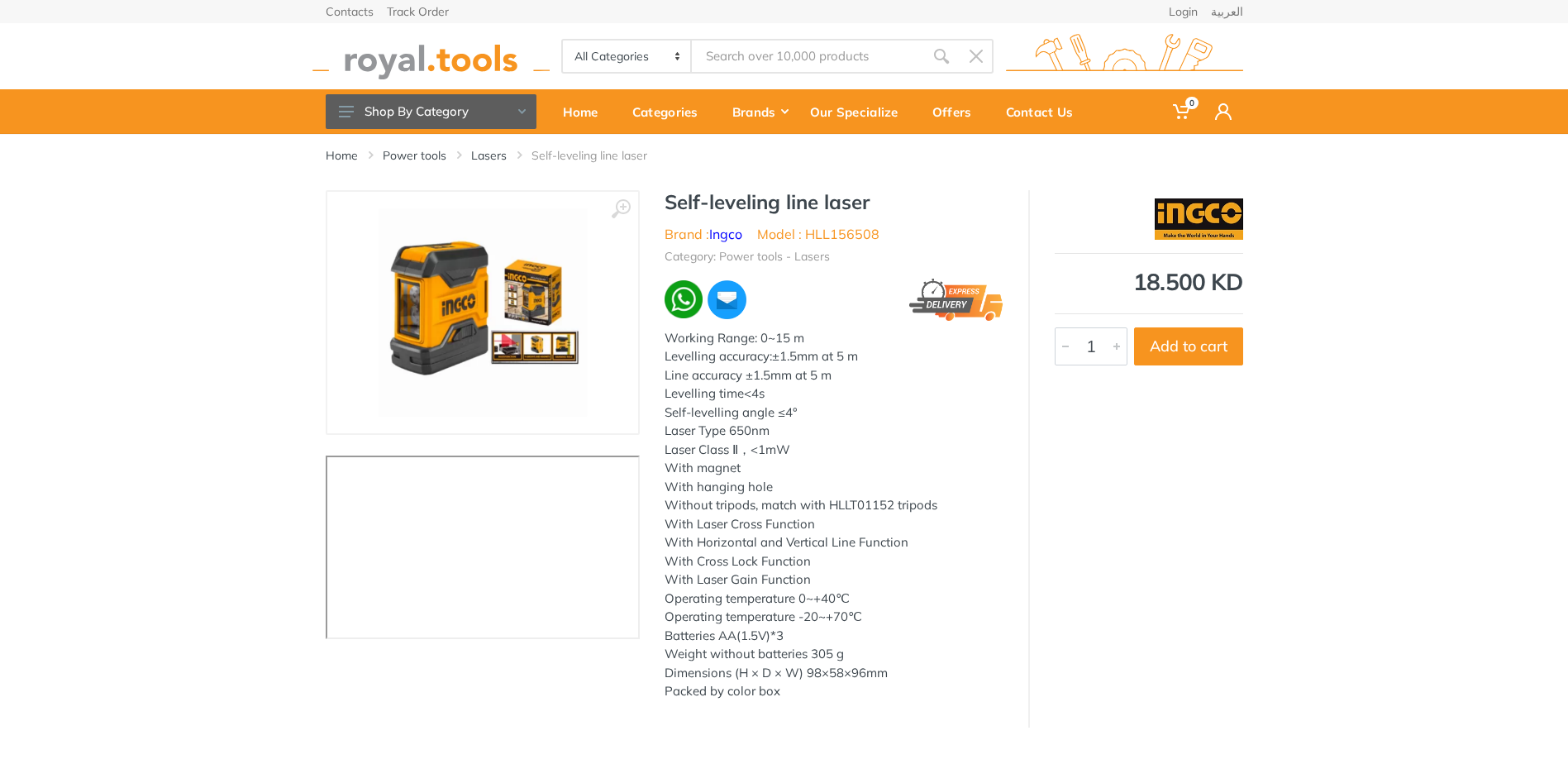
type input "laser level"
click at [546, 342] on img at bounding box center [482, 312] width 208 height 208
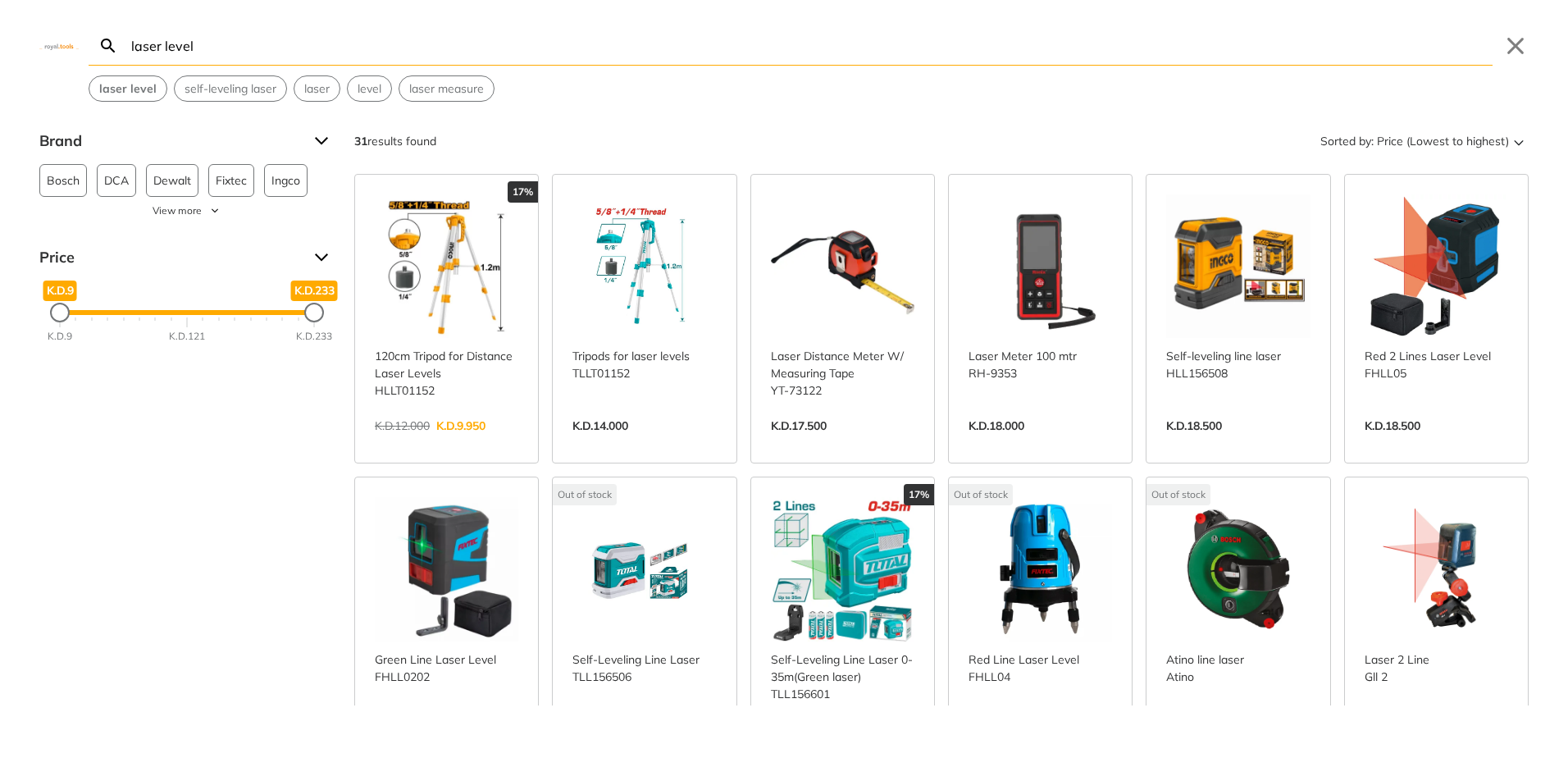
click at [480, 443] on link "View more →" at bounding box center [446, 443] width 144 height 0
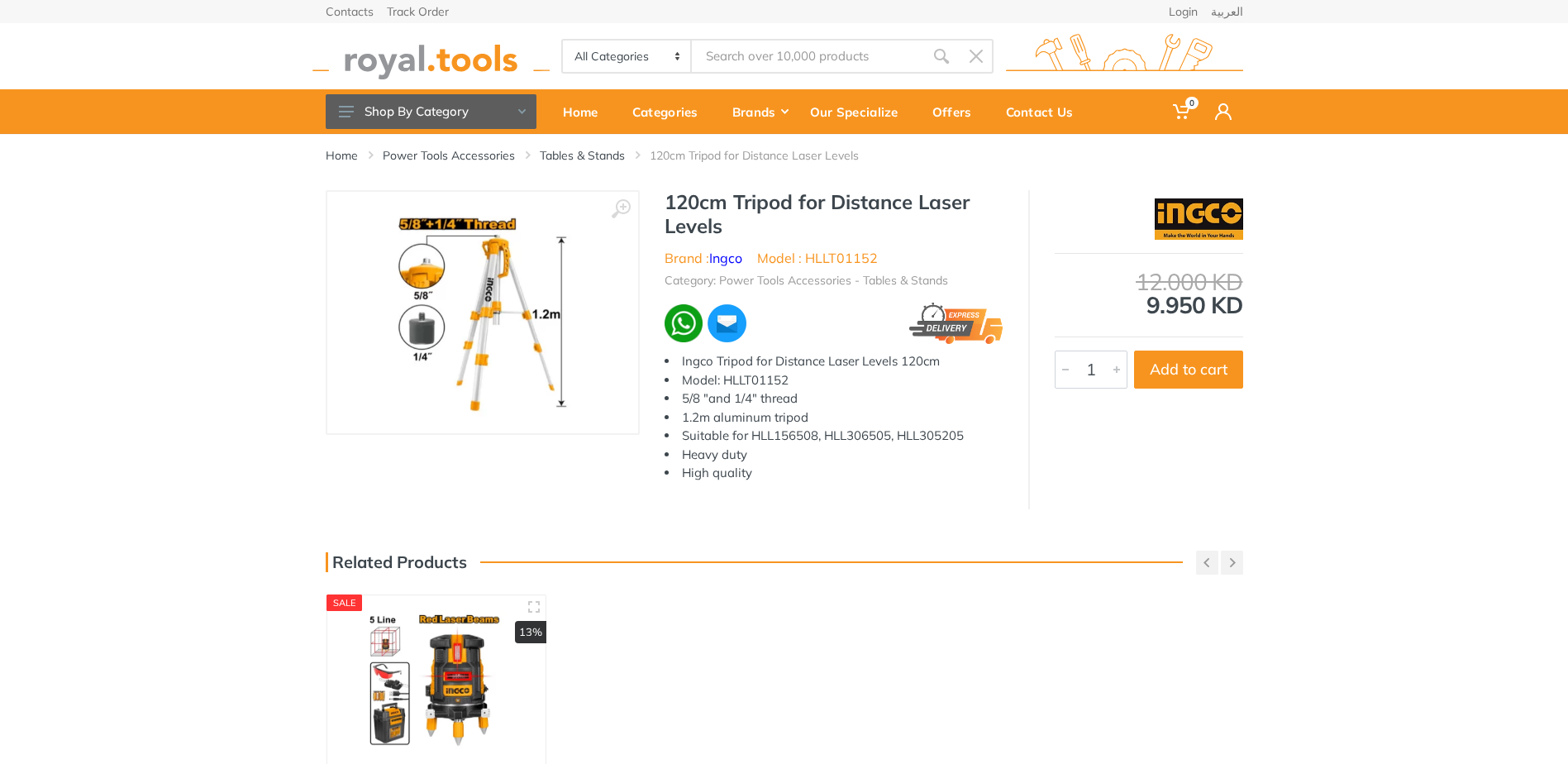
type input "laser level"
click at [515, 341] on img at bounding box center [482, 312] width 208 height 208
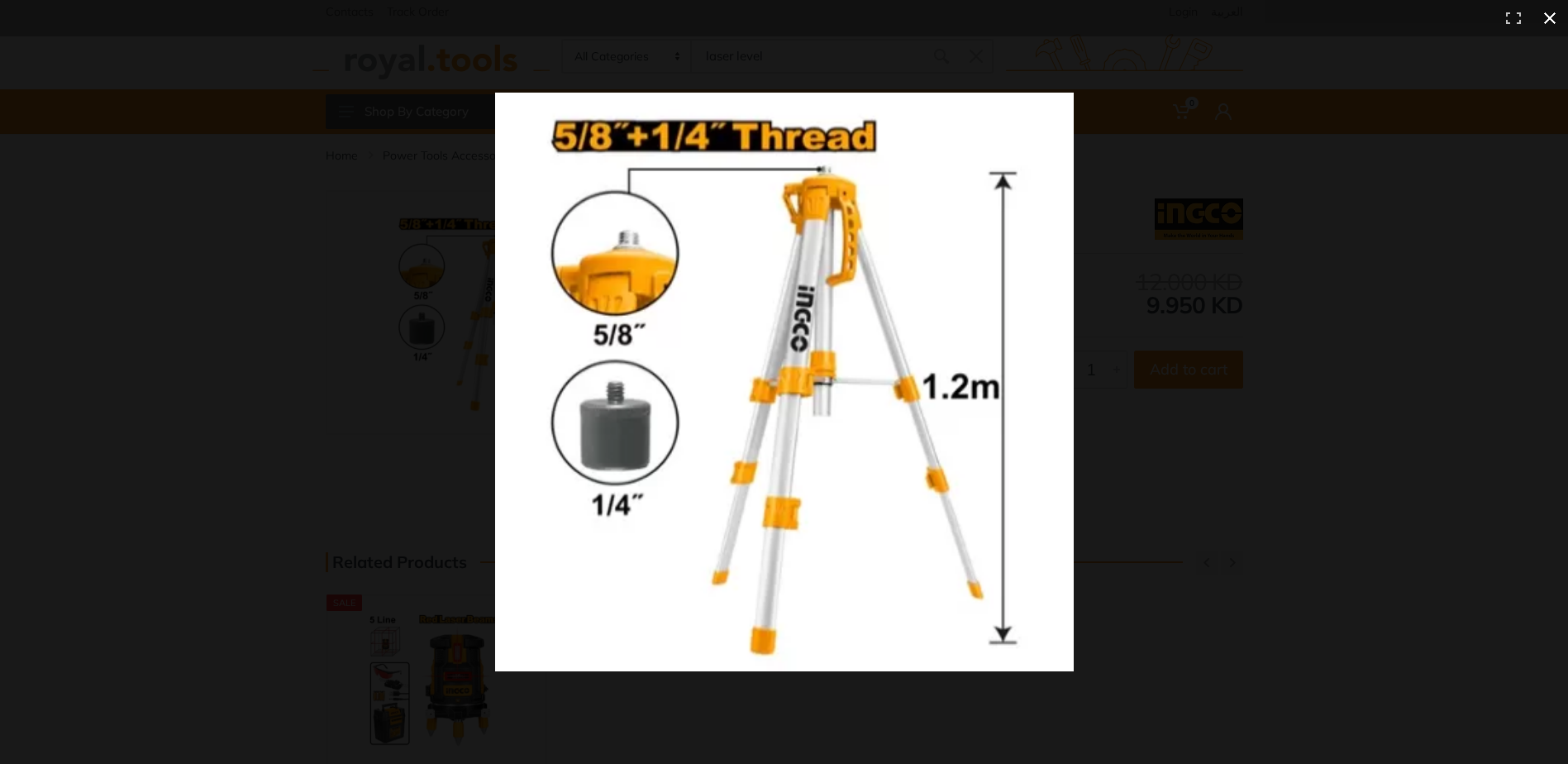
click at [344, 415] on div at bounding box center [784, 382] width 1568 height 764
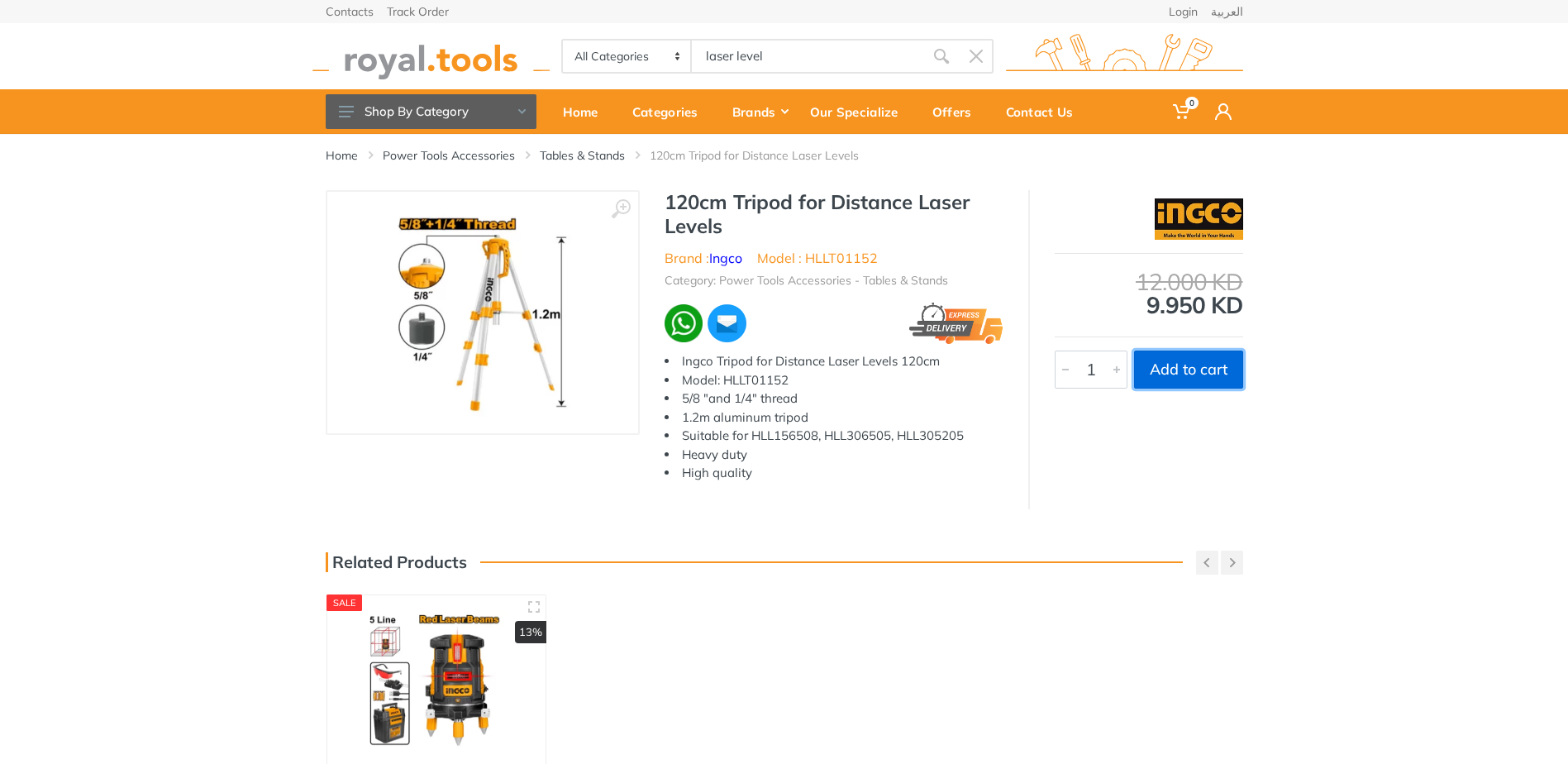
click at [1174, 374] on button "Add to cart" at bounding box center [1189, 369] width 109 height 38
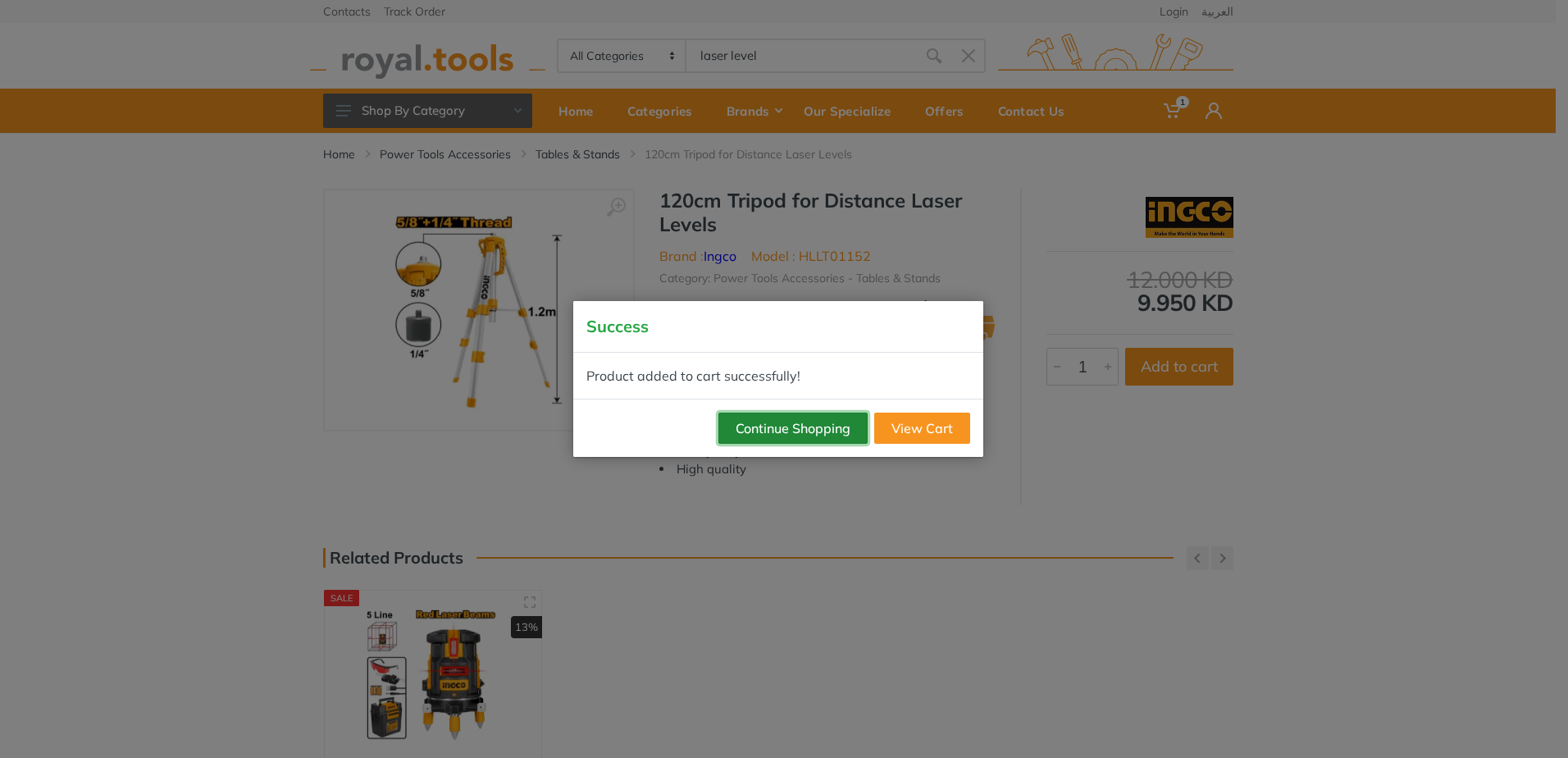
click at [791, 435] on button "Continue Shopping" at bounding box center [792, 428] width 149 height 31
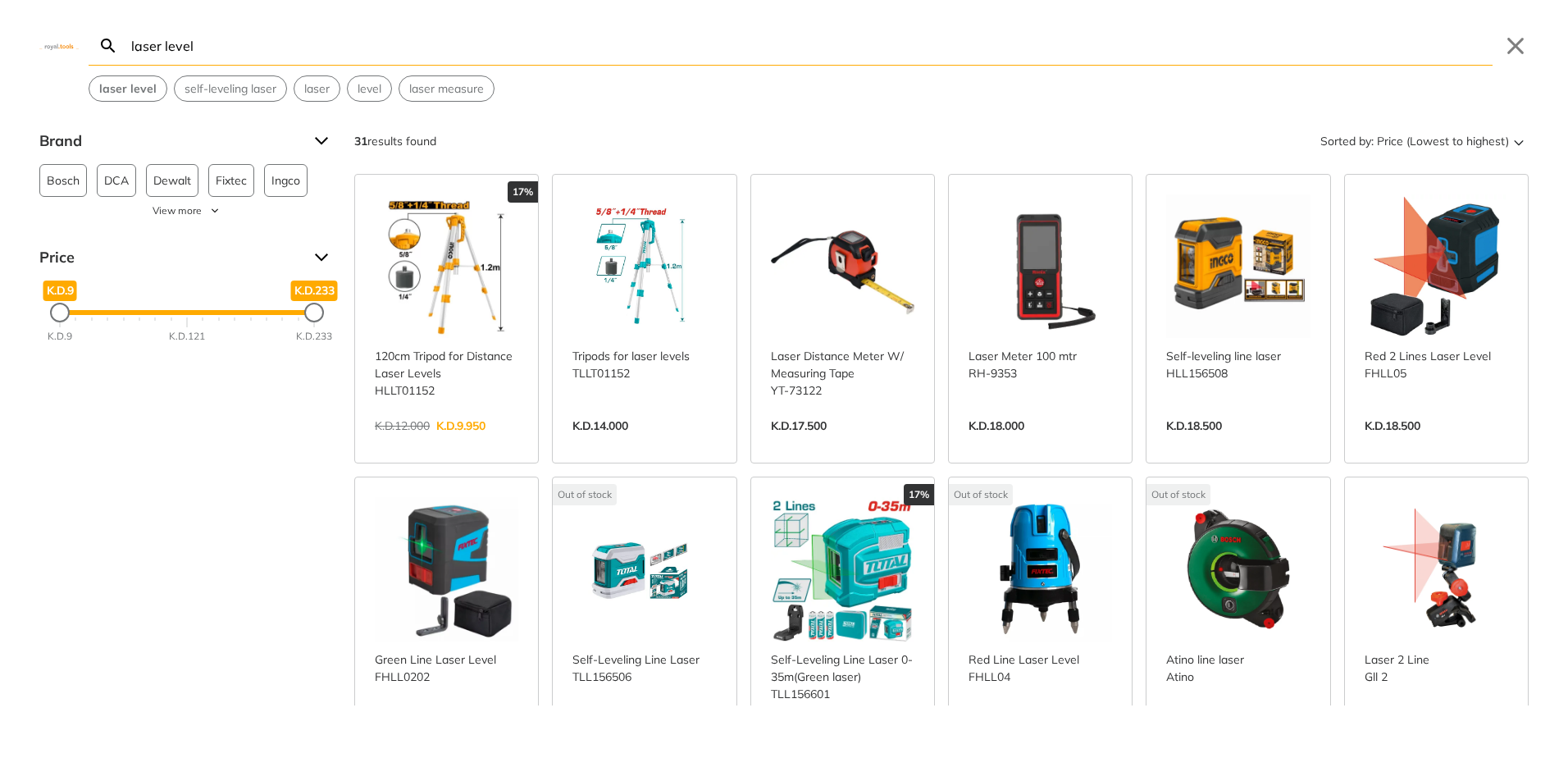
click at [1435, 443] on link "View more →" at bounding box center [1436, 443] width 144 height 0
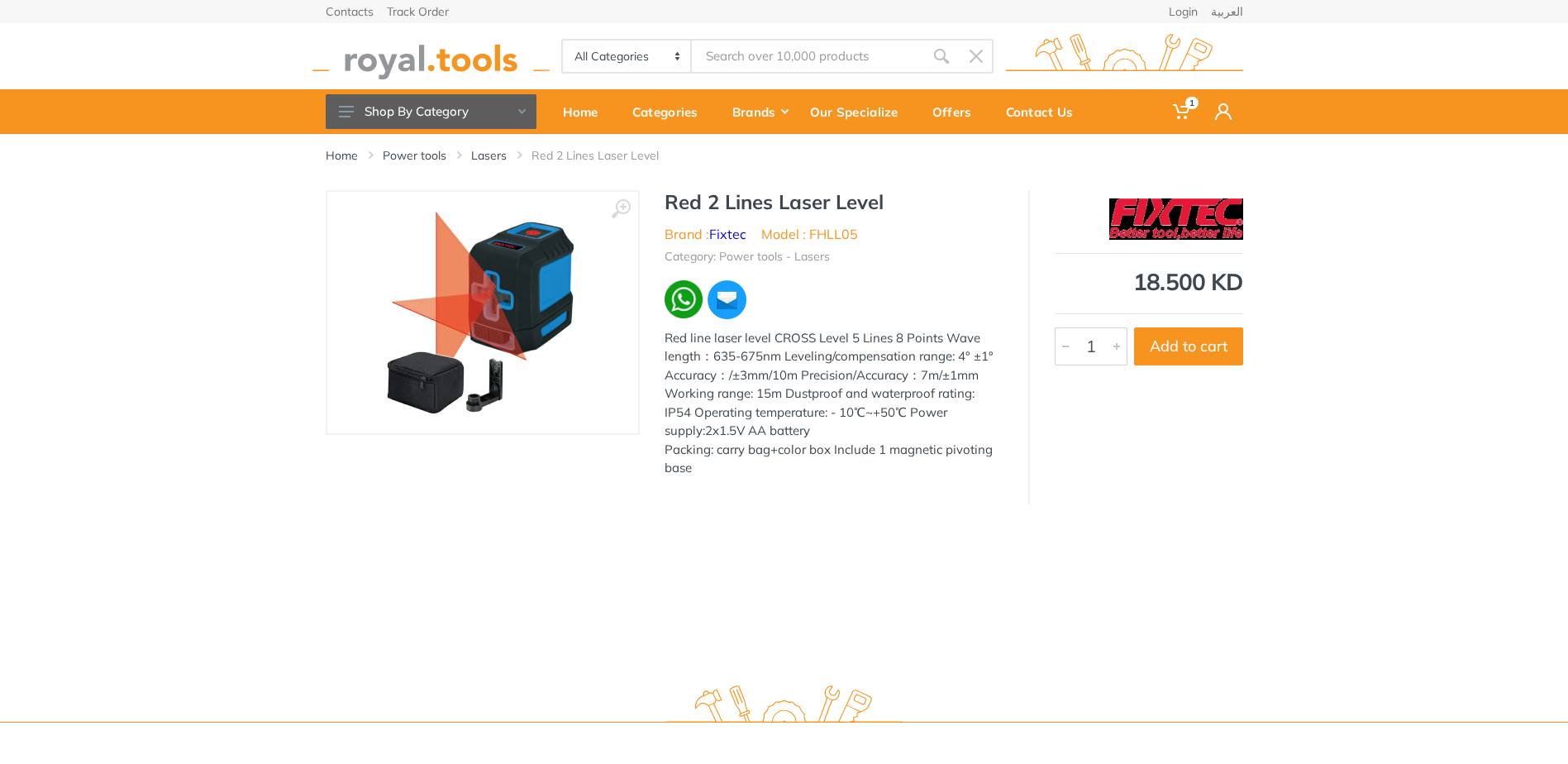
click at [557, 344] on img at bounding box center [482, 312] width 208 height 208
type input "laser level"
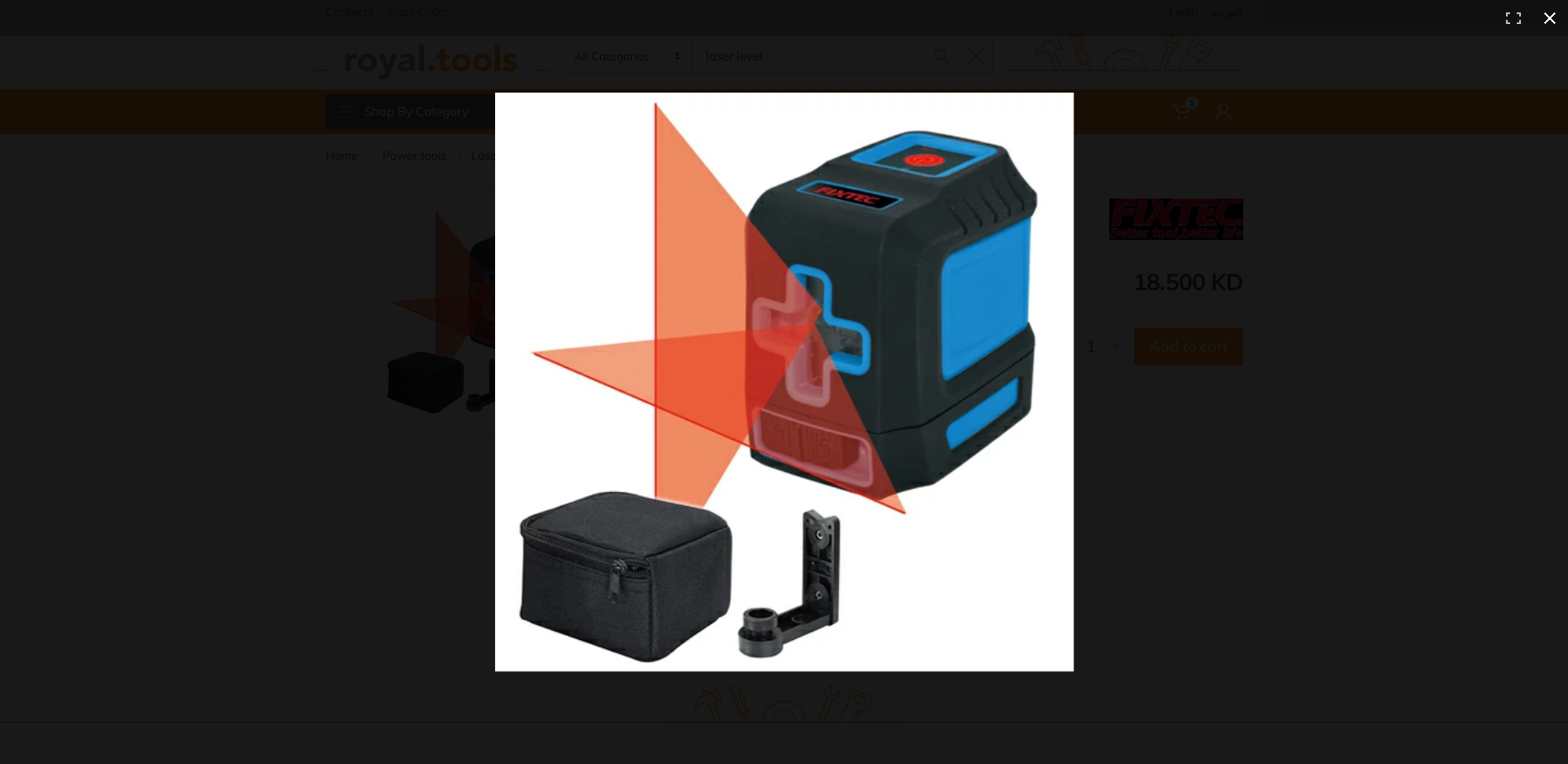
click at [1551, 21] on button at bounding box center [1550, 18] width 36 height 36
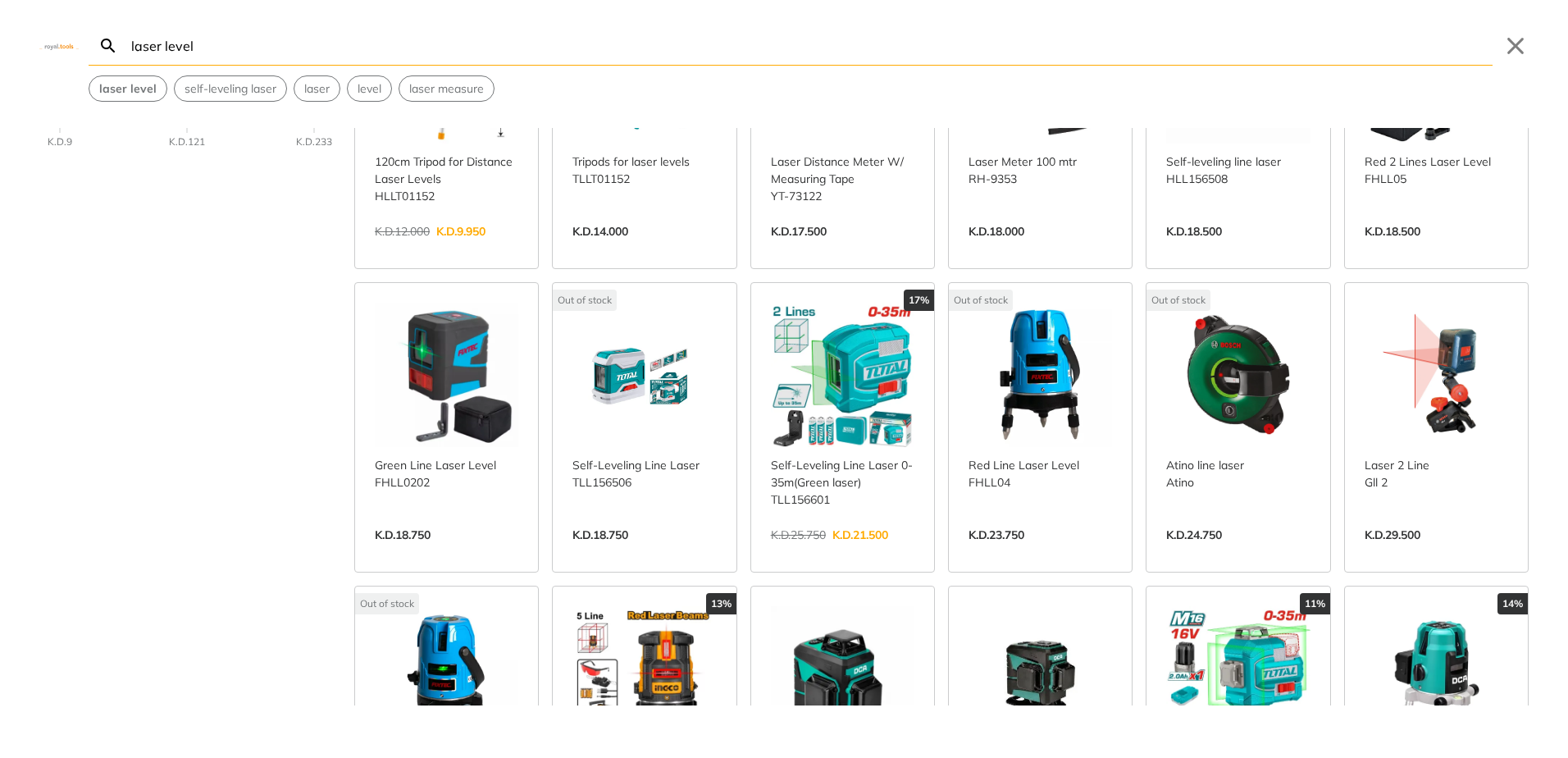
scroll to position [246, 0]
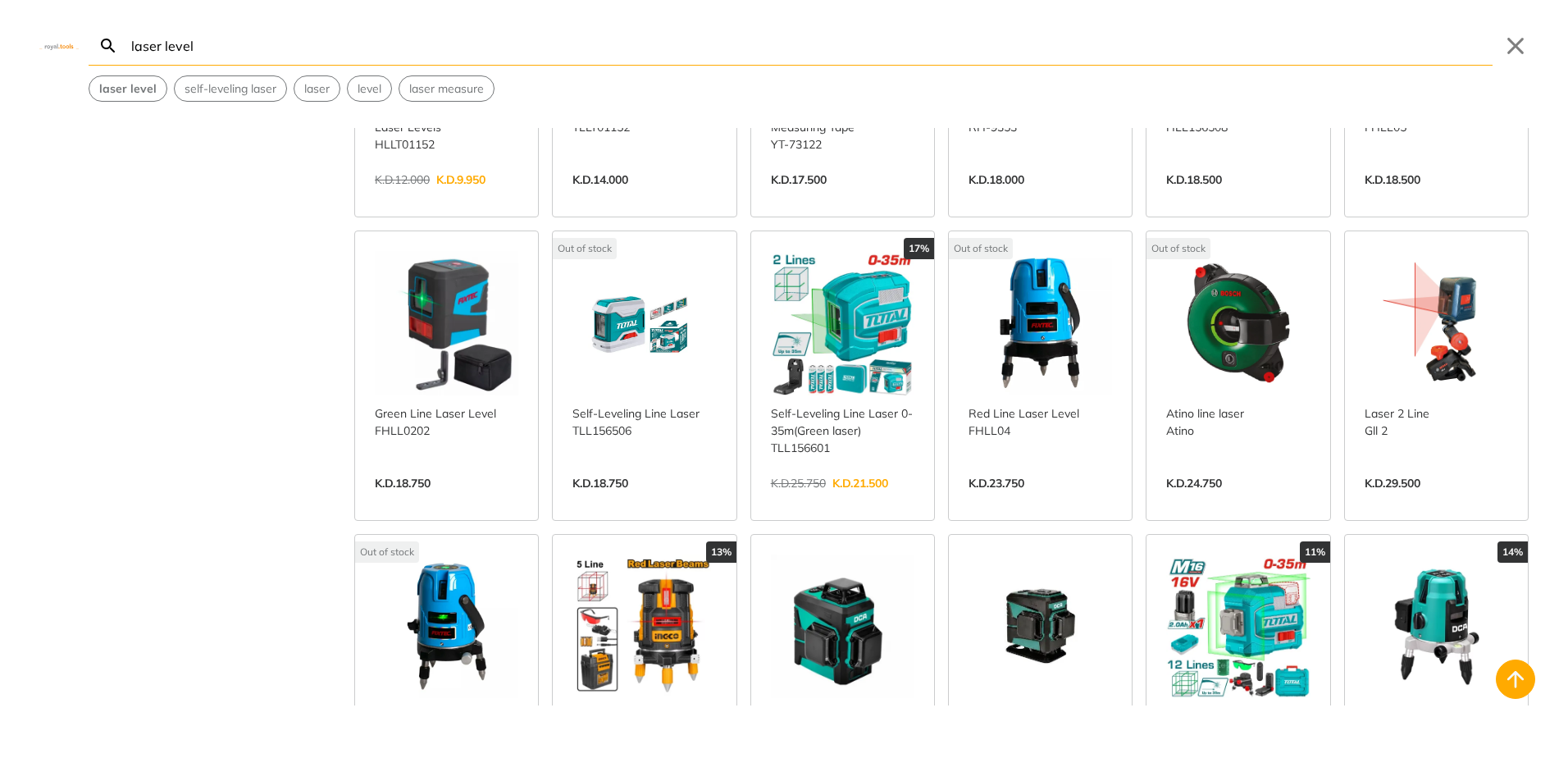
click at [430, 500] on link "View more →" at bounding box center [446, 500] width 144 height 0
